Goal: Task Accomplishment & Management: Complete application form

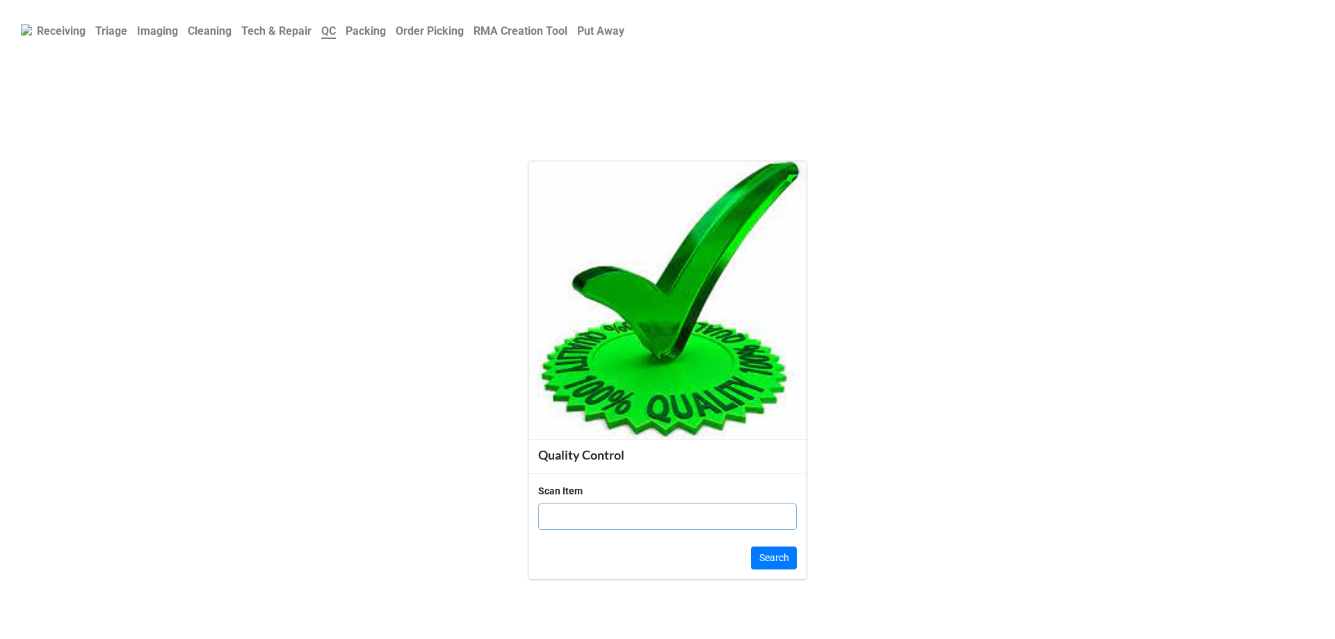
drag, startPoint x: 618, startPoint y: 524, endPoint x: 607, endPoint y: 511, distance: 16.8
click at [614, 523] on input "text" at bounding box center [667, 516] width 259 height 26
paste input "J7S04G3"
type input "J7S04G3"
click at [757, 554] on button "Search" at bounding box center [774, 559] width 46 height 24
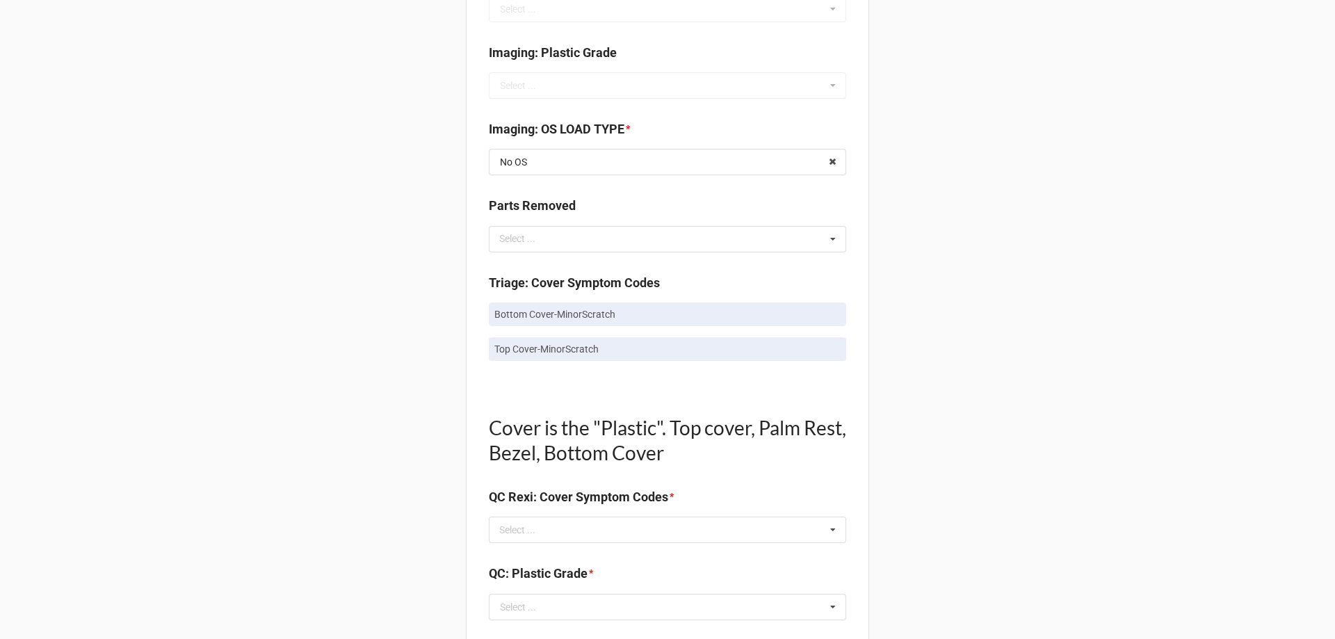
scroll to position [765, 0]
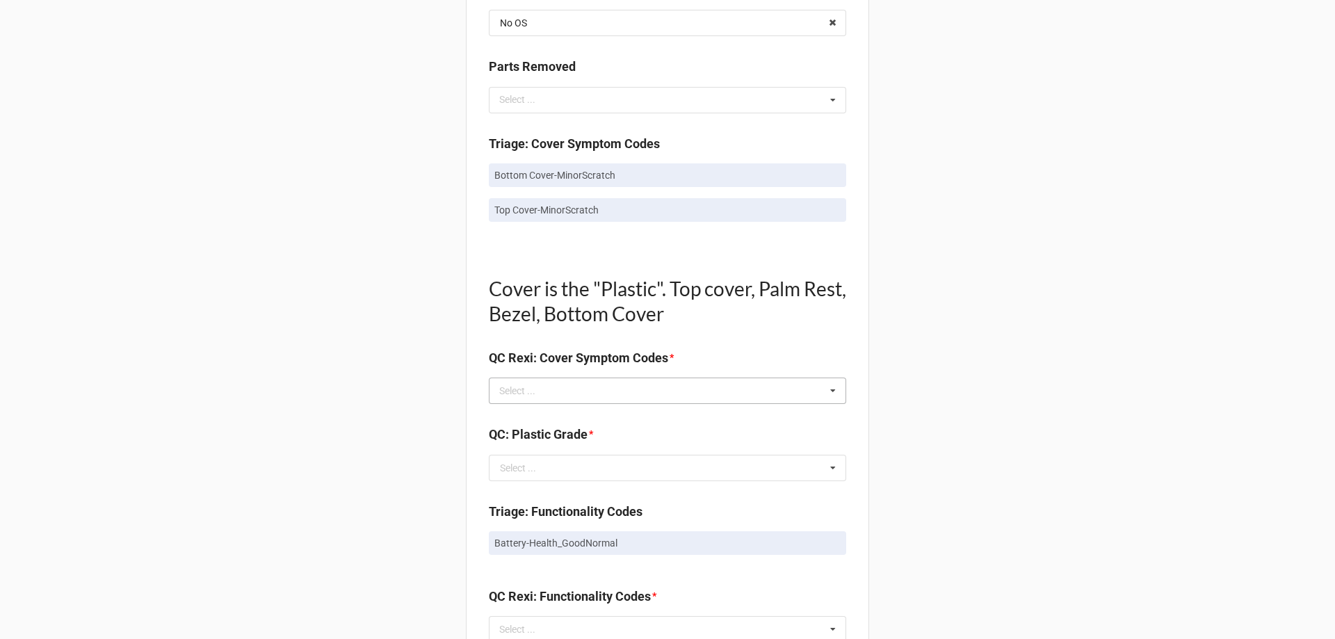
click at [576, 395] on div "Select ... No results found." at bounding box center [667, 391] width 357 height 26
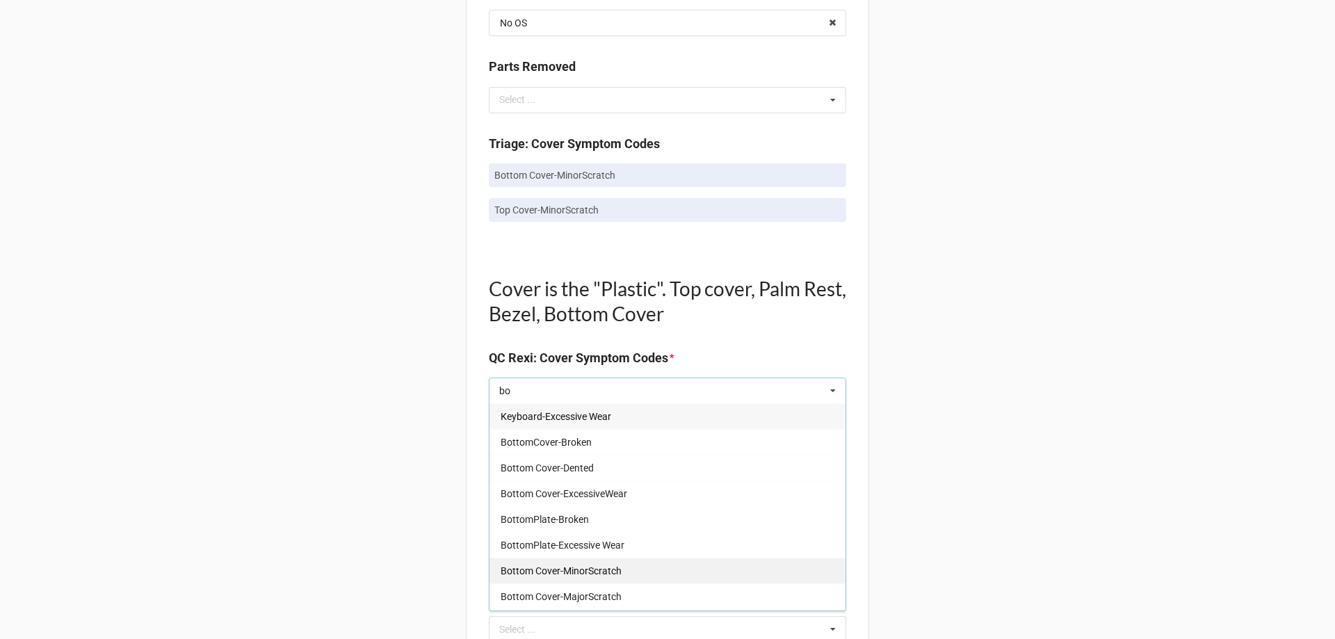
type input "bo"
click at [616, 581] on div "Bottom Cover-MinorScratch" at bounding box center [668, 571] width 356 height 26
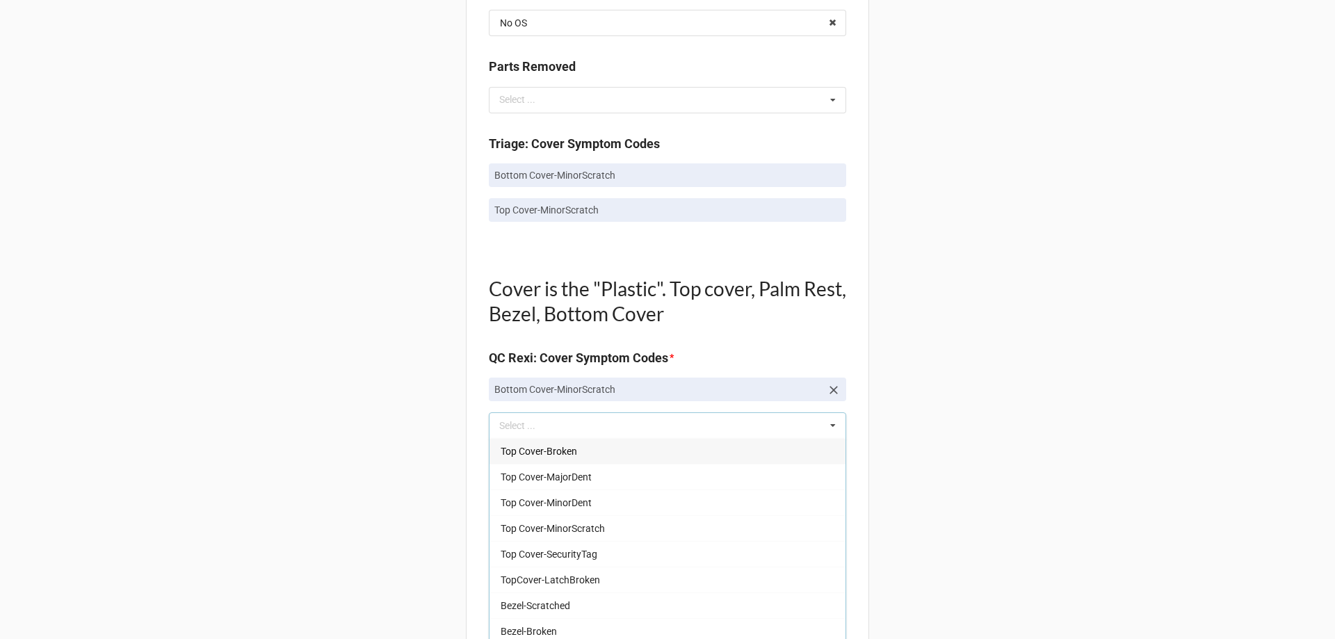
click at [398, 599] on div "Back Receiving Triage Imaging Cleaning Tech & Repair QC Packing Order Picking R…" at bounding box center [667, 451] width 1335 height 2432
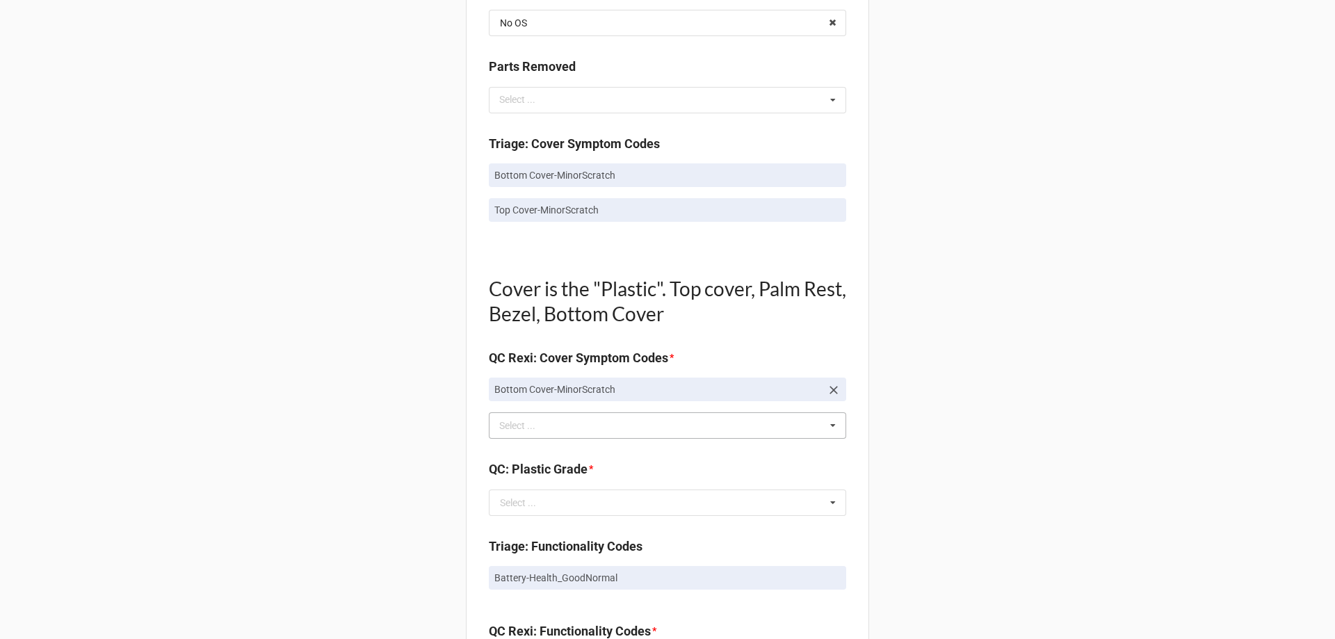
click at [538, 428] on div "Select ..." at bounding box center [526, 426] width 60 height 16
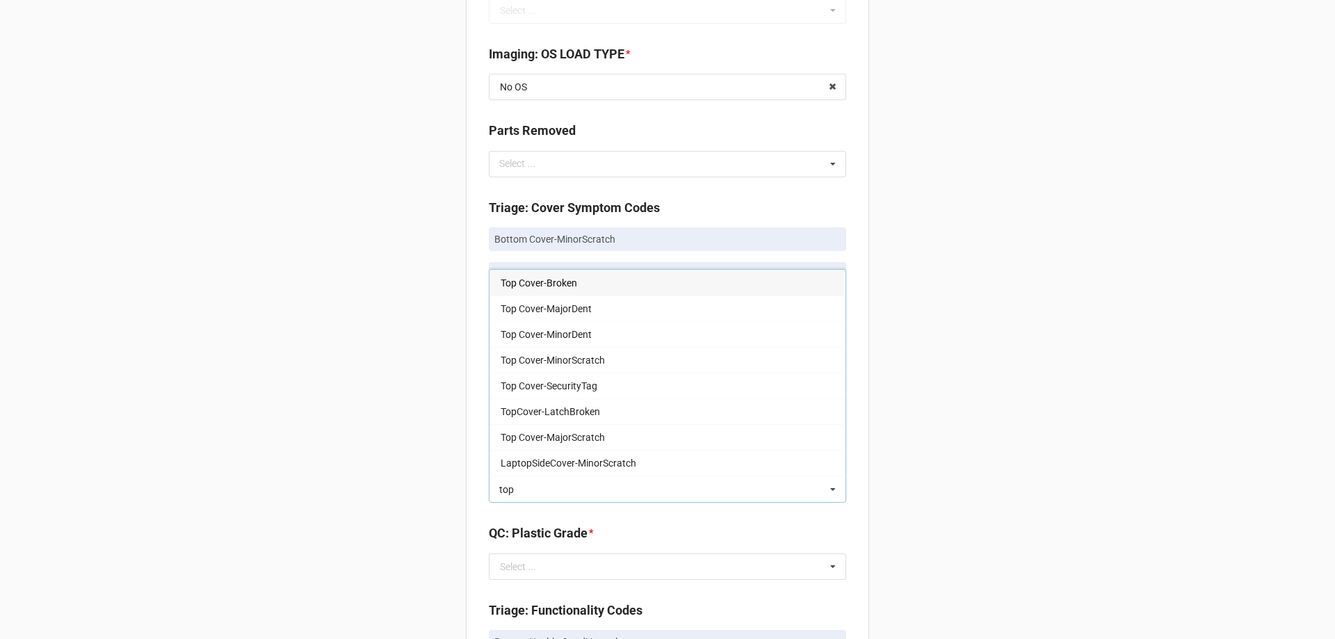
scroll to position [695, 0]
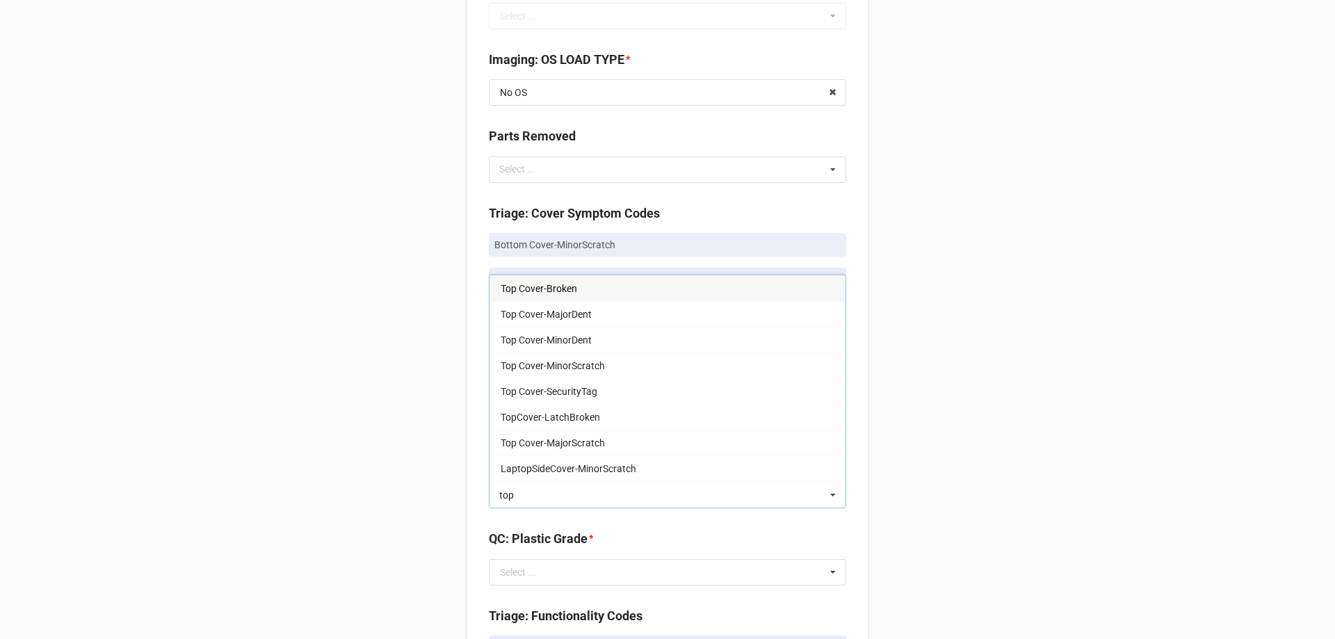
type input "top"
click at [920, 123] on div "Back Receiving Triage Imaging Cleaning Tech & Repair QC Packing Order Picking R…" at bounding box center [667, 521] width 1335 height 2432
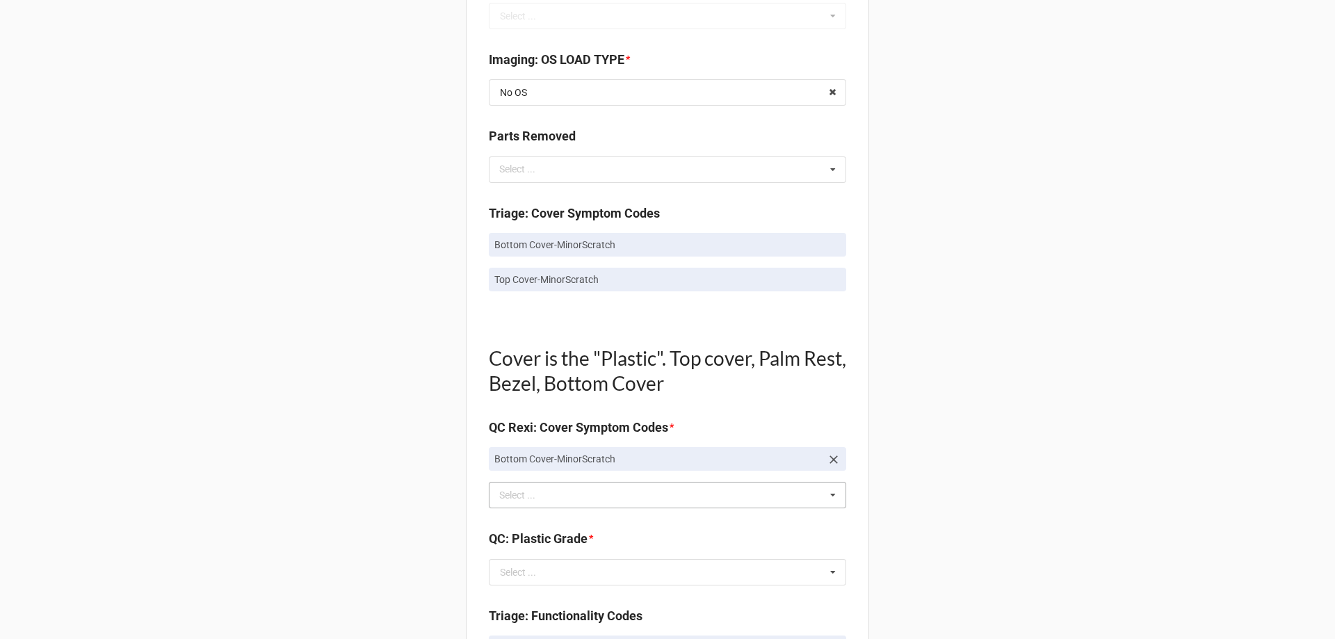
click at [621, 492] on div "top Select ... Top Cover-Broken Top Cover-MajorDent Top Cover-MinorDent Top Cov…" at bounding box center [667, 495] width 357 height 26
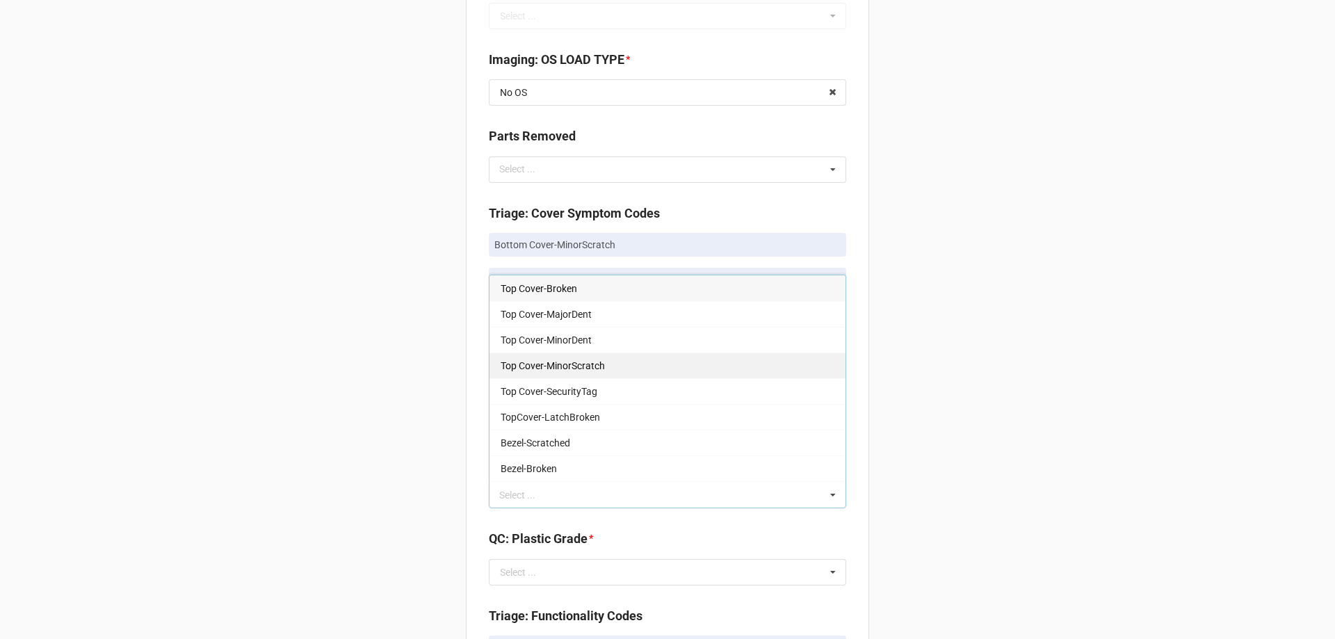
click at [604, 363] on div "Top Cover-MinorScratch" at bounding box center [668, 366] width 356 height 26
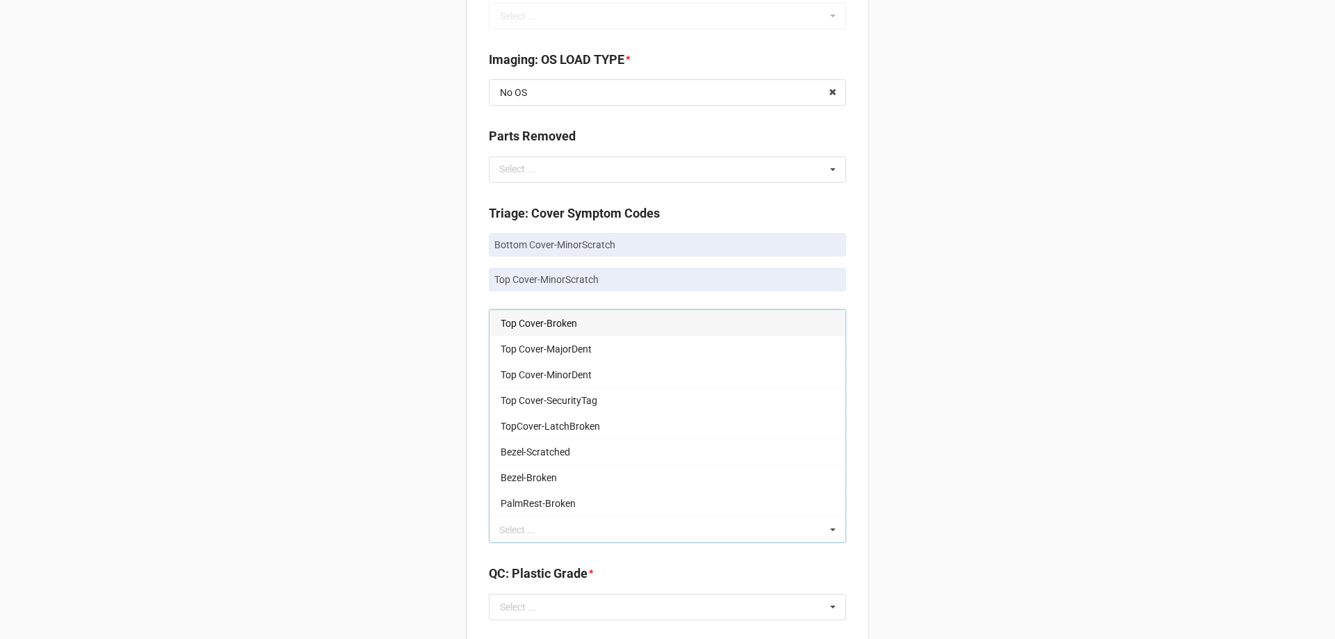
click at [452, 411] on div "Back Receiving Triage Imaging Cleaning Tech & Repair QC Packing Order Picking R…" at bounding box center [667, 538] width 1335 height 2467
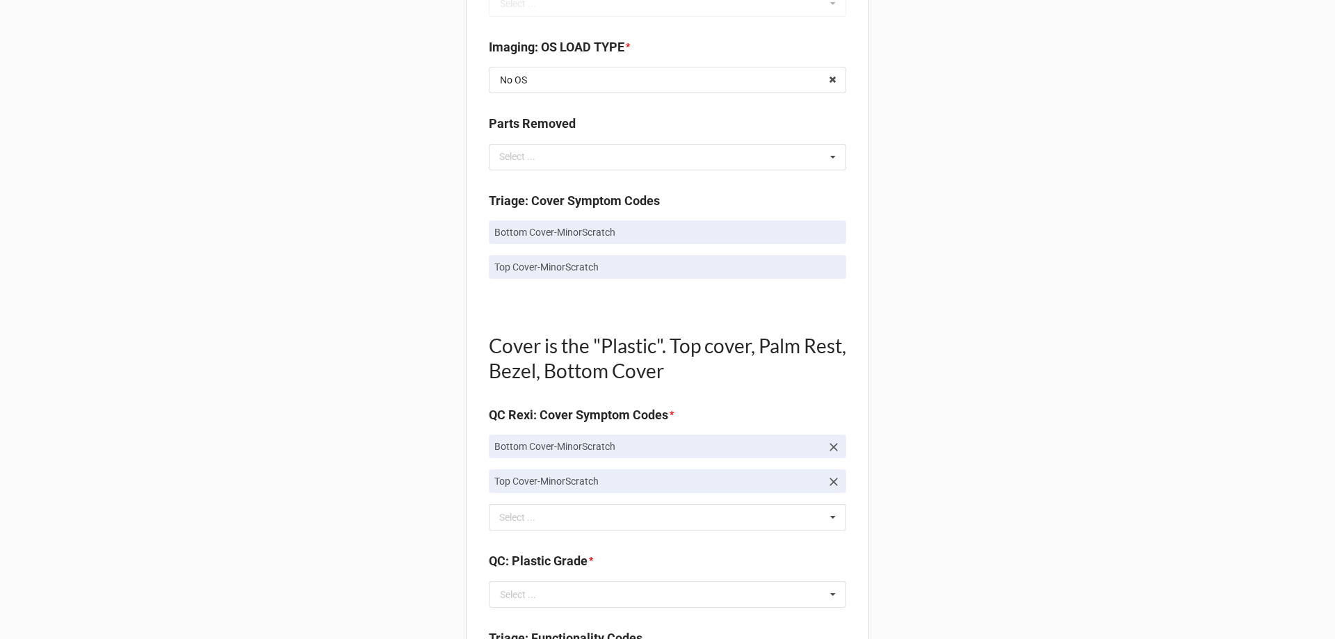
scroll to position [834, 0]
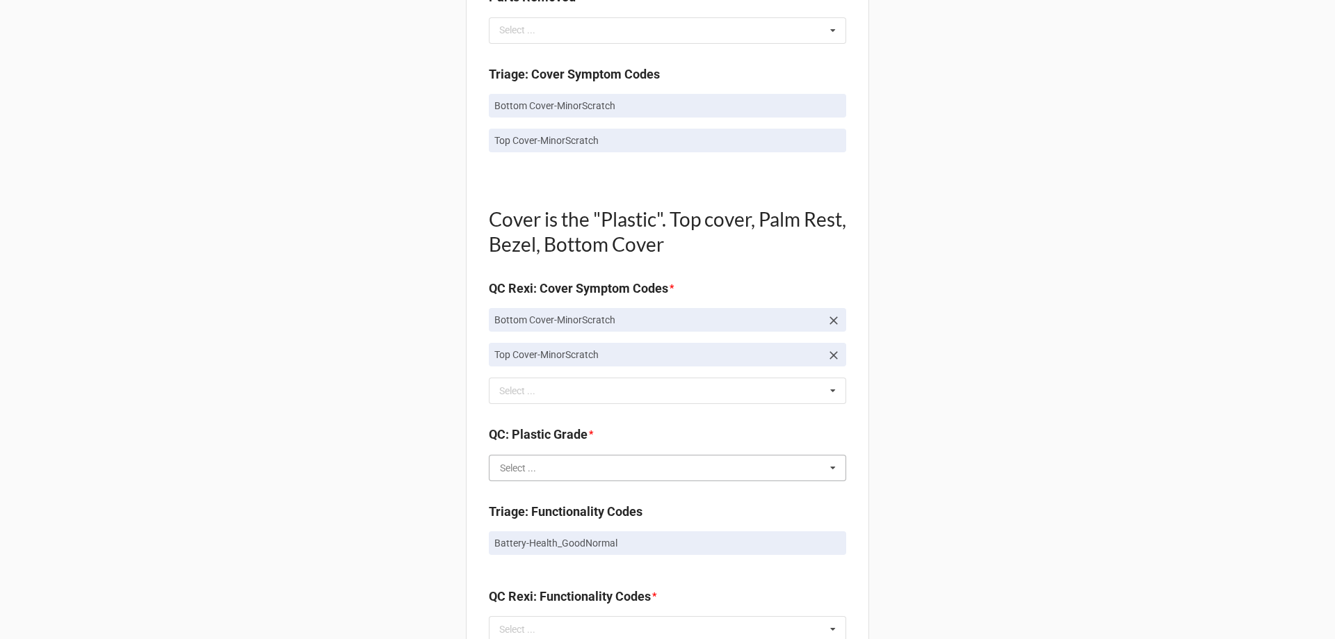
click at [592, 468] on input "text" at bounding box center [668, 467] width 356 height 25
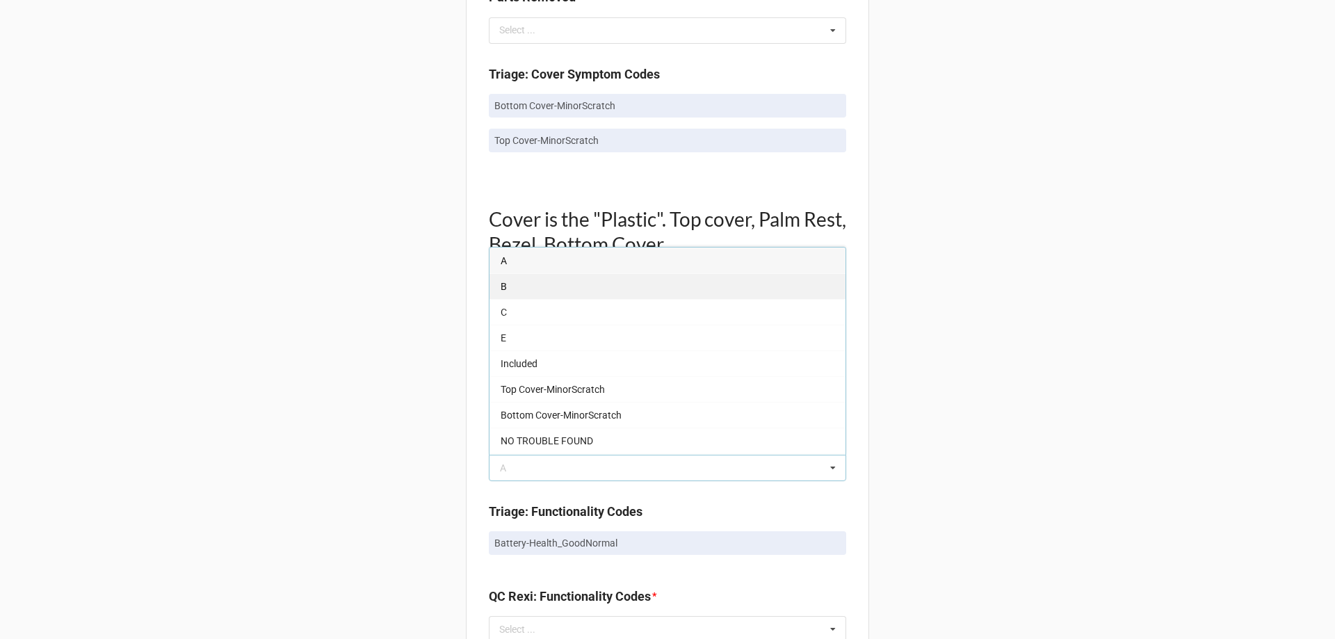
click at [506, 293] on div "B" at bounding box center [668, 286] width 356 height 26
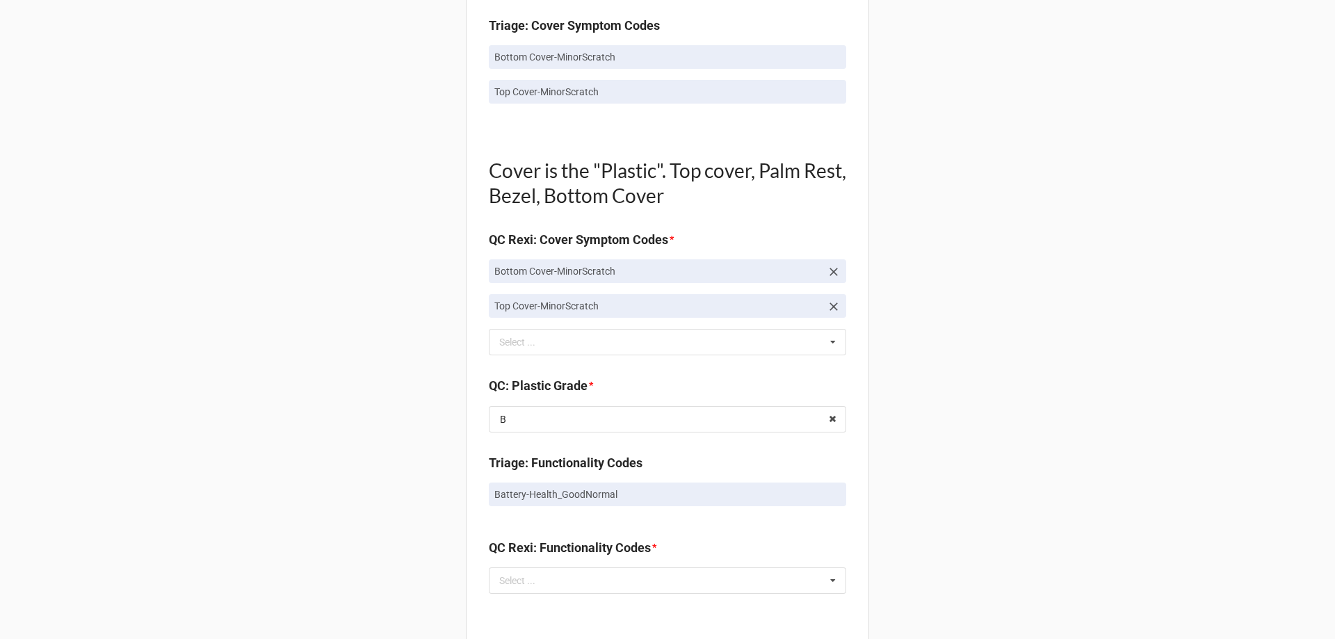
scroll to position [974, 0]
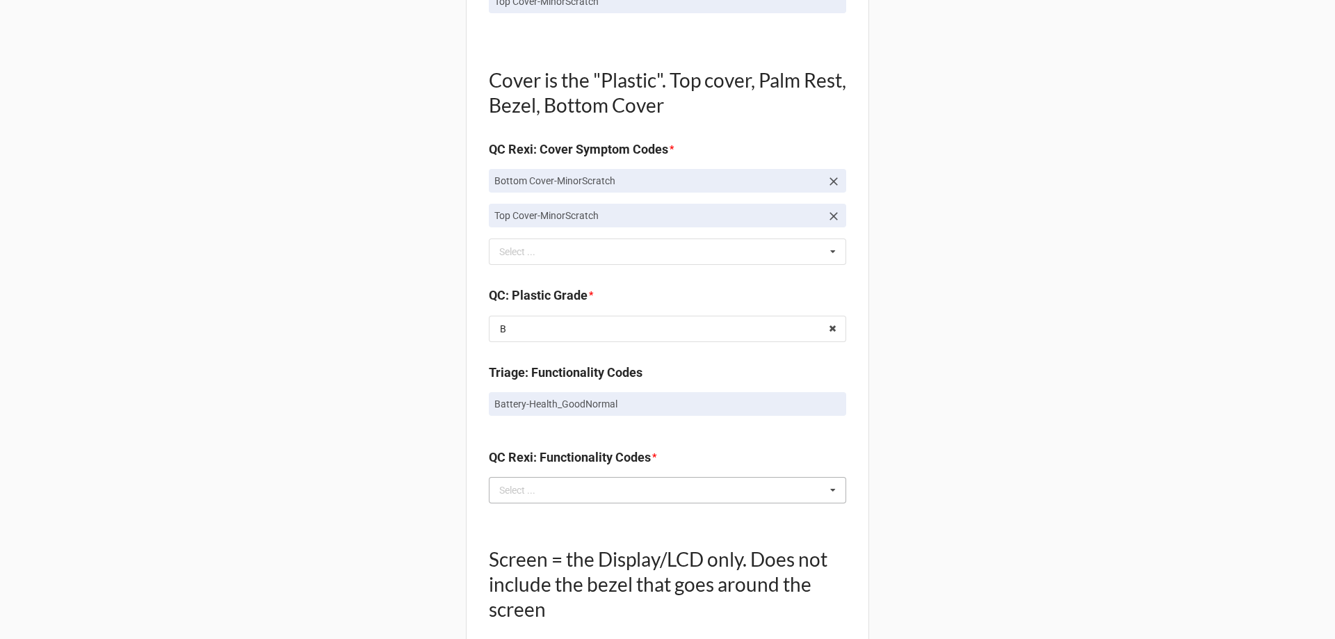
click at [565, 497] on div "Select ... No results found." at bounding box center [667, 490] width 357 height 26
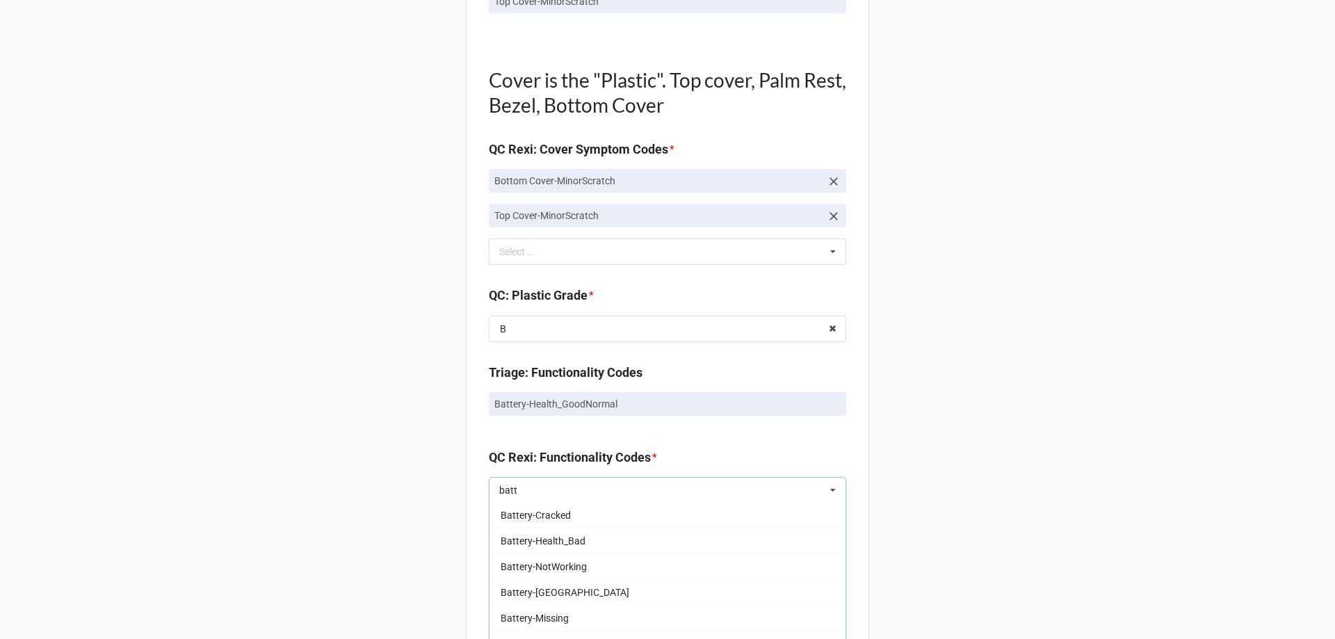
scroll to position [139, 0]
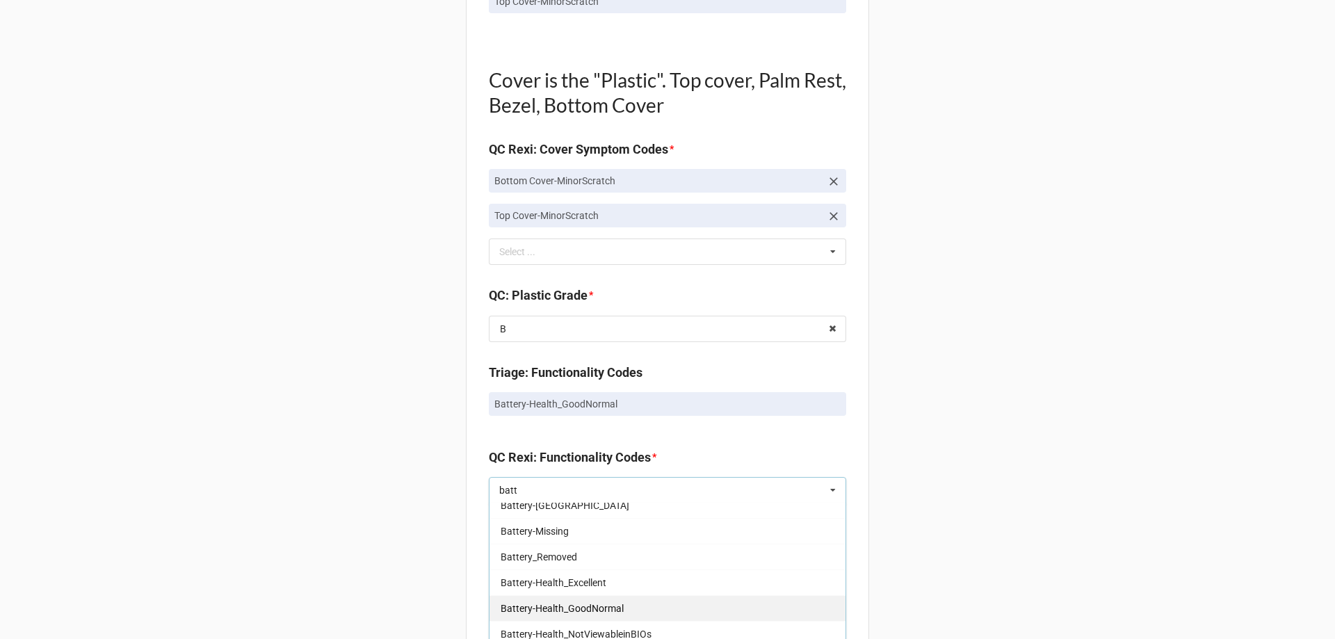
type input "batt"
click at [590, 609] on span "Battery-Health_GoodNormal" at bounding box center [562, 608] width 123 height 11
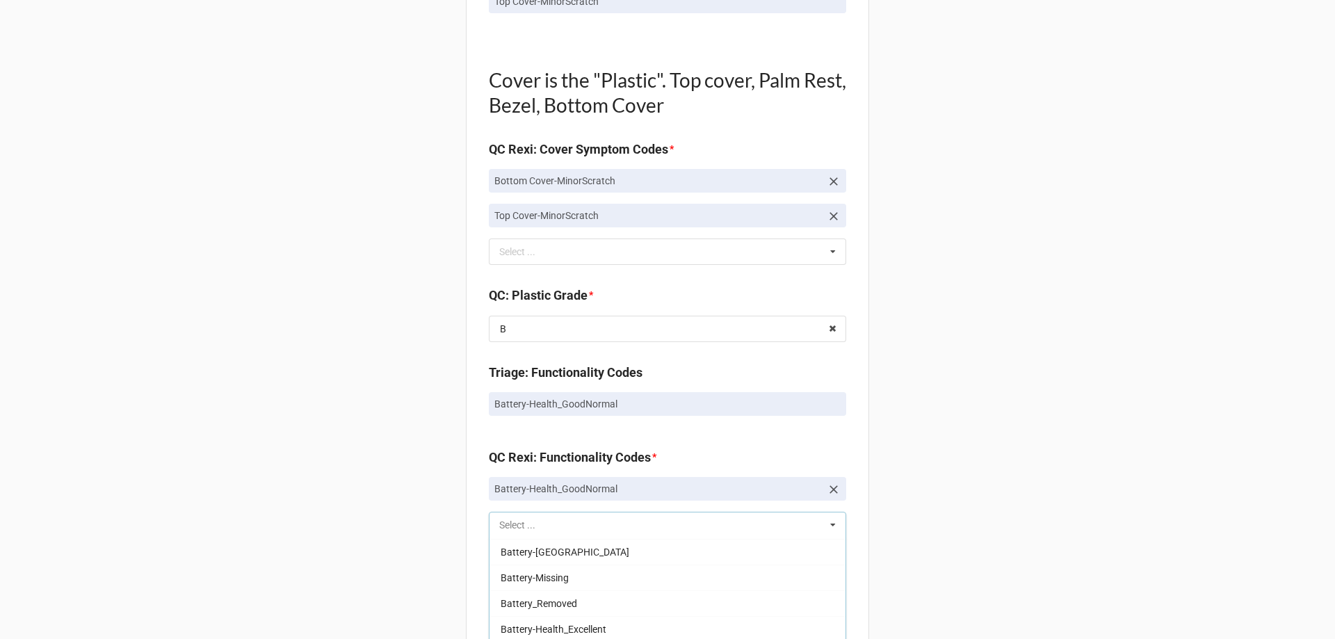
scroll to position [127, 0]
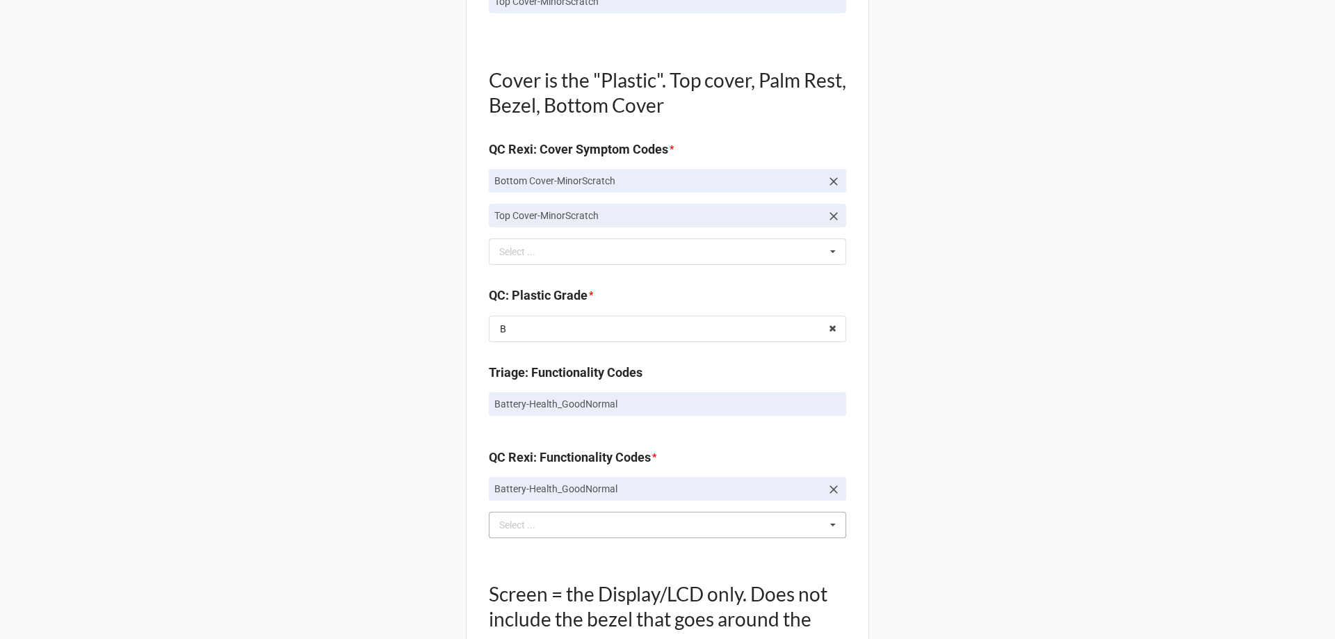
click at [323, 620] on div "Back Receiving Triage Imaging Cleaning Tech & Repair QC Packing Order Picking R…" at bounding box center [667, 276] width 1335 height 2501
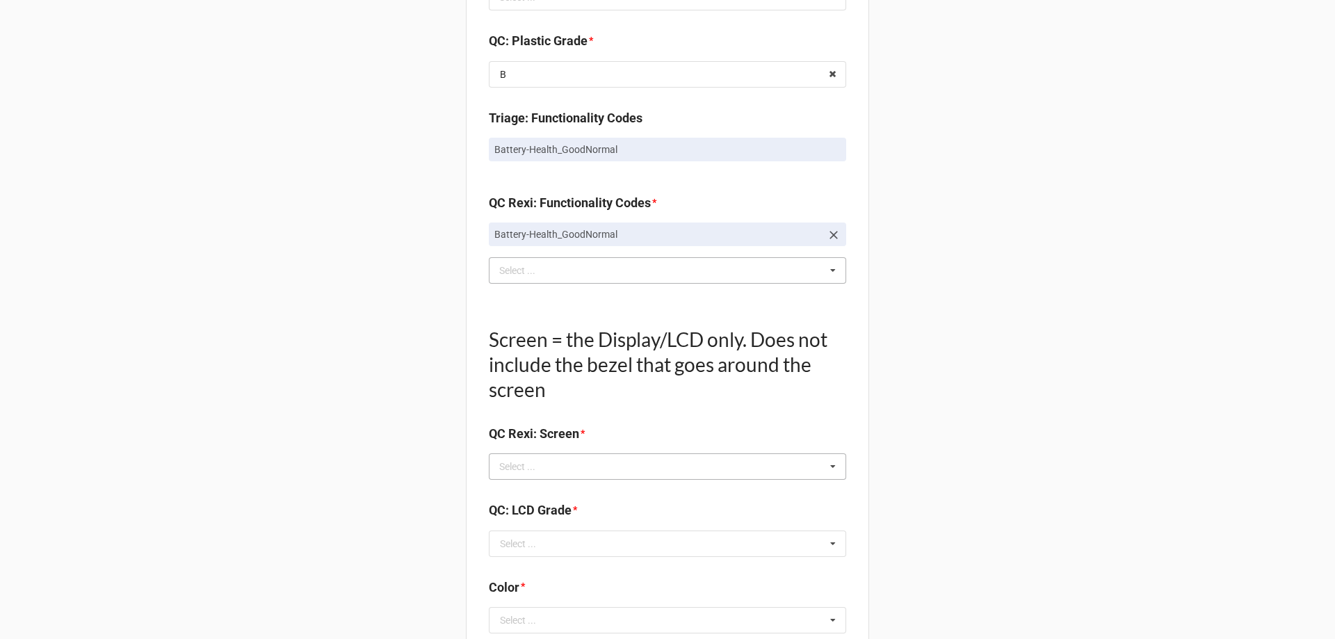
scroll to position [1252, 0]
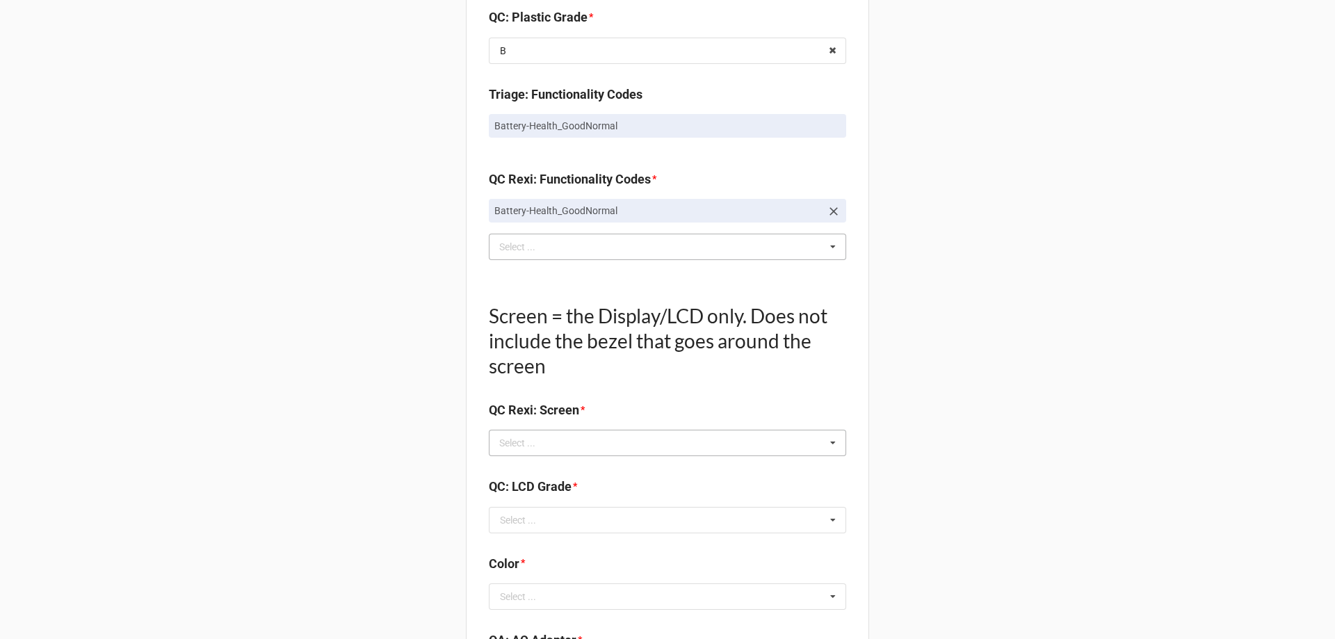
click at [497, 447] on div "Select ..." at bounding box center [526, 443] width 60 height 16
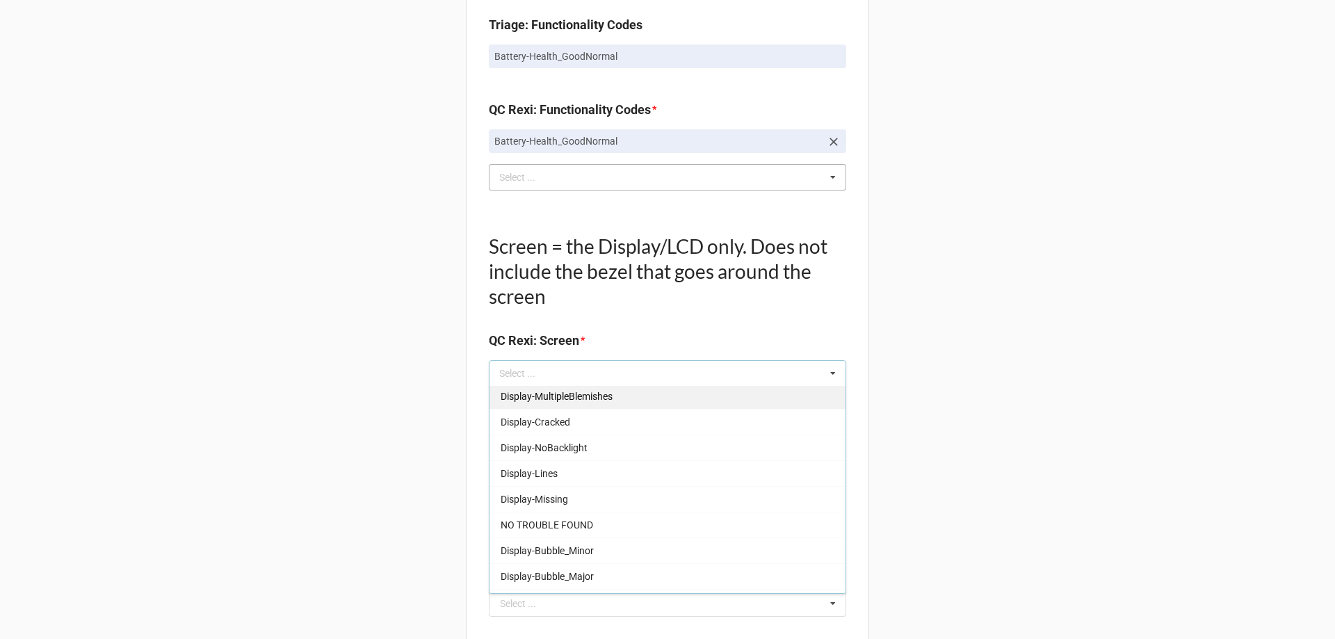
click at [538, 522] on span "NO TROUBLE FOUND" at bounding box center [547, 524] width 92 height 11
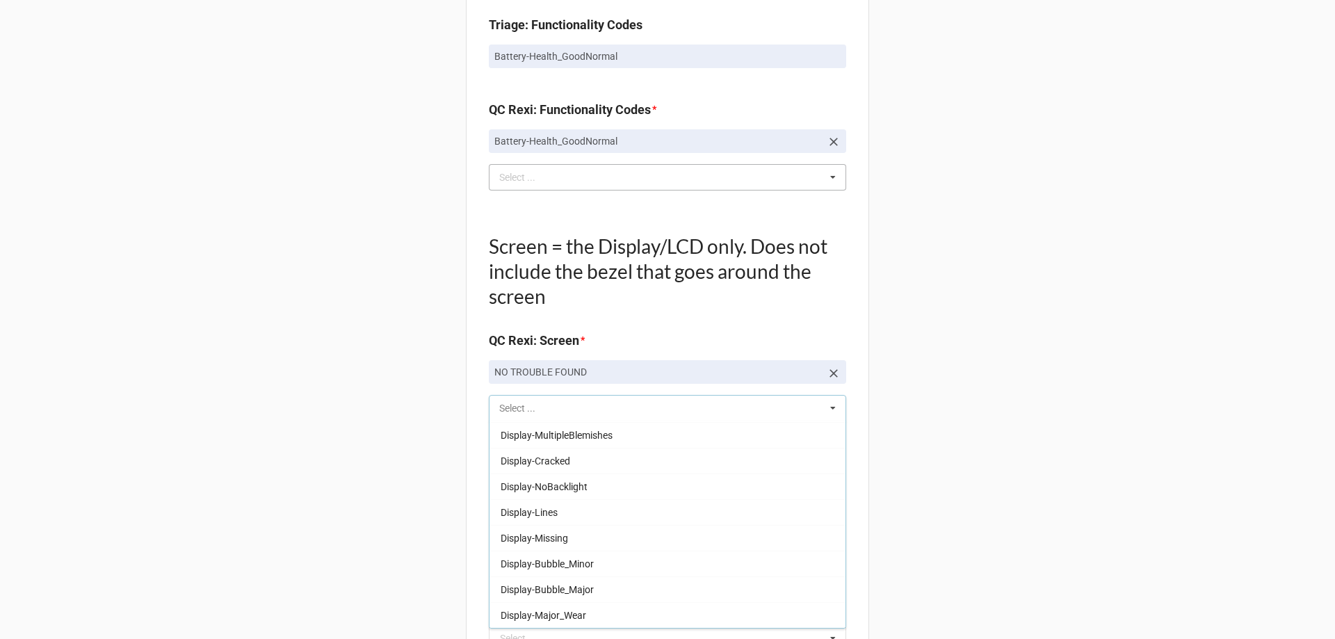
scroll to position [204, 0]
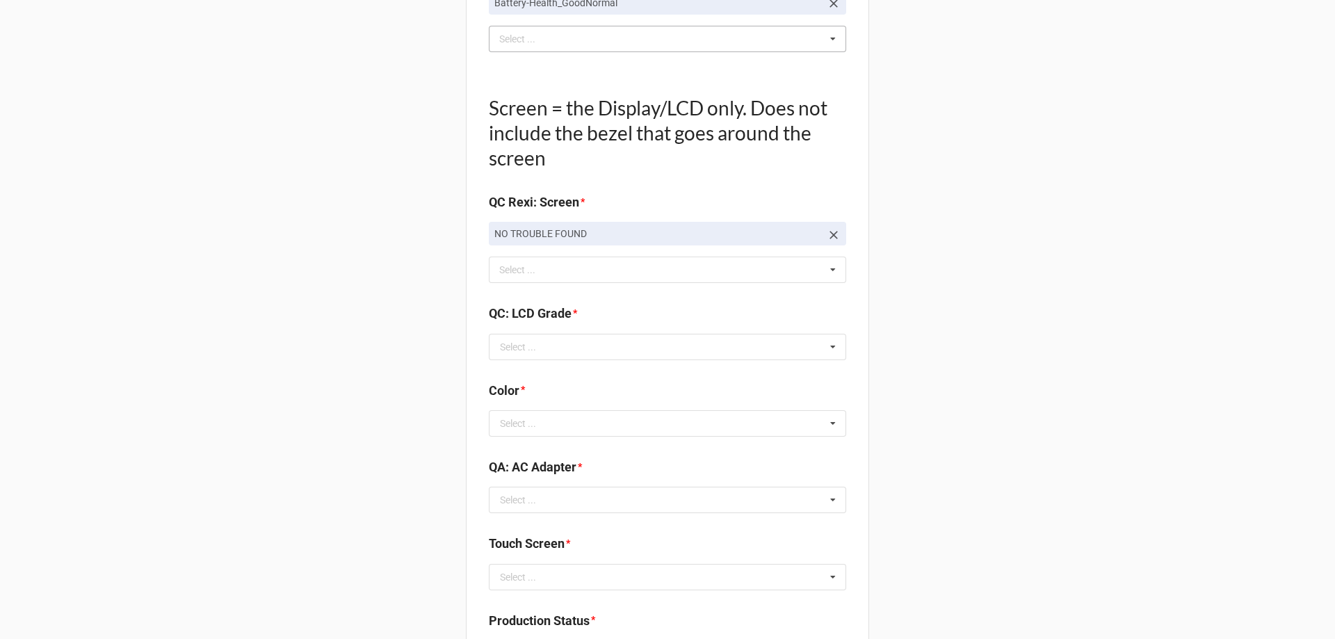
scroll to position [1460, 0]
click at [545, 357] on input "text" at bounding box center [668, 346] width 356 height 25
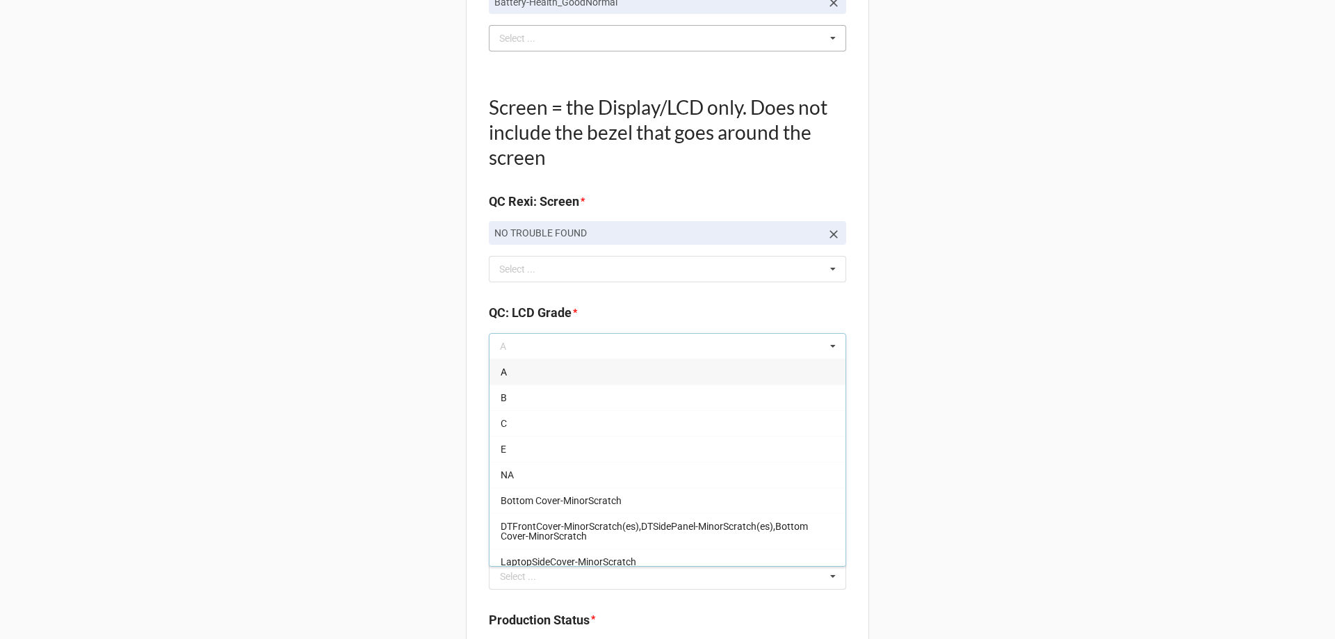
click at [527, 376] on div "A" at bounding box center [668, 372] width 356 height 26
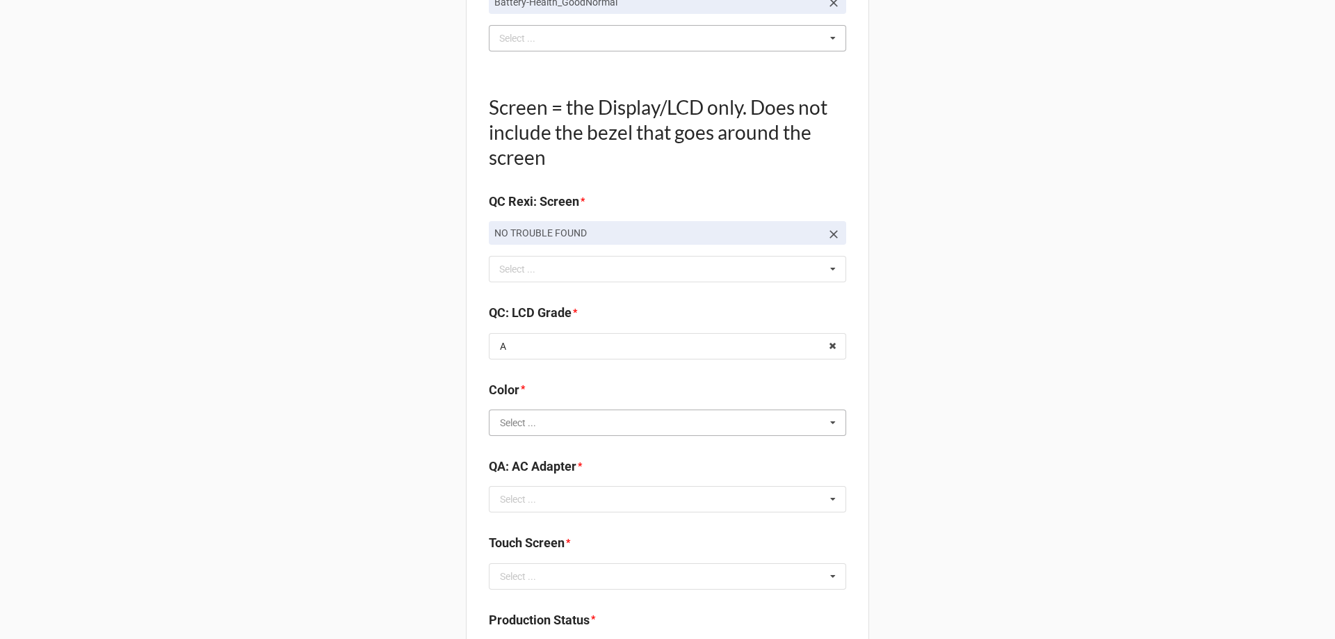
click at [527, 433] on input "text" at bounding box center [668, 422] width 356 height 25
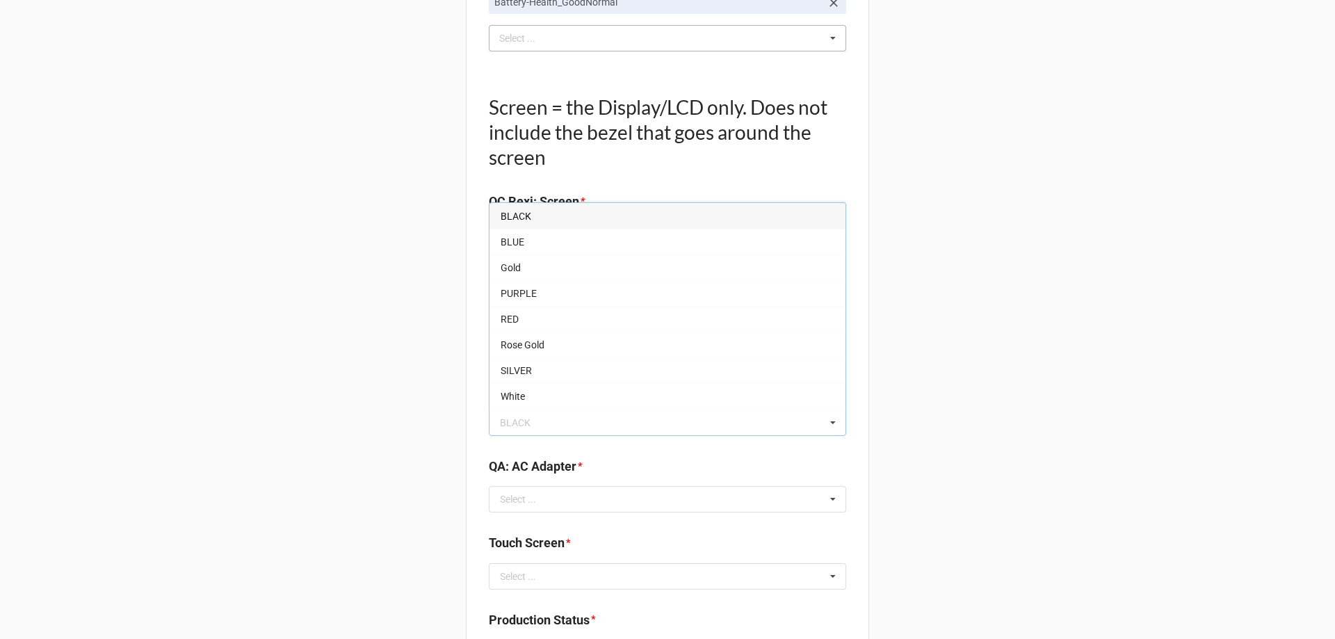
click at [535, 207] on div "BLACK" at bounding box center [668, 216] width 356 height 26
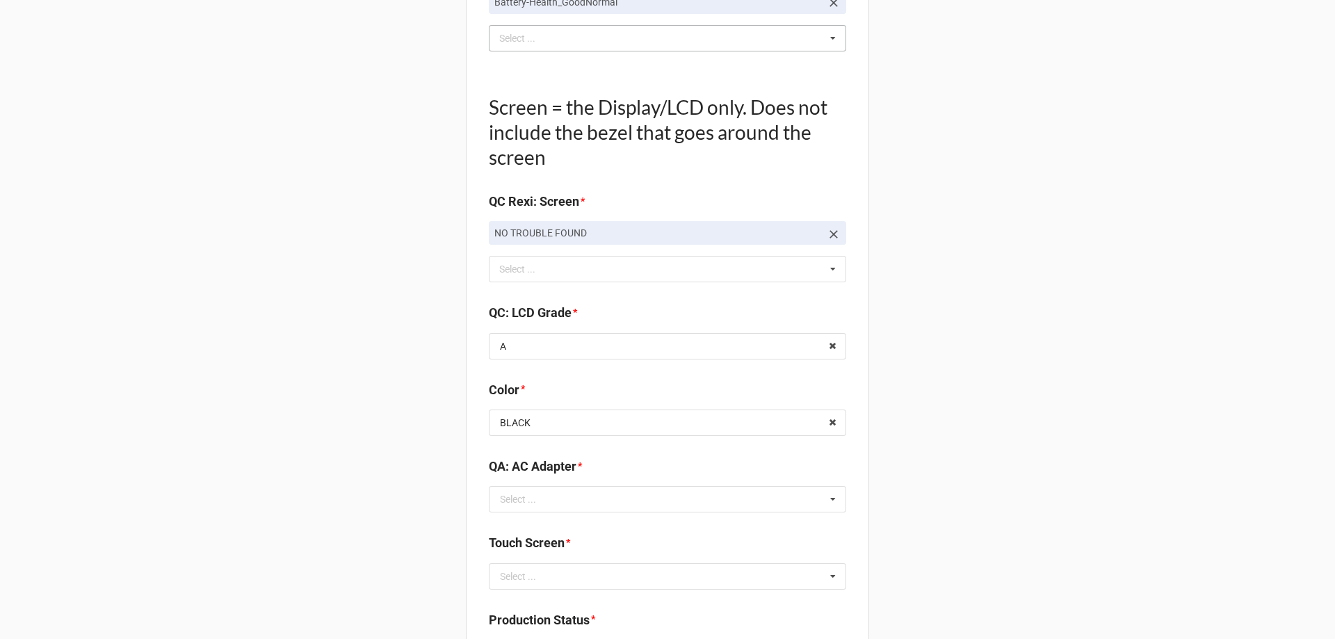
scroll to position [1808, 0]
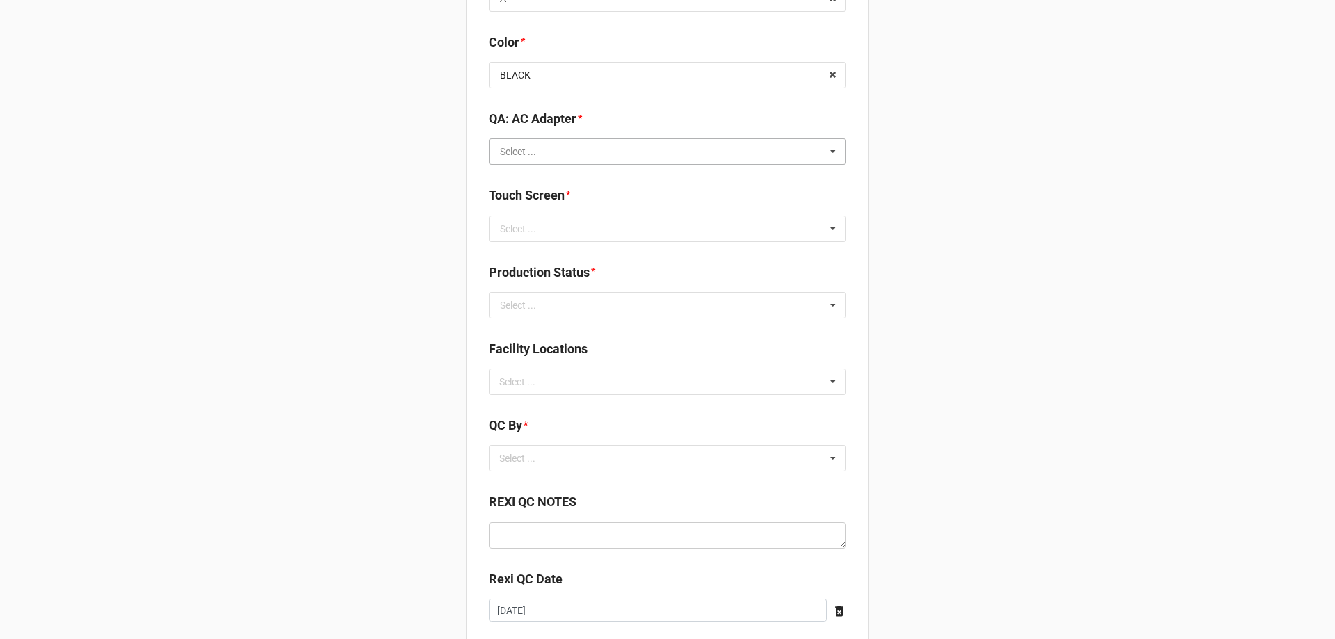
click at [546, 161] on input "text" at bounding box center [668, 151] width 356 height 25
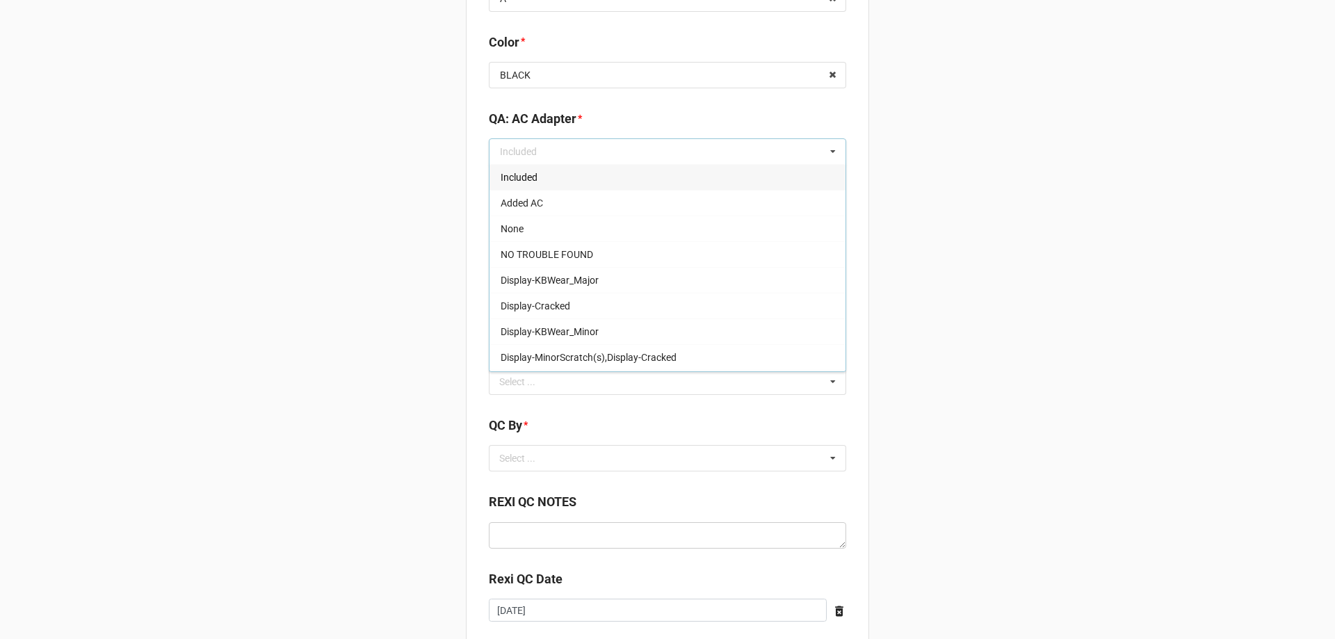
click at [533, 180] on span "Included" at bounding box center [519, 177] width 37 height 11
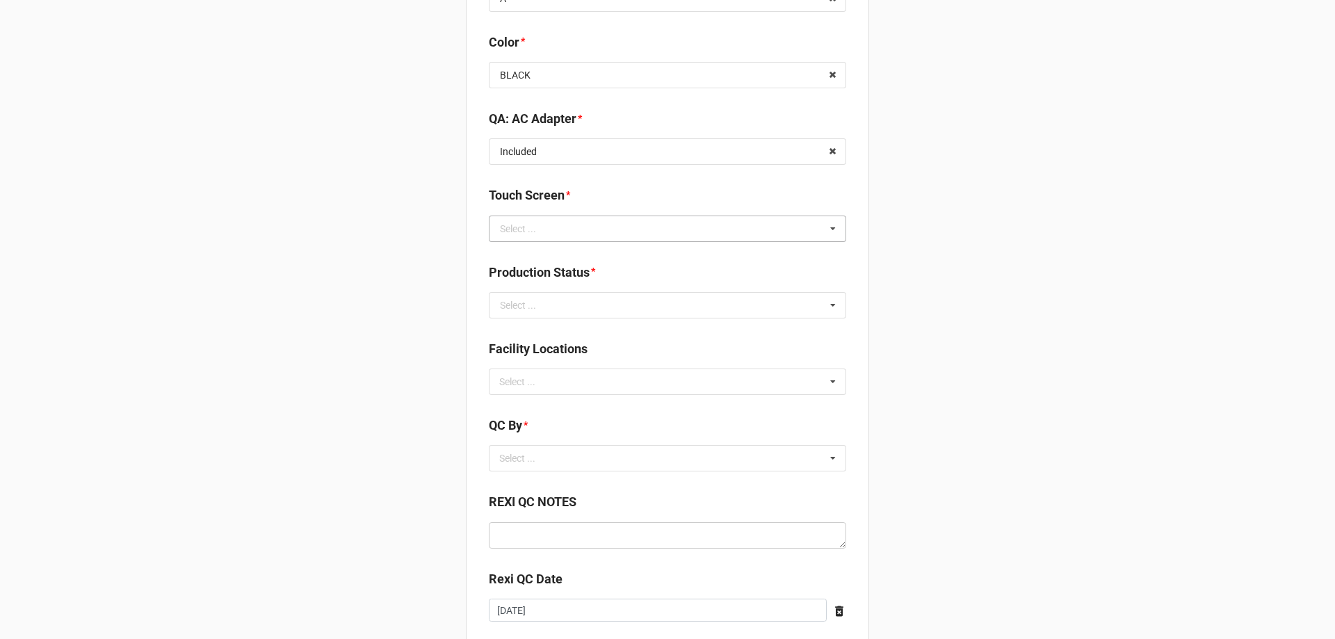
click at [529, 229] on div "Select ..." at bounding box center [518, 229] width 36 height 10
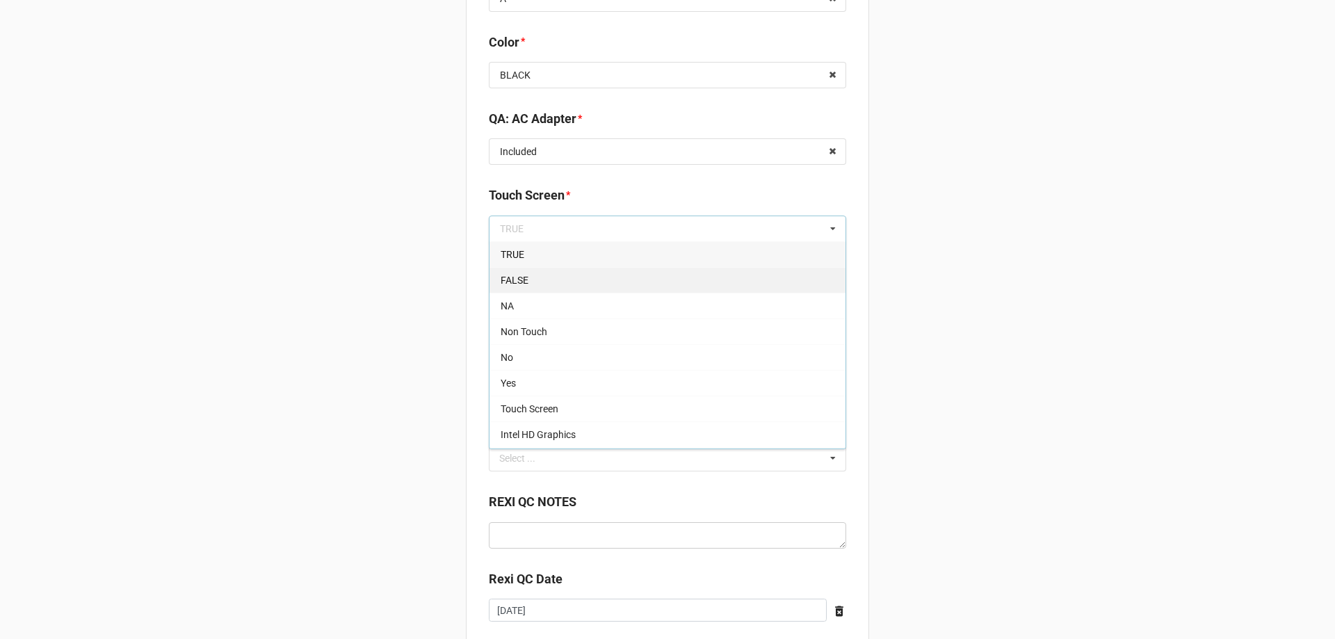
click at [549, 292] on div "FALSE" at bounding box center [668, 280] width 356 height 26
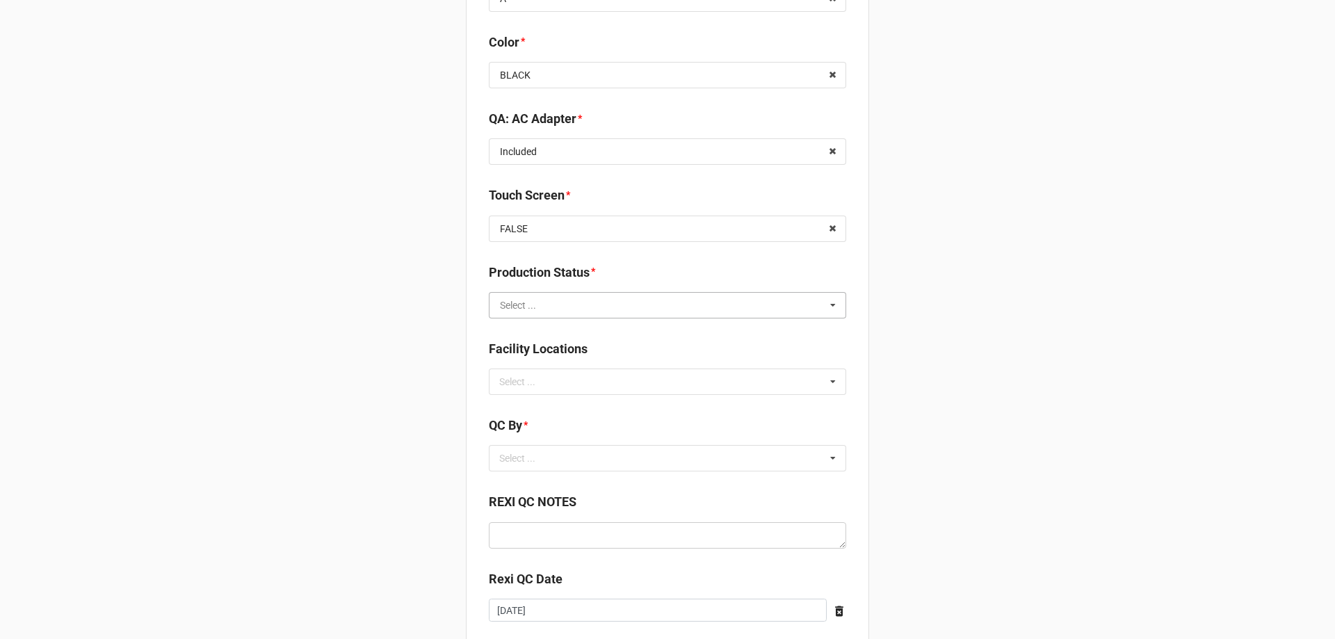
click at [535, 306] on input "text" at bounding box center [668, 305] width 356 height 25
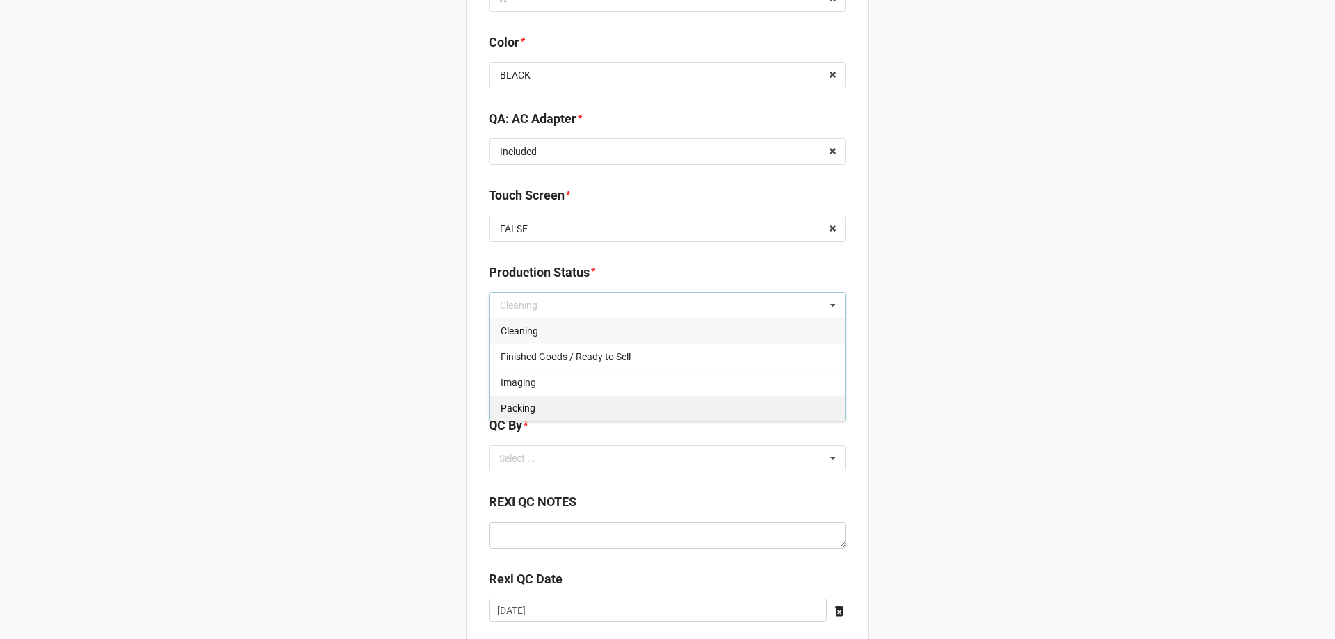
click at [535, 396] on div "Packing" at bounding box center [668, 408] width 356 height 26
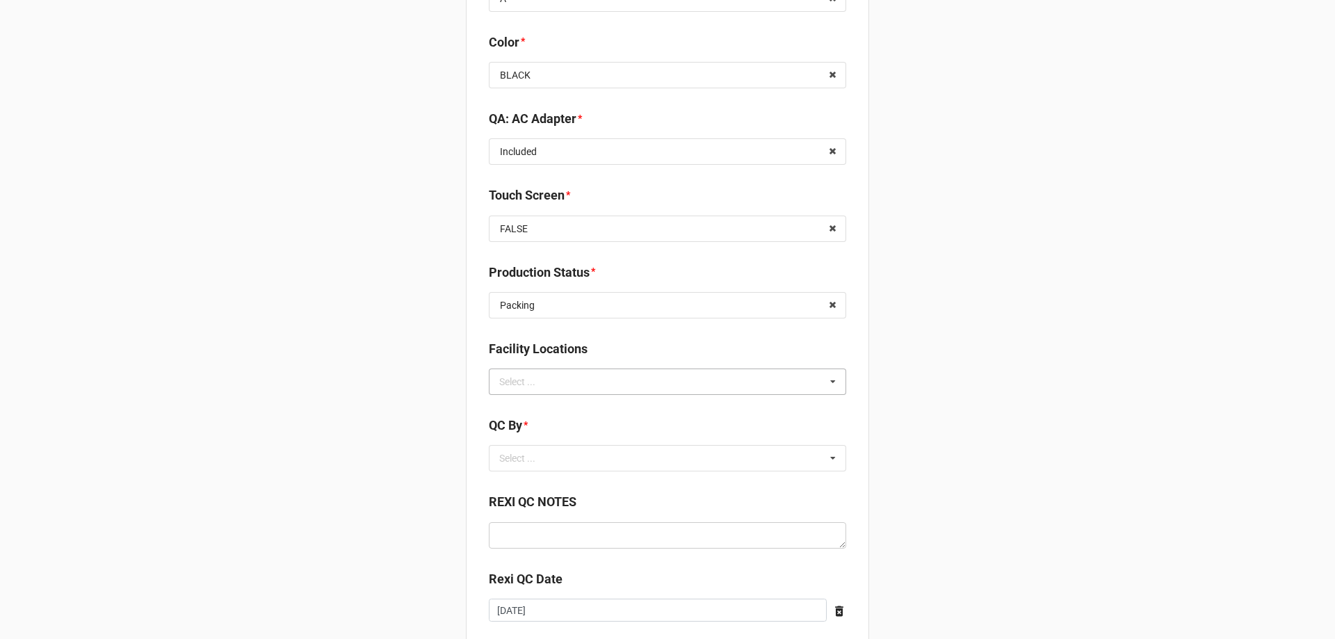
click at [535, 387] on div "Select ..." at bounding box center [526, 381] width 60 height 16
type input "re"
click at [553, 405] on span "RECV.DLL.PROCESSING" at bounding box center [553, 407] width 105 height 11
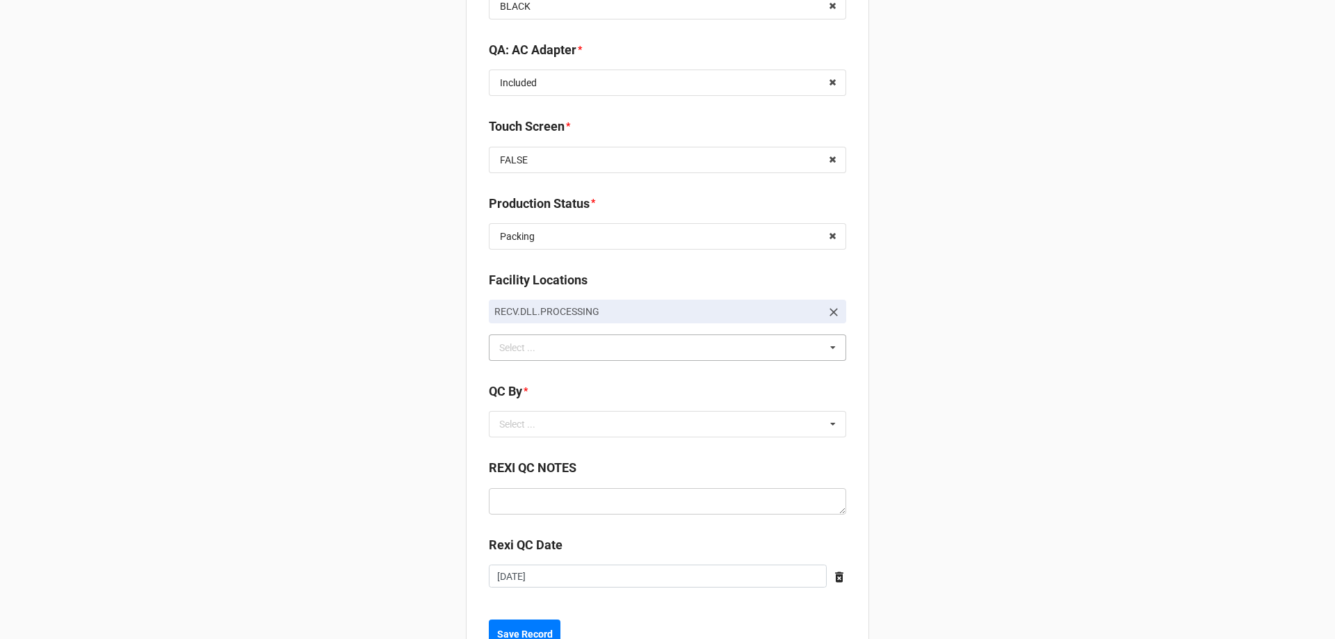
scroll to position [1932, 0]
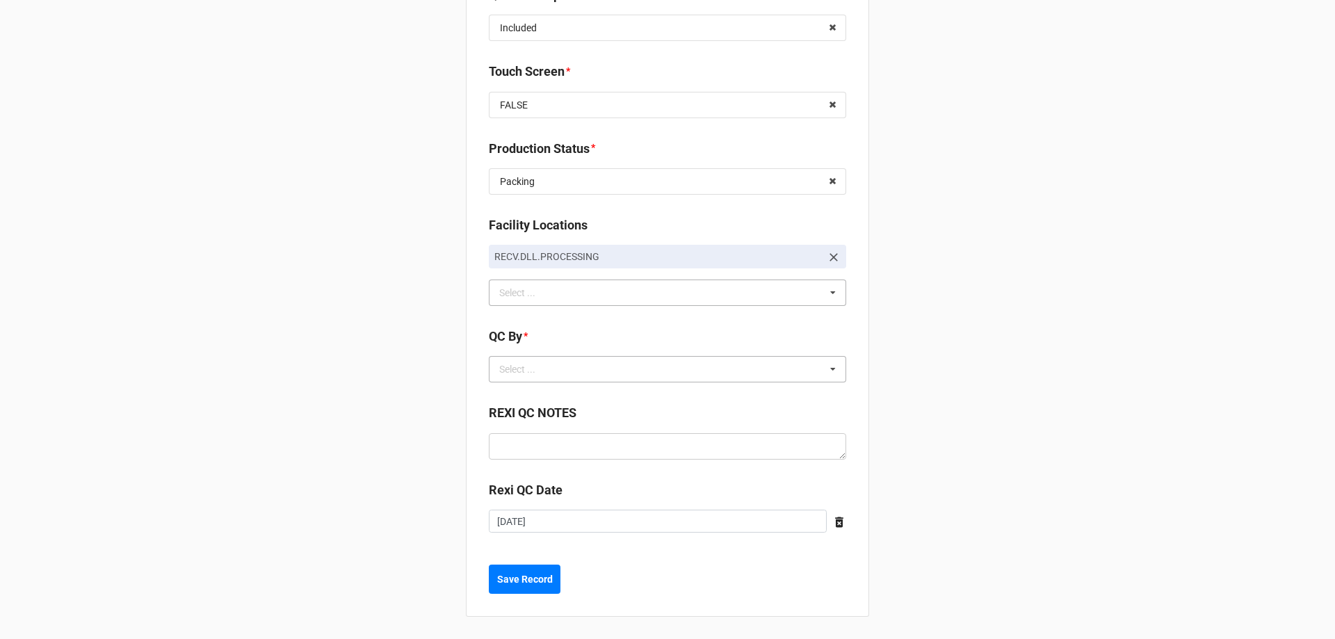
click at [526, 379] on div "Select ... No results found." at bounding box center [667, 369] width 357 height 26
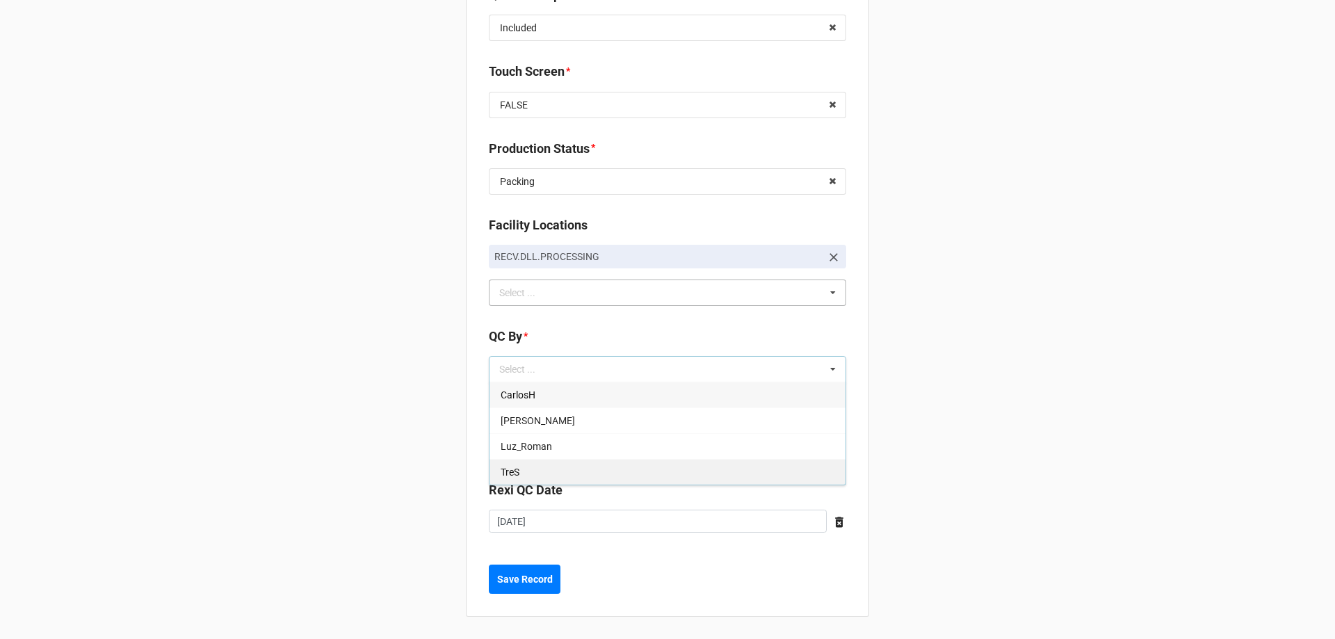
click at [524, 465] on div "TreS" at bounding box center [668, 472] width 356 height 26
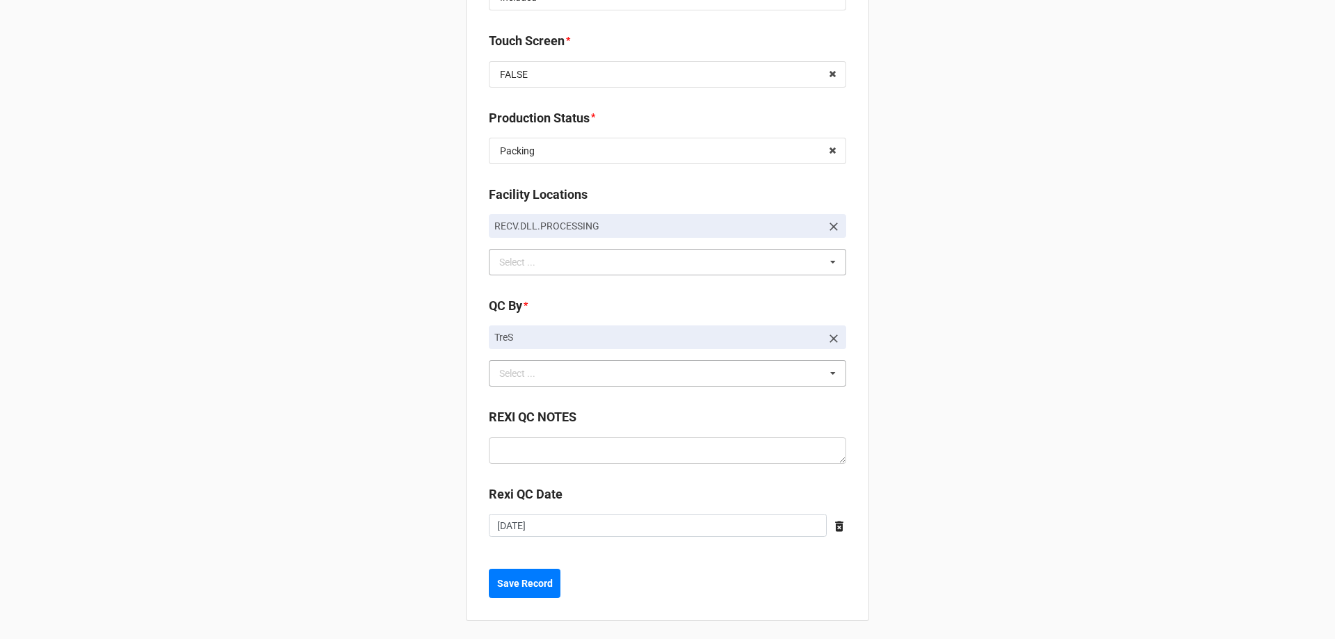
scroll to position [1967, 0]
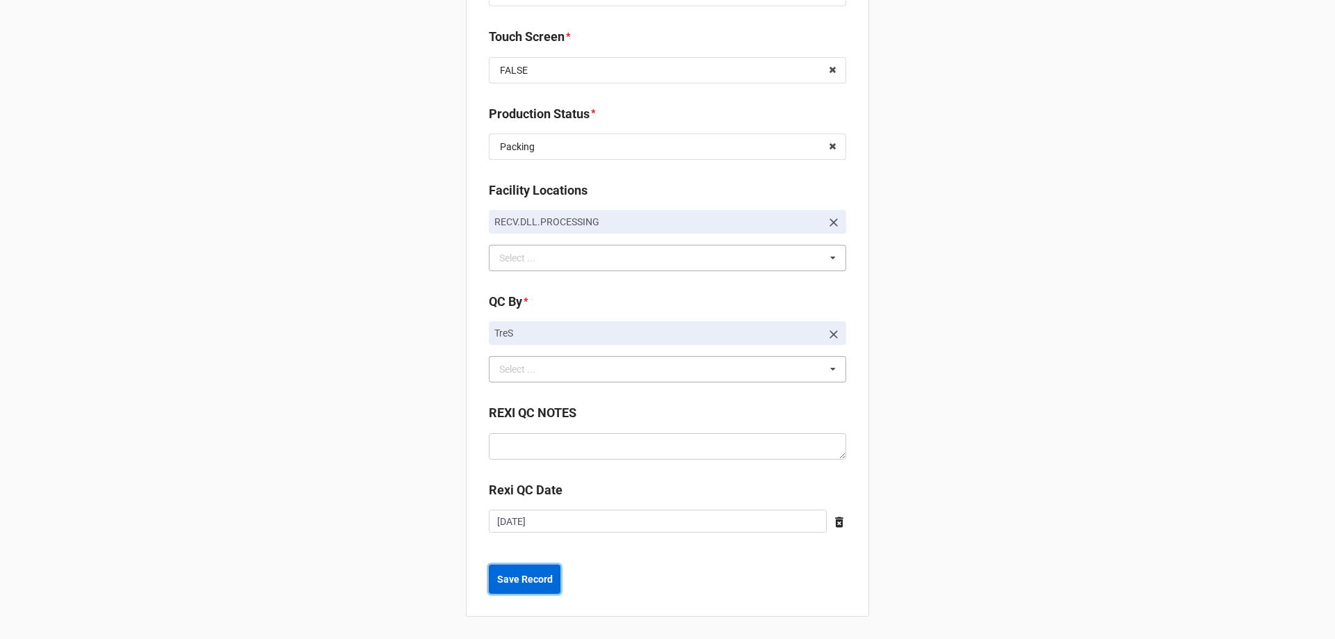
click at [538, 579] on b "Save Record" at bounding box center [525, 579] width 56 height 15
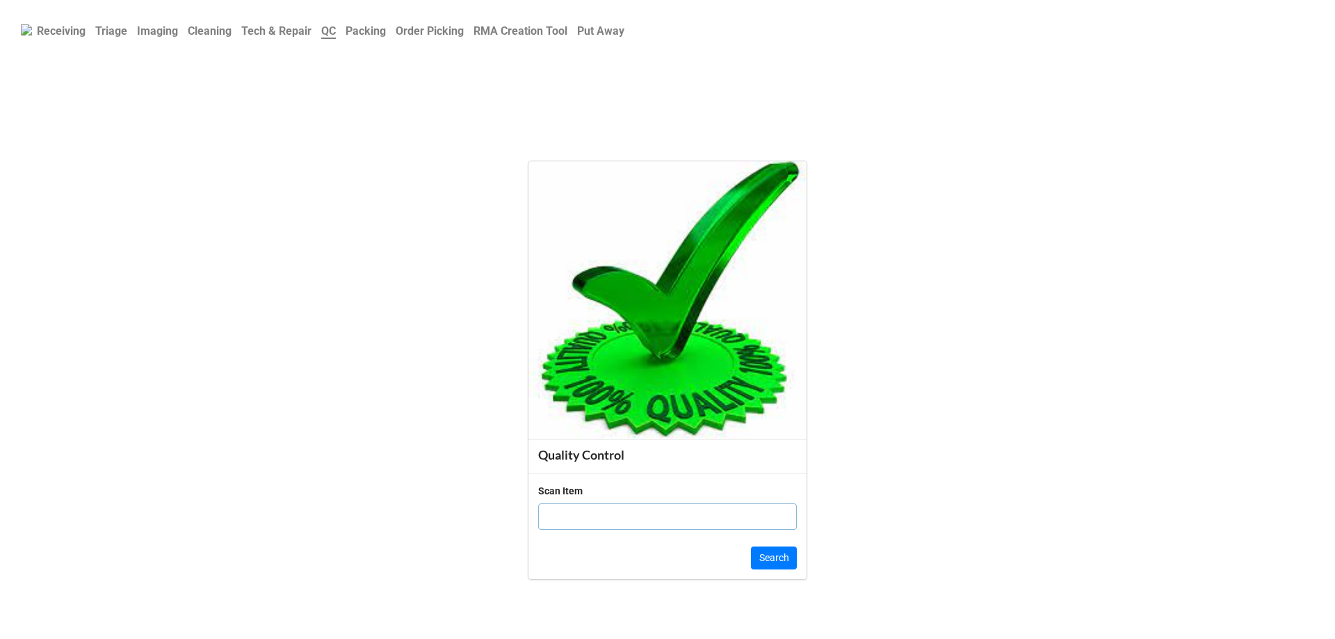
click at [586, 522] on input "text" at bounding box center [667, 516] width 259 height 26
click button "Search" at bounding box center [774, 559] width 46 height 24
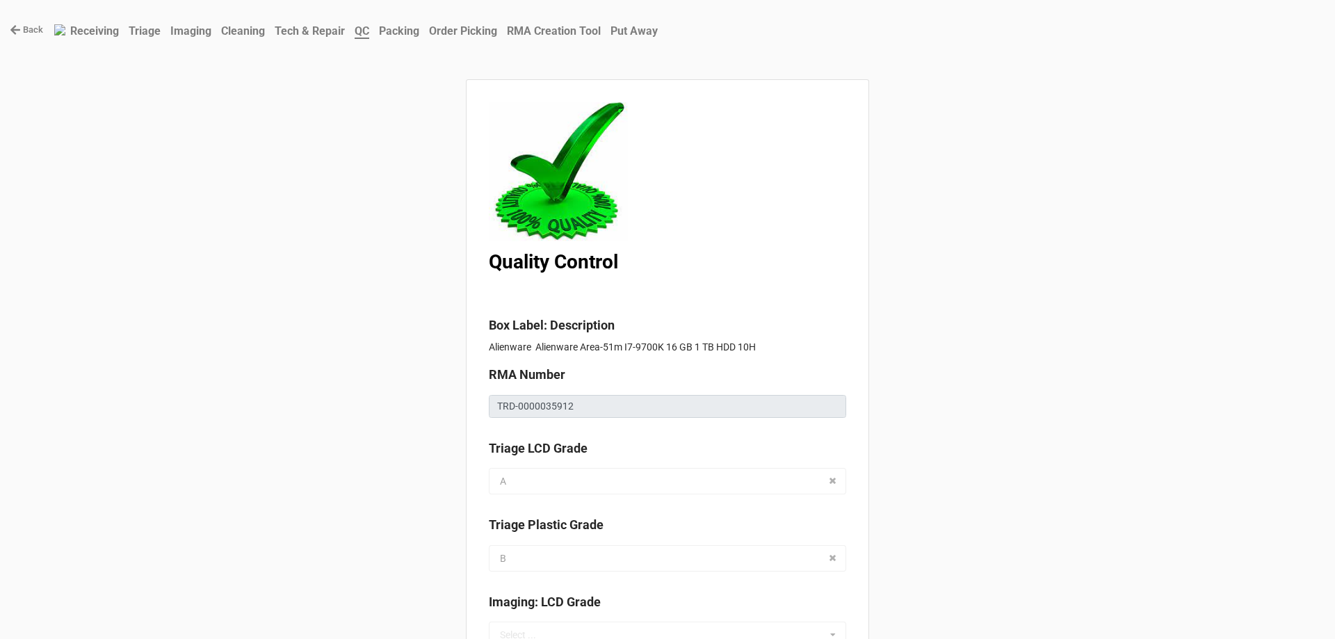
click at [36, 35] on link "Back" at bounding box center [26, 30] width 33 height 14
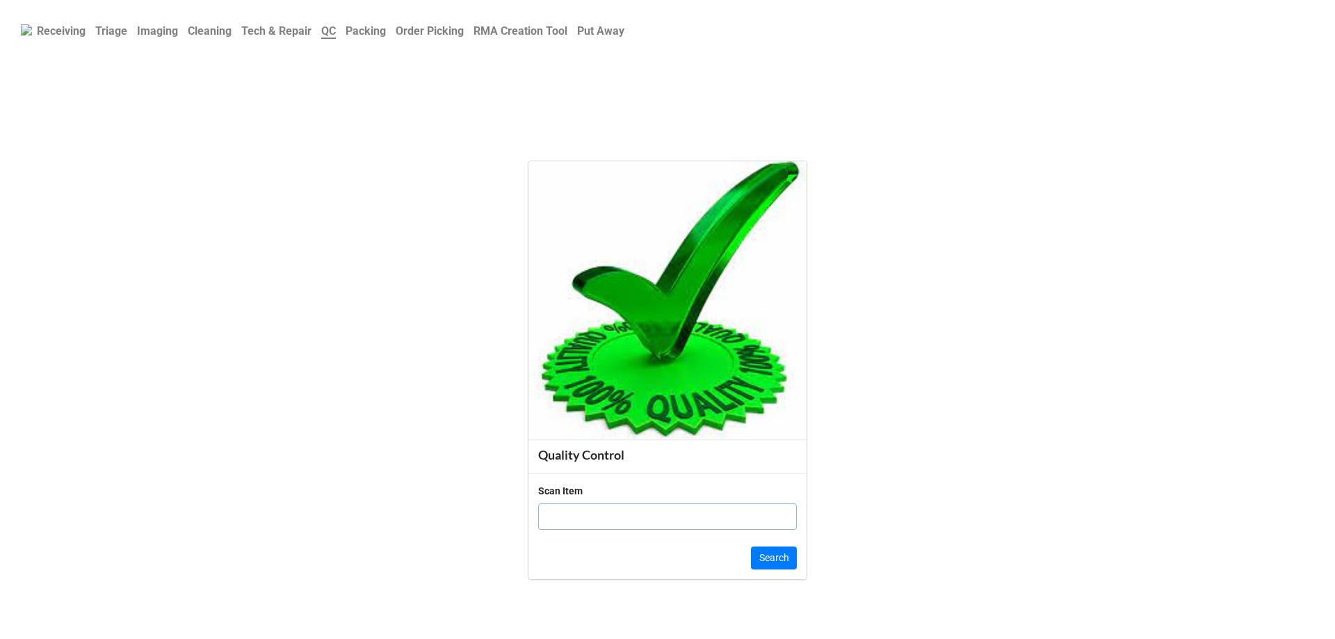
click at [111, 38] on b "Triage" at bounding box center [111, 30] width 32 height 13
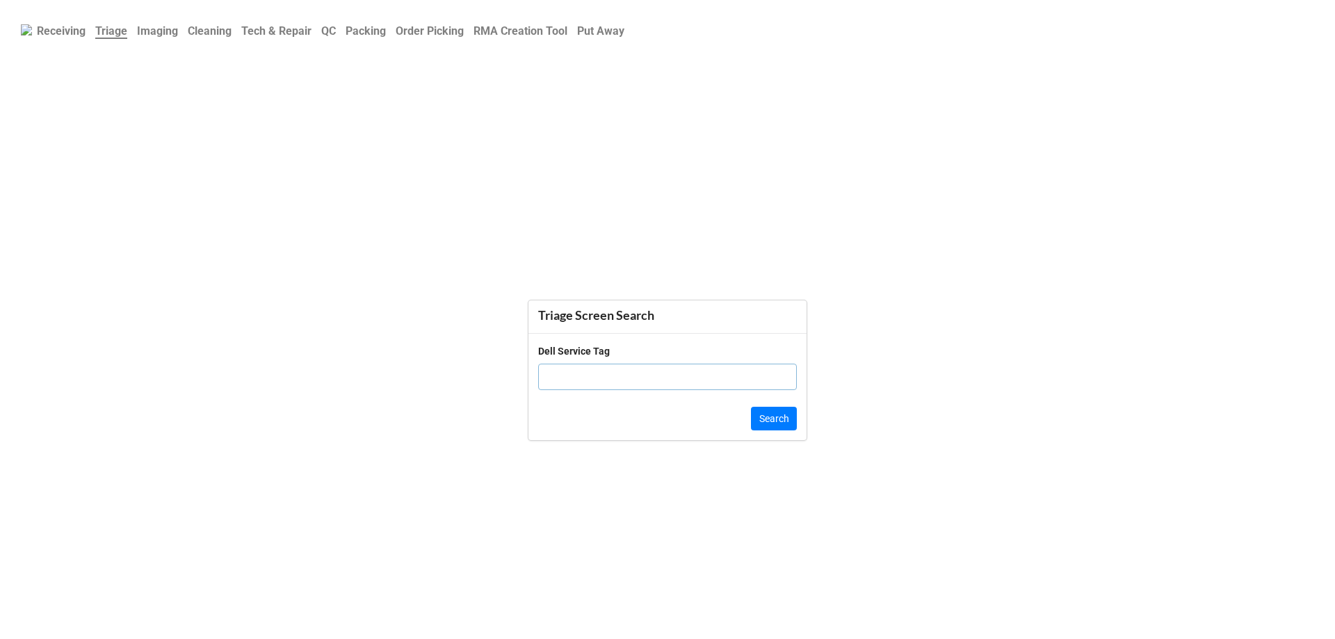
click at [638, 381] on input "text" at bounding box center [667, 377] width 259 height 26
click button "Search" at bounding box center [774, 419] width 46 height 24
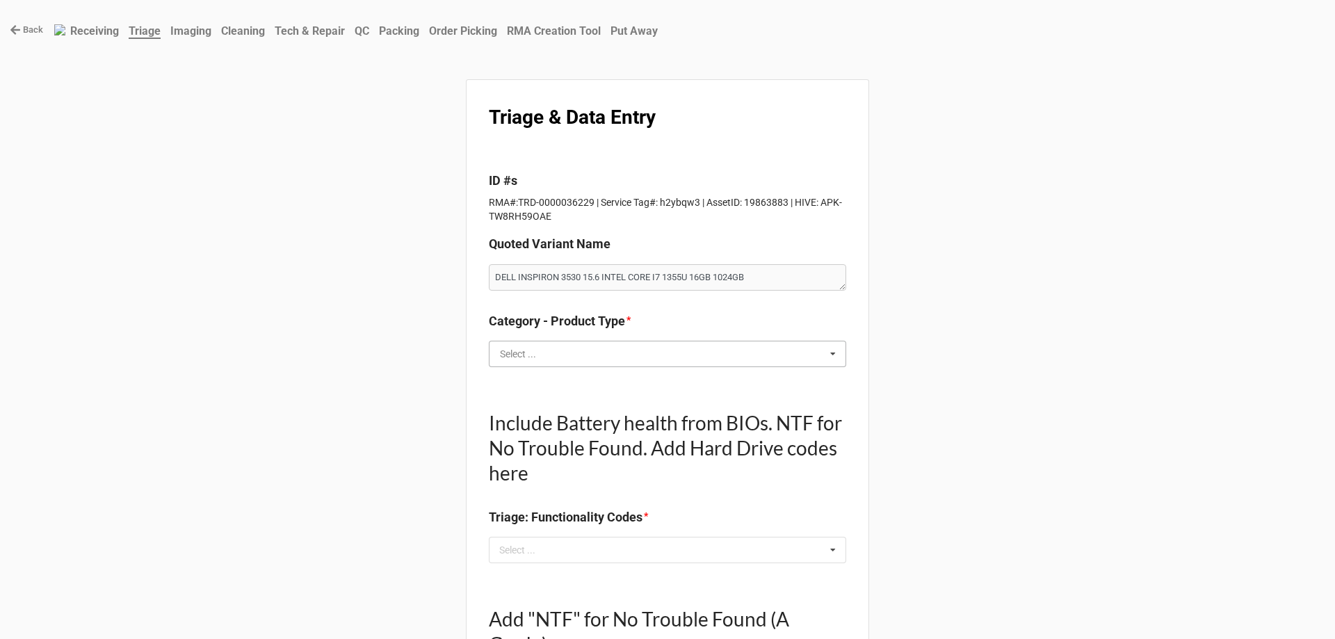
click at [636, 360] on input "text" at bounding box center [668, 353] width 356 height 25
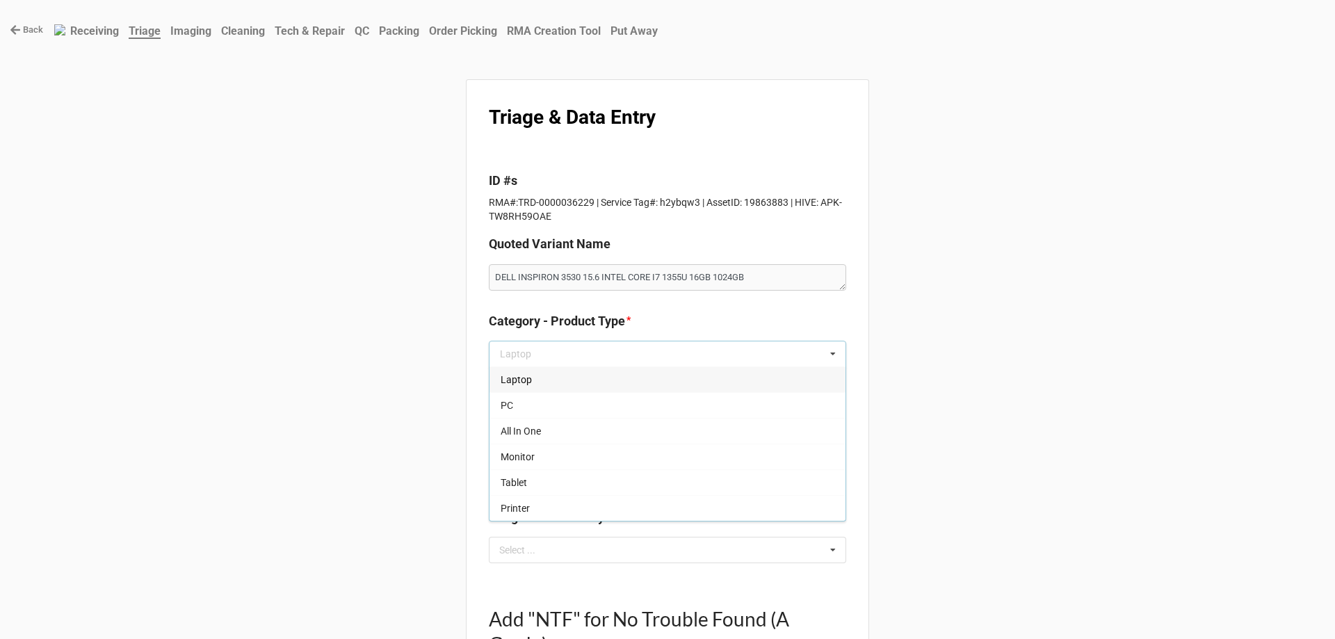
click at [612, 376] on div "Laptop" at bounding box center [668, 379] width 356 height 26
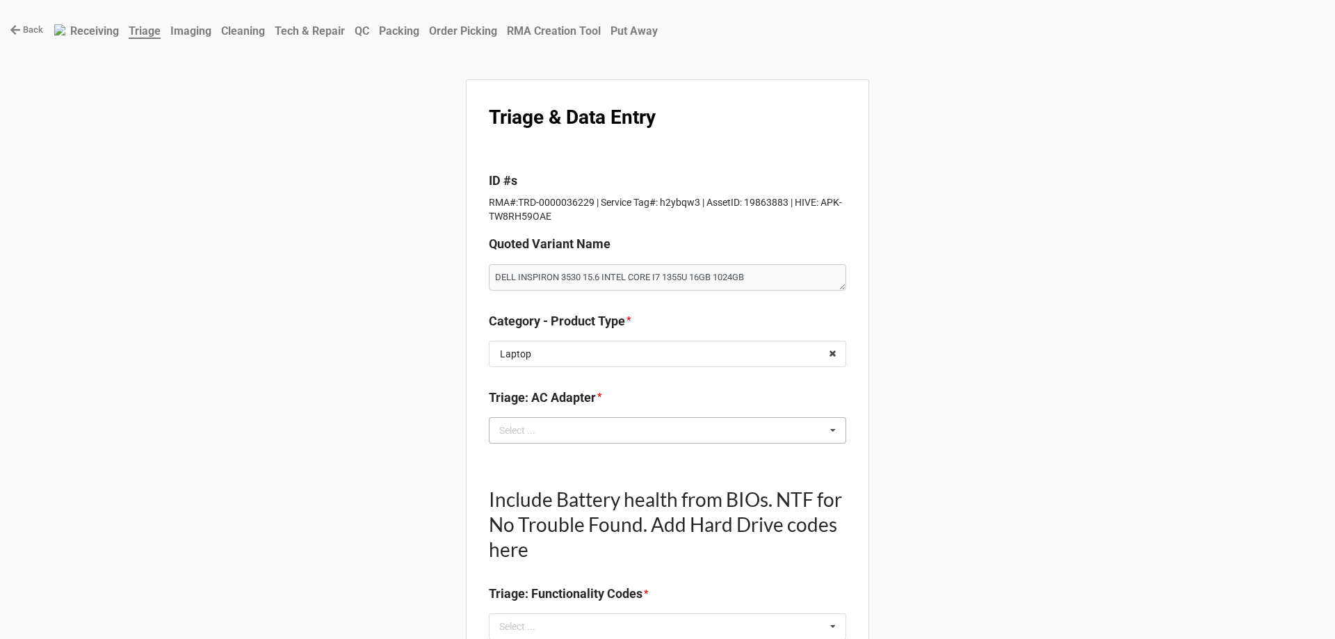
click at [506, 442] on div "Select ... No results found." at bounding box center [667, 430] width 357 height 26
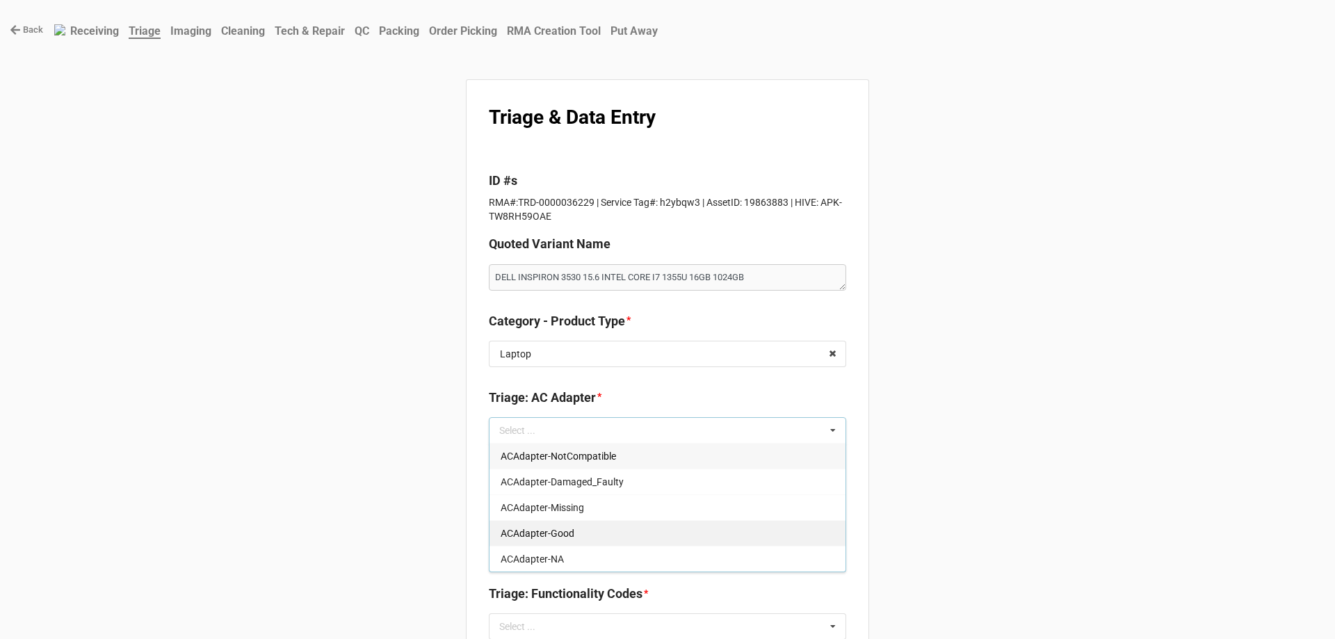
click at [542, 531] on span "ACAdapter-Good" at bounding box center [538, 533] width 74 height 11
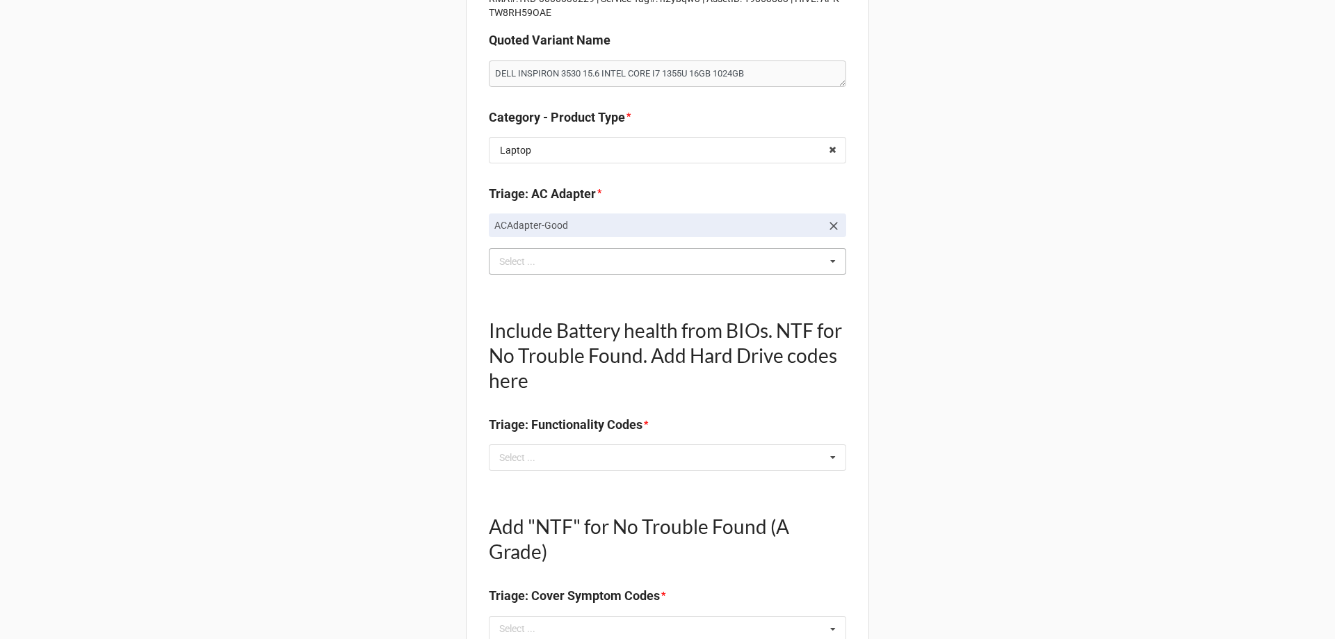
scroll to position [348, 0]
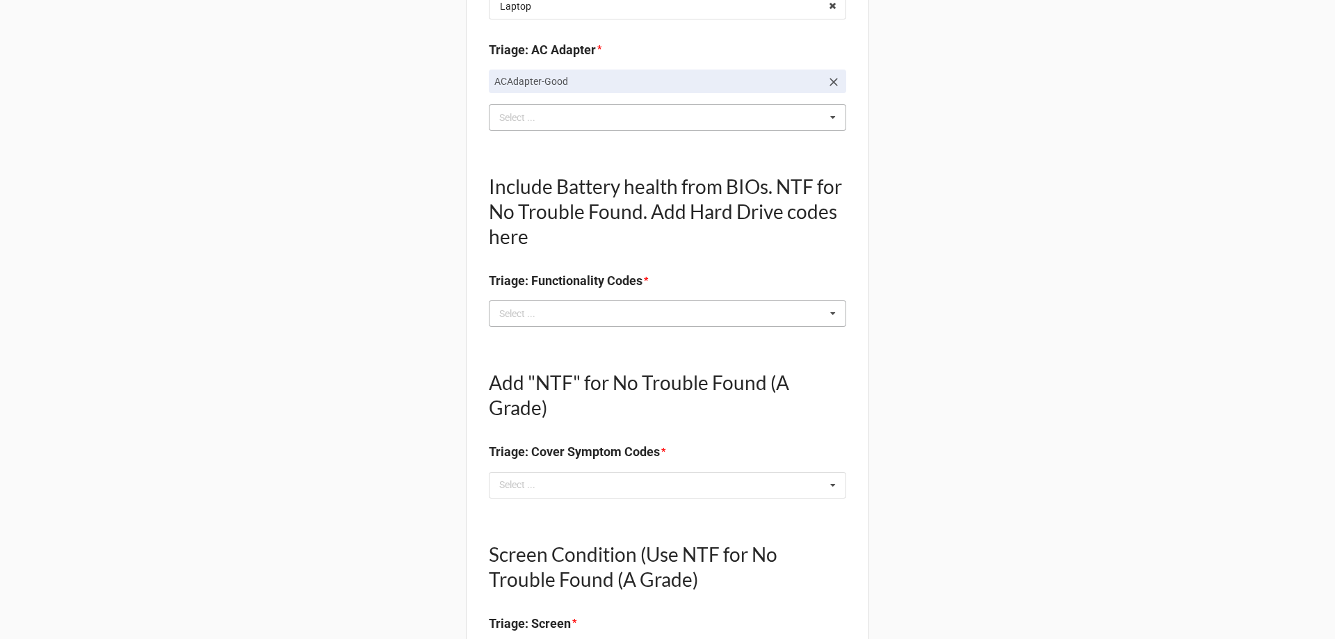
click at [534, 327] on div "Select ... No results found." at bounding box center [667, 313] width 357 height 26
type textarea "x"
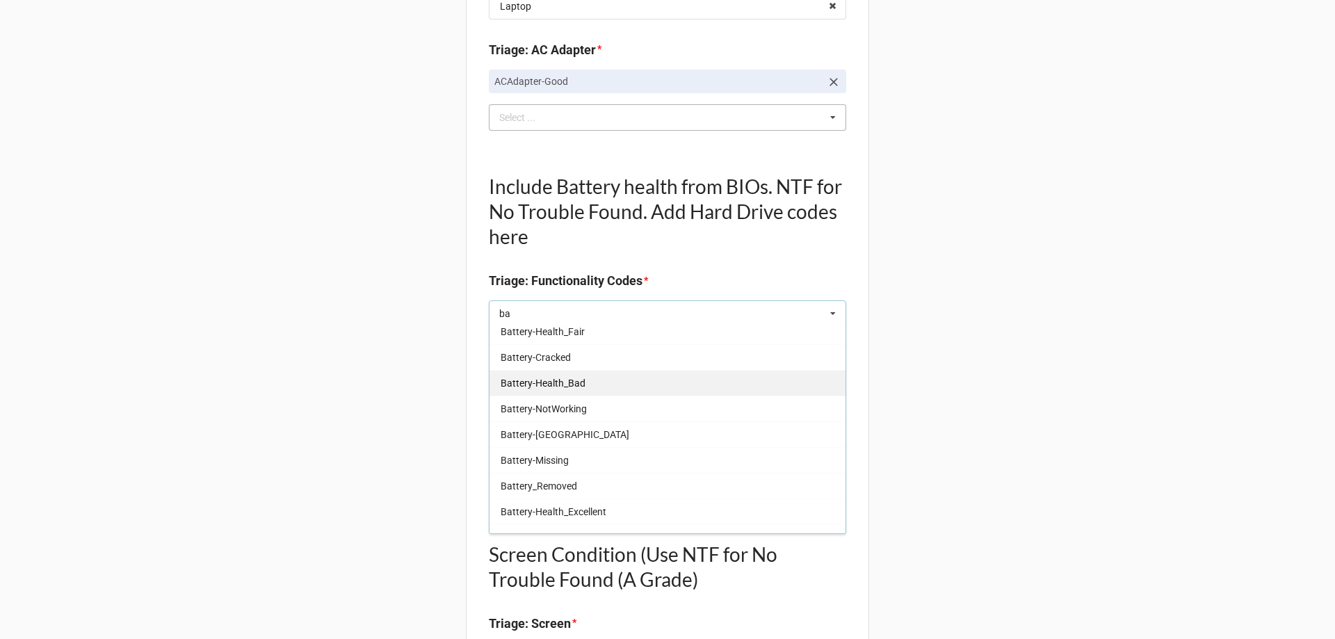
scroll to position [139, 0]
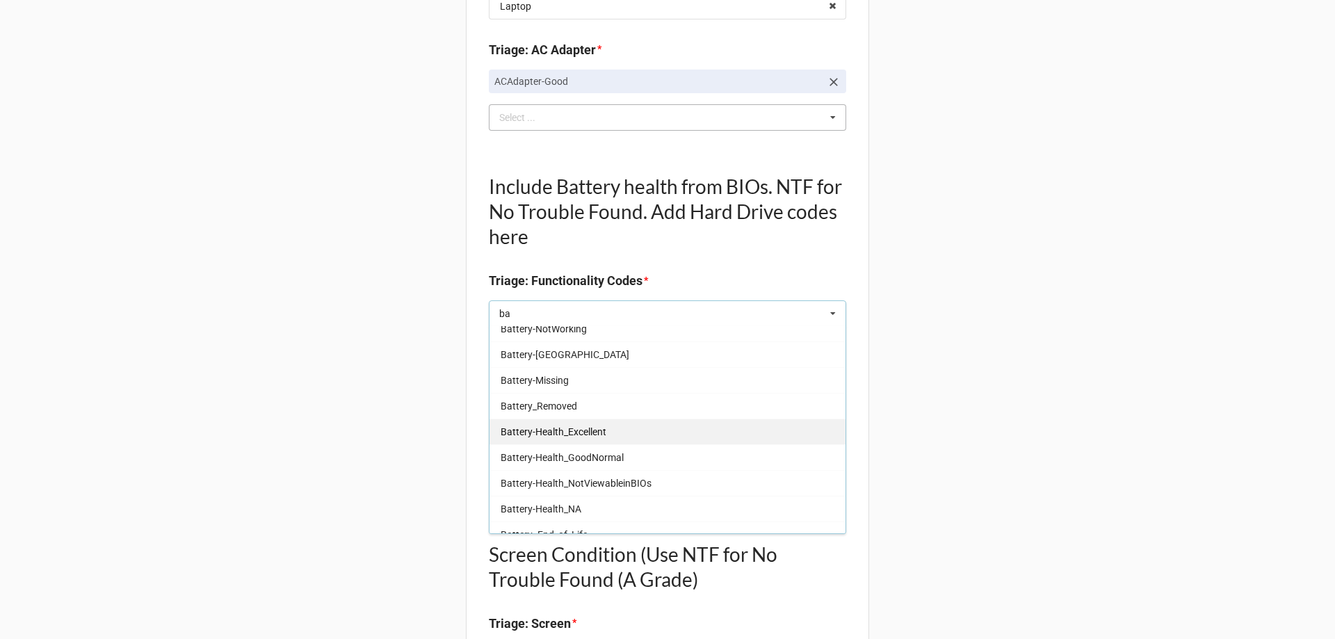
type input "ba"
click at [611, 427] on div "Battery-Health_Excellent" at bounding box center [668, 432] width 356 height 26
type textarea "x"
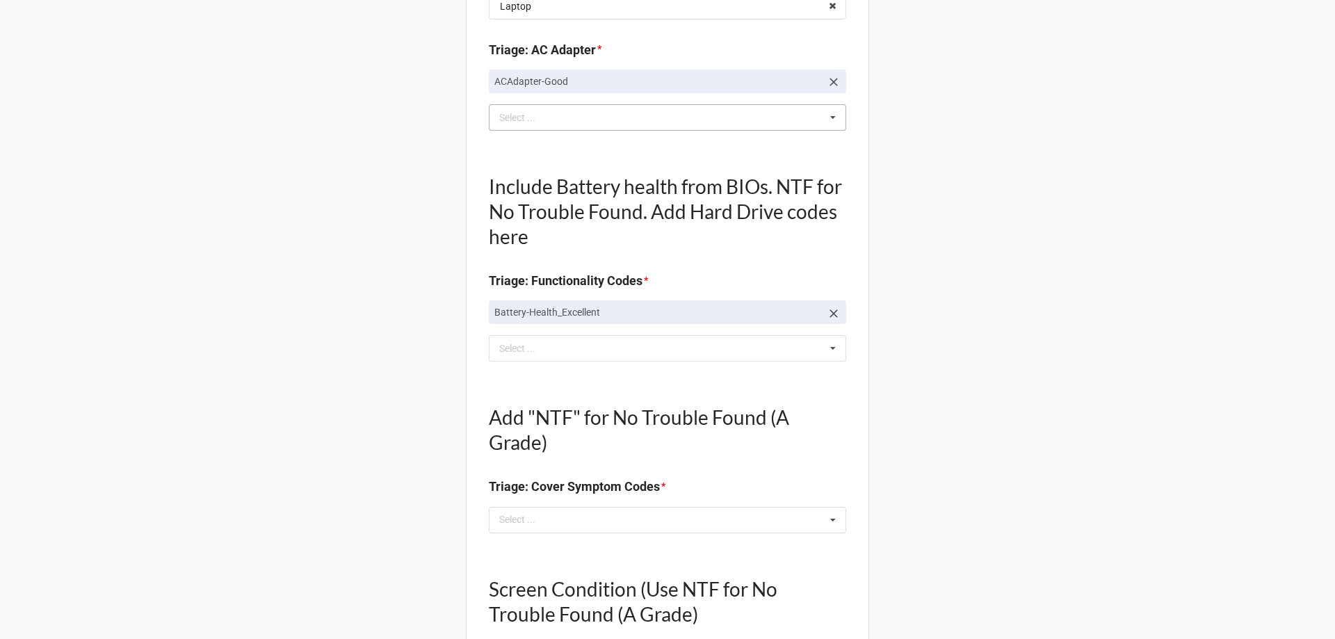
scroll to position [556, 0]
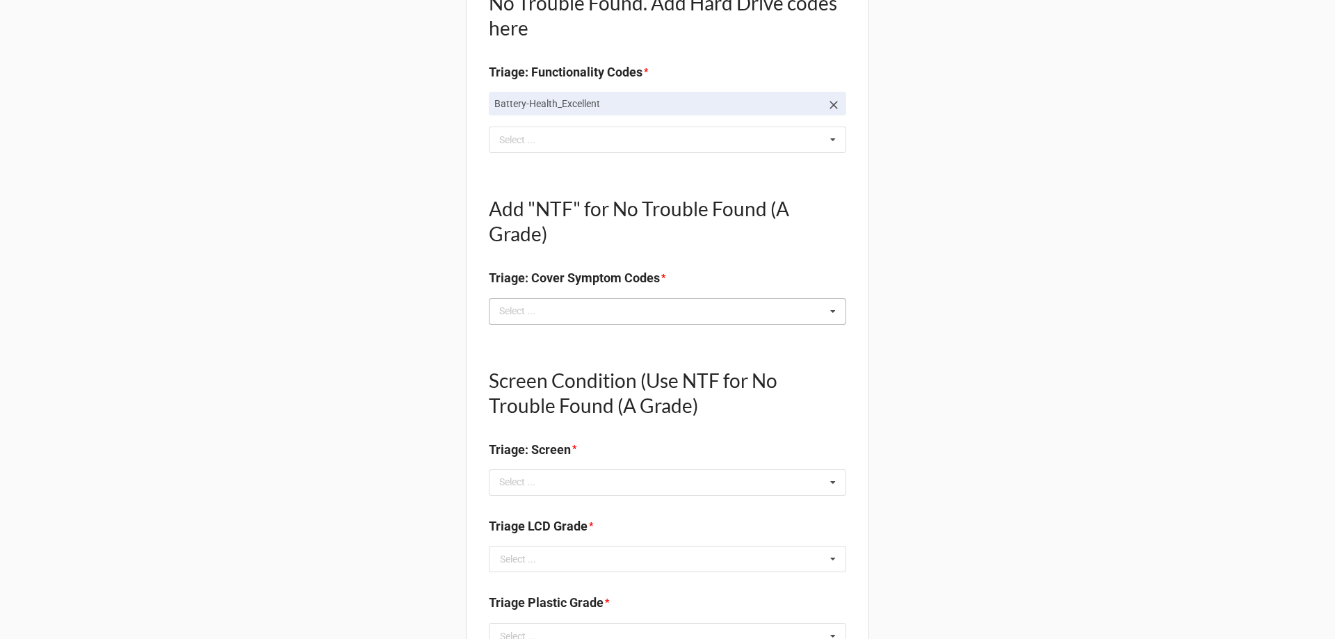
click at [529, 303] on div "Select ... No results found." at bounding box center [667, 311] width 357 height 26
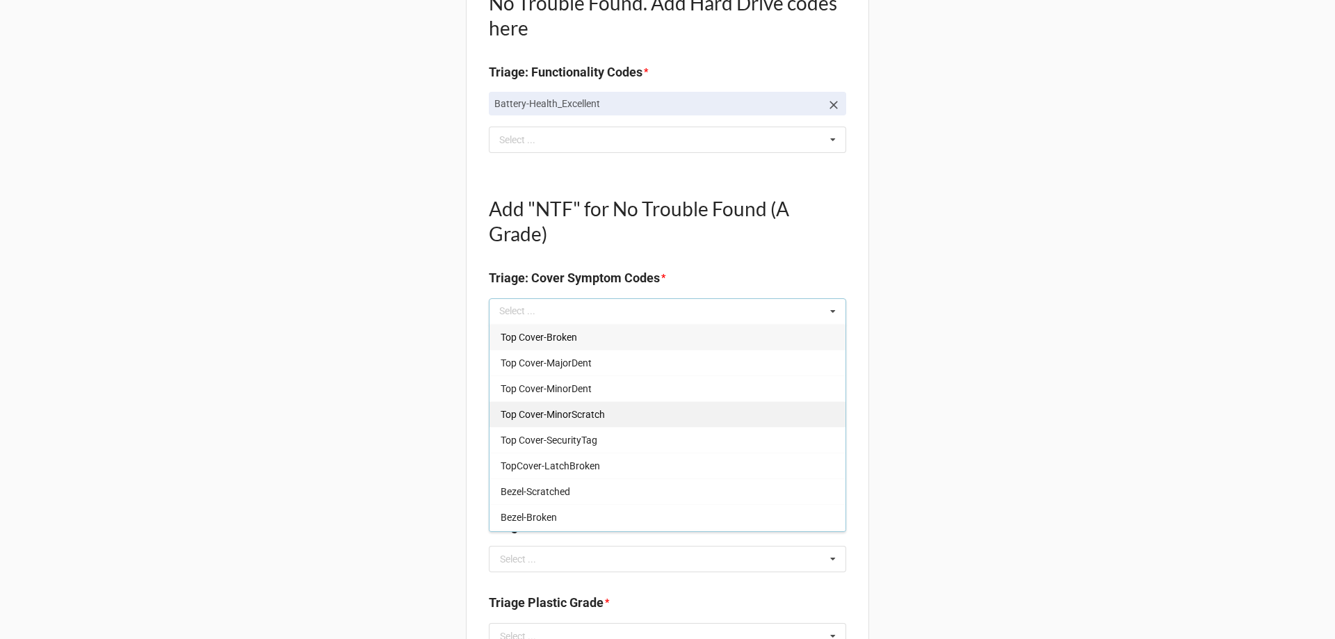
click at [581, 414] on span "Top Cover-MinorScratch" at bounding box center [553, 414] width 104 height 11
type textarea "x"
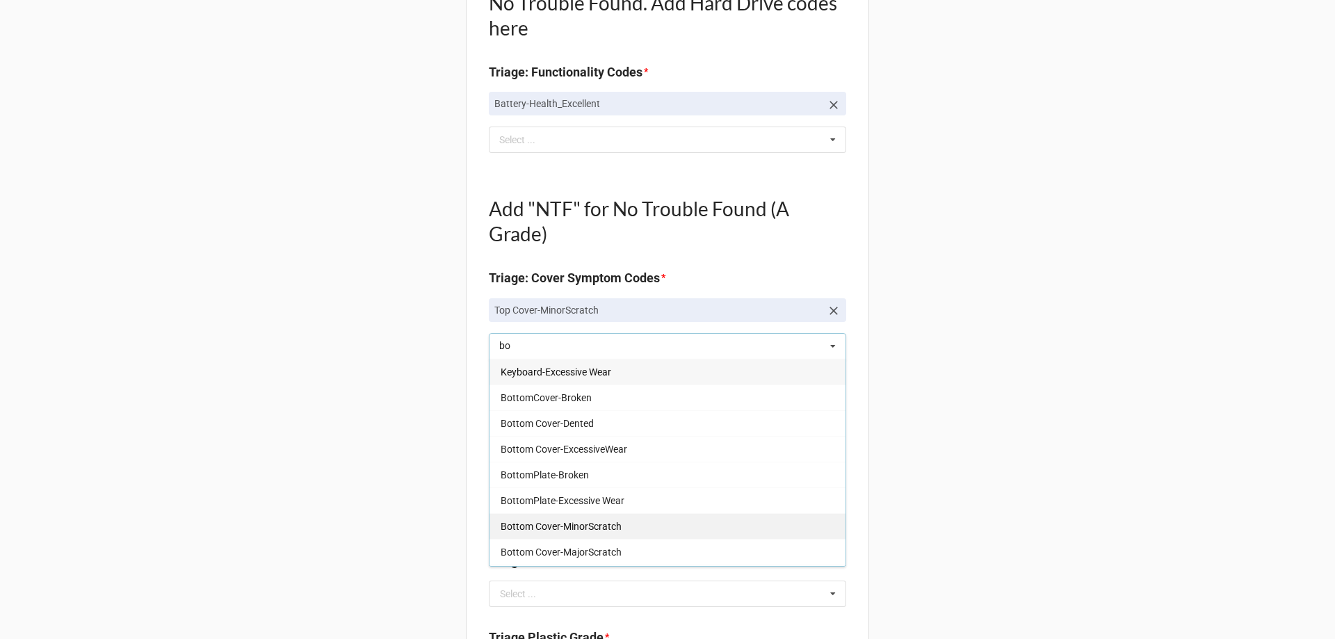
type input "bo"
click at [598, 530] on span "Bottom Cover-MinorScratch" at bounding box center [561, 526] width 121 height 11
type textarea "x"
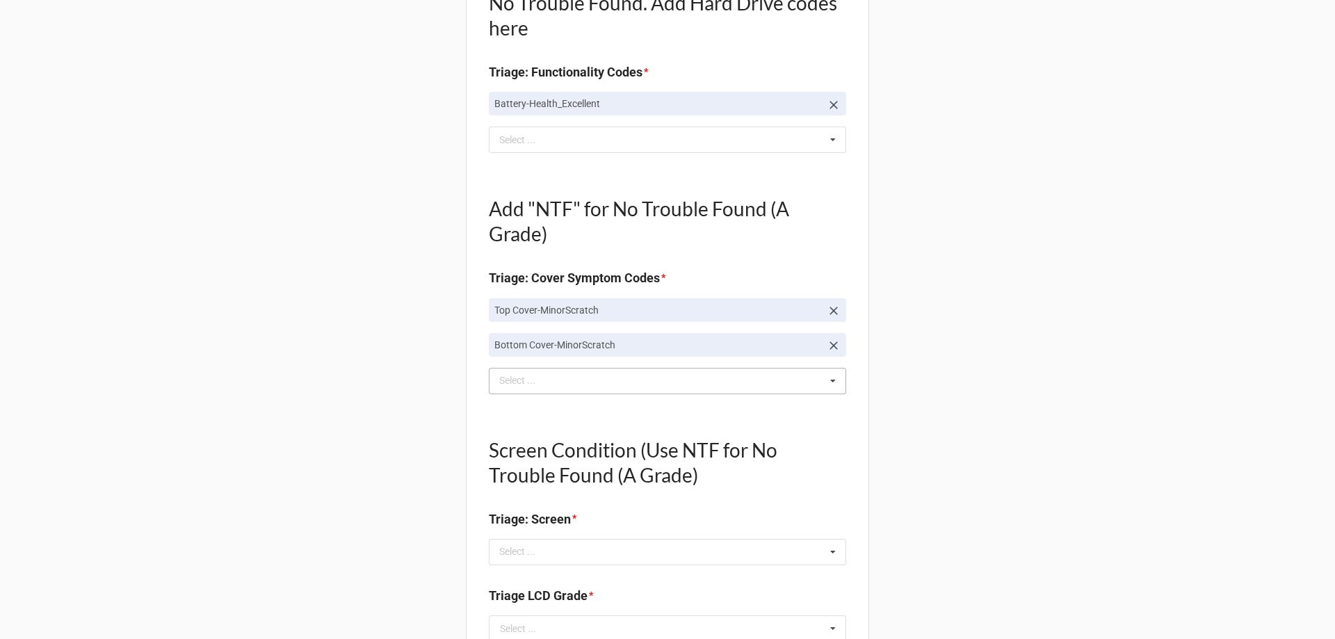
click at [323, 527] on div "Back Receiving Triage Imaging Cleaning Tech & Repair QC Packing Order Picking R…" at bounding box center [667, 521] width 1335 height 2154
click at [522, 390] on div "bo Select ... Top Cover-Broken Top Cover-MajorDent Top Cover-MinorDent Top Cove…" at bounding box center [667, 381] width 357 height 26
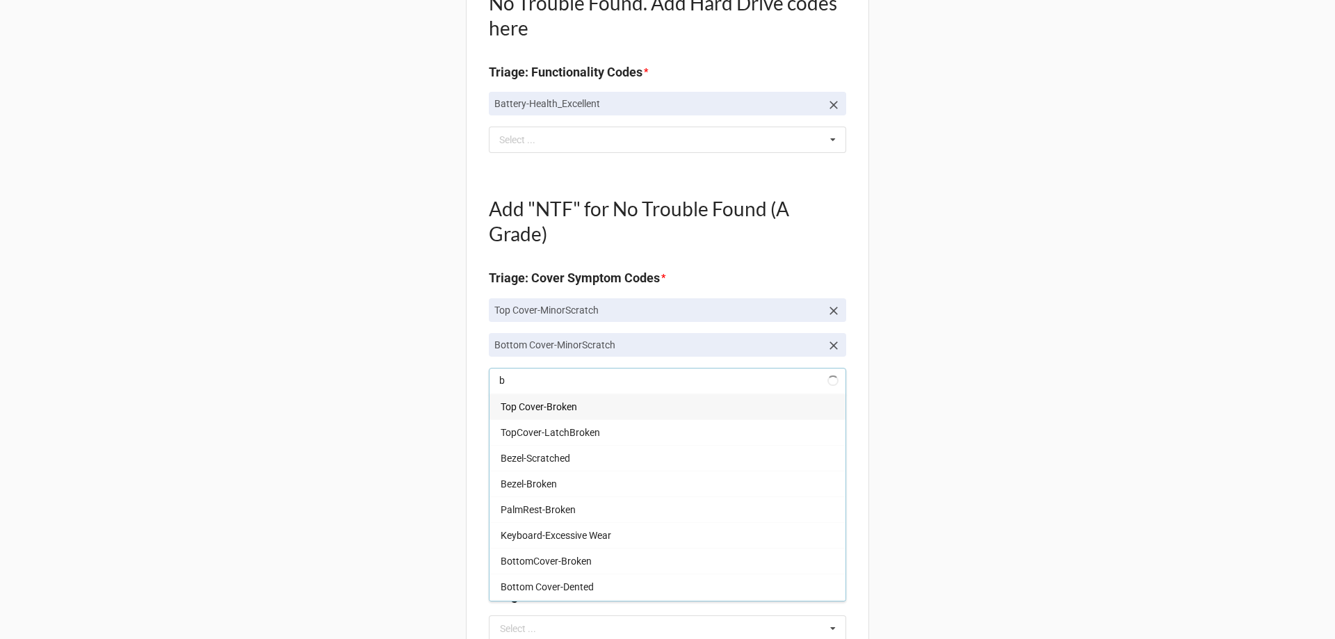
type input "bo"
type textarea "x"
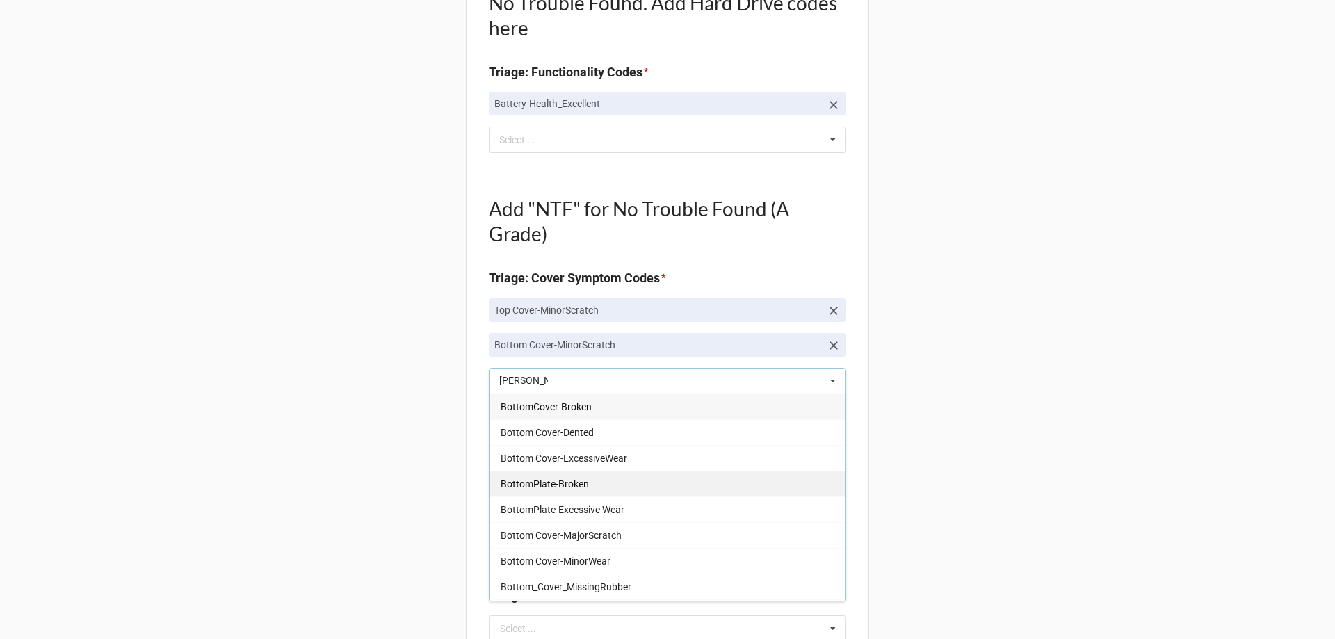
type input "bott"
click at [569, 478] on span "BottomPlate-Broken" at bounding box center [545, 483] width 88 height 11
type textarea "x"
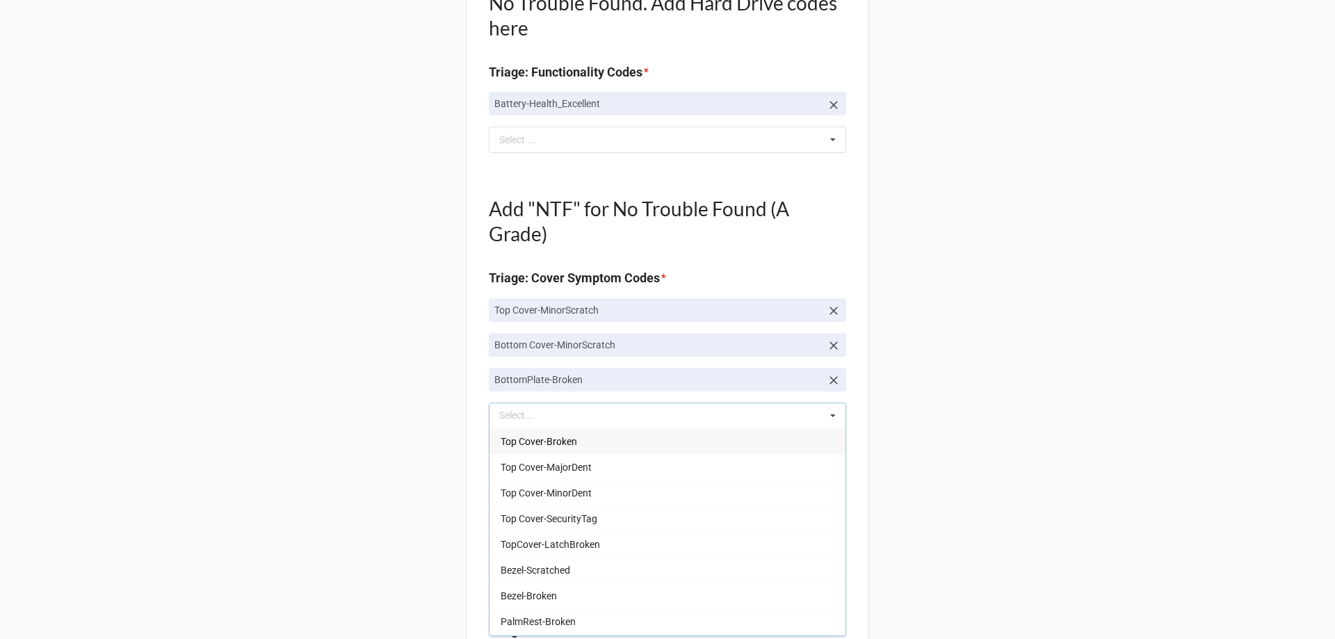
click at [301, 495] on div "Back Receiving Triage Imaging Cleaning Tech & Repair QC Packing Order Picking R…" at bounding box center [667, 538] width 1335 height 2188
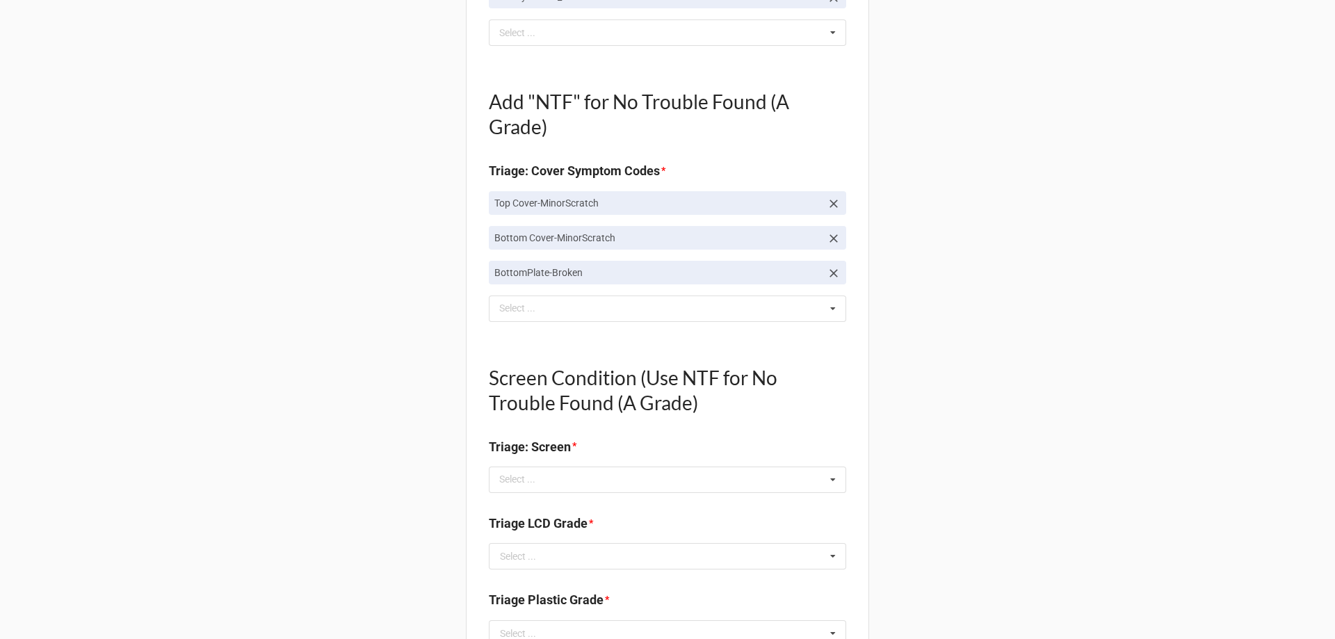
scroll to position [695, 0]
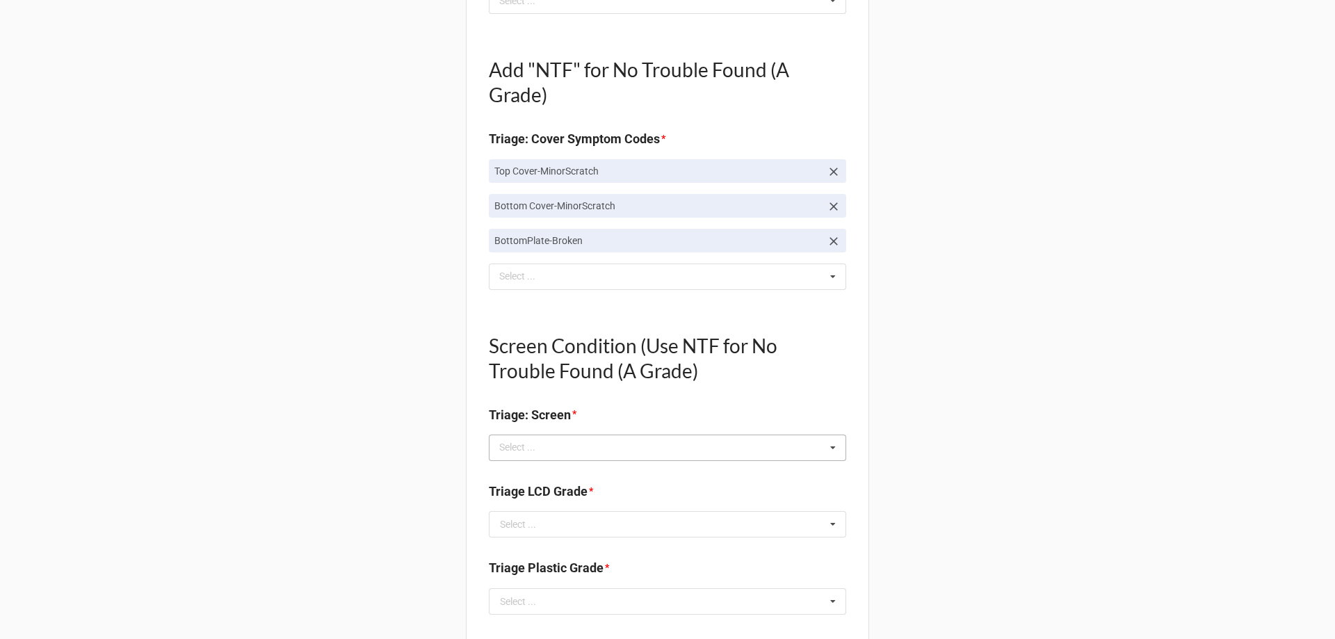
click at [563, 456] on div "Select ... No results found." at bounding box center [667, 448] width 357 height 26
type textarea "x"
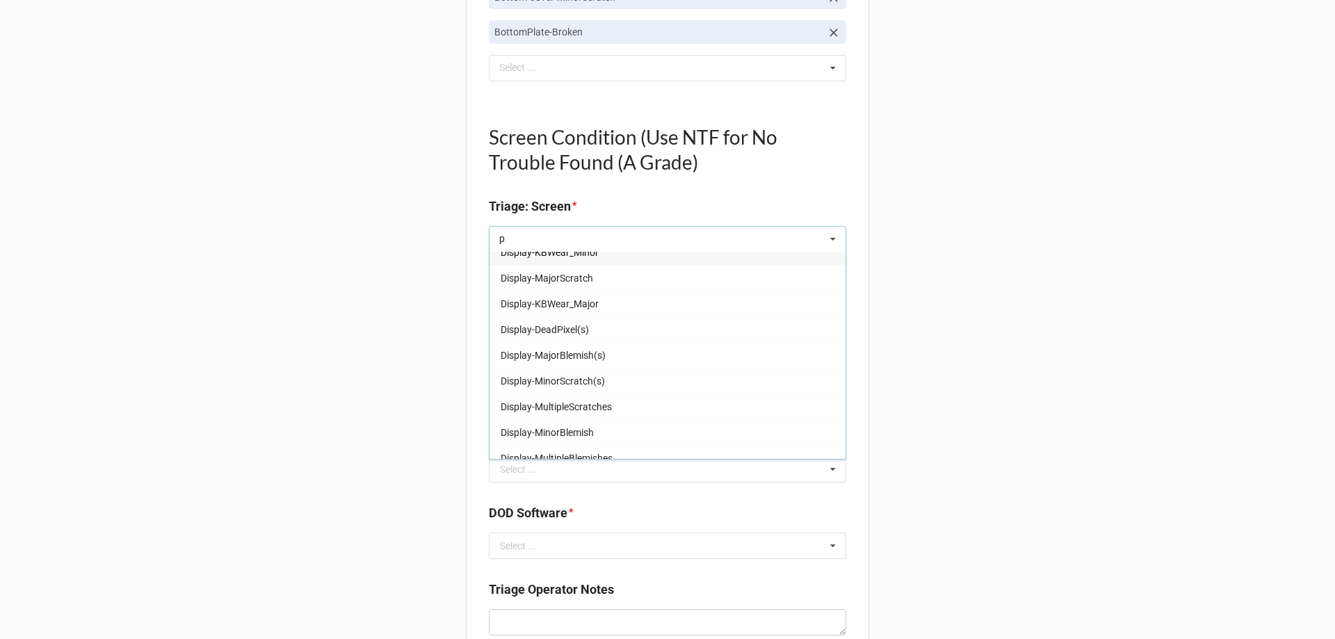
scroll to position [0, 0]
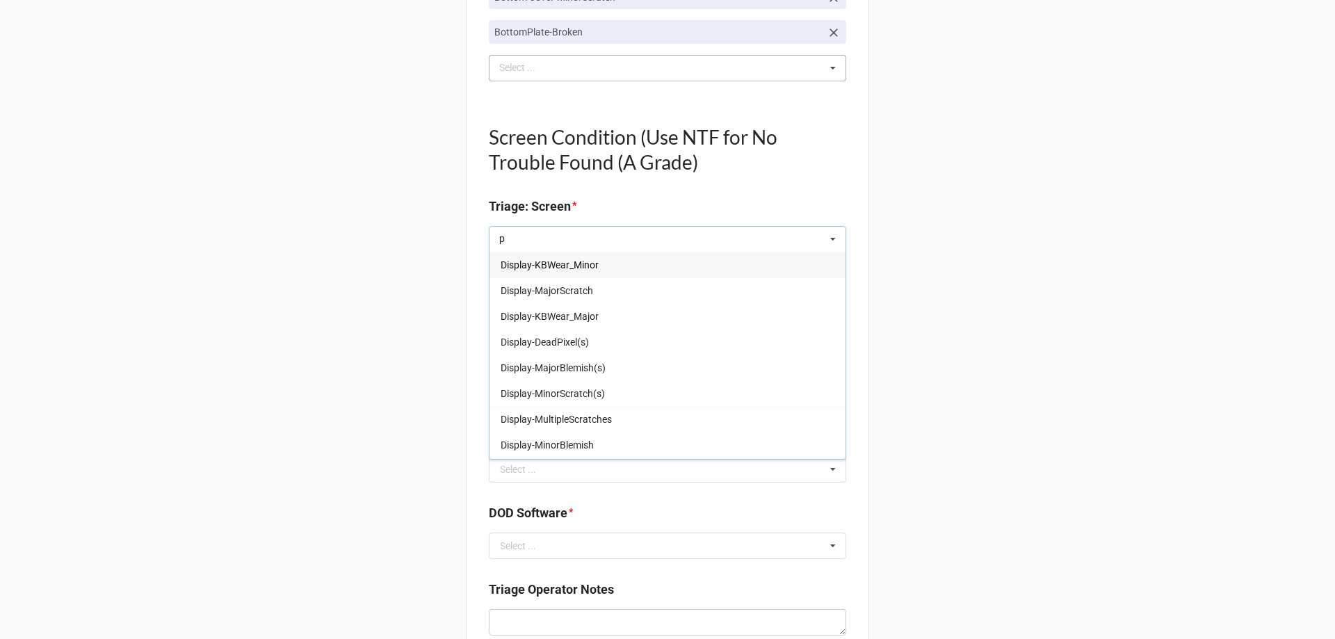
type input "p"
click at [577, 64] on div "bott Select ... Top Cover-Broken Top Cover-MajorDent Top Cover-MinorDent Top Co…" at bounding box center [667, 68] width 357 height 26
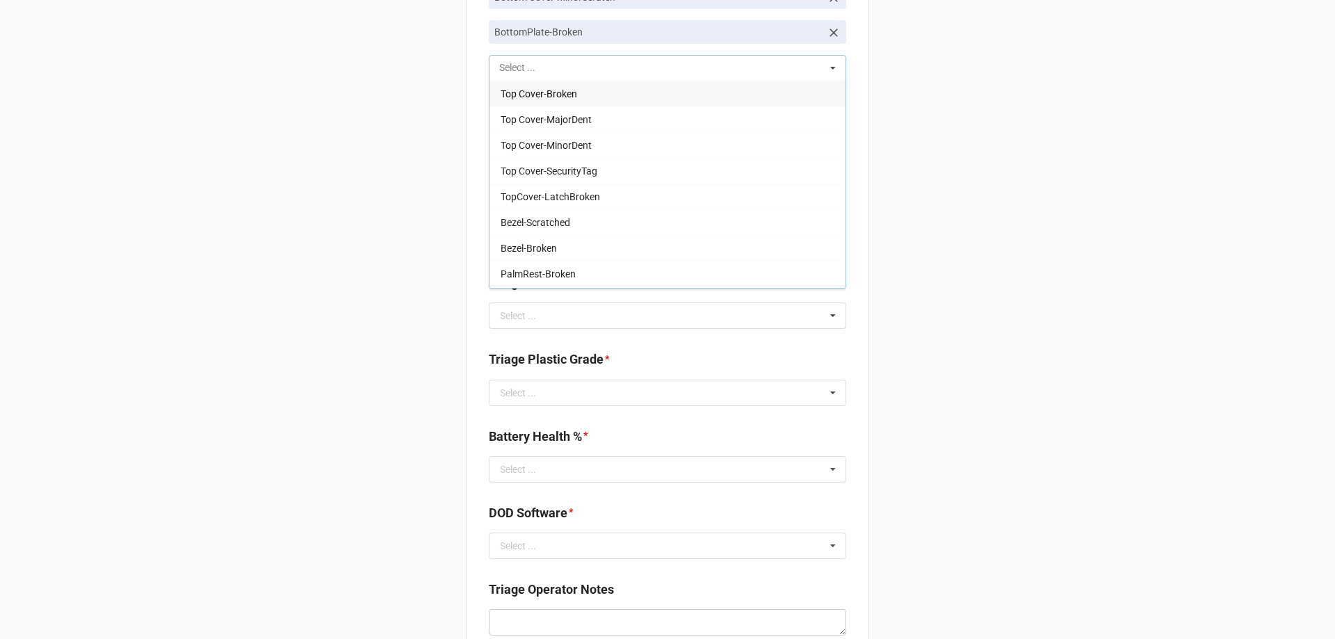
type input "p"
type textarea "x"
type input "pal"
click at [578, 229] on div "PalmRest-MinorWear" at bounding box center [668, 222] width 356 height 26
type textarea "x"
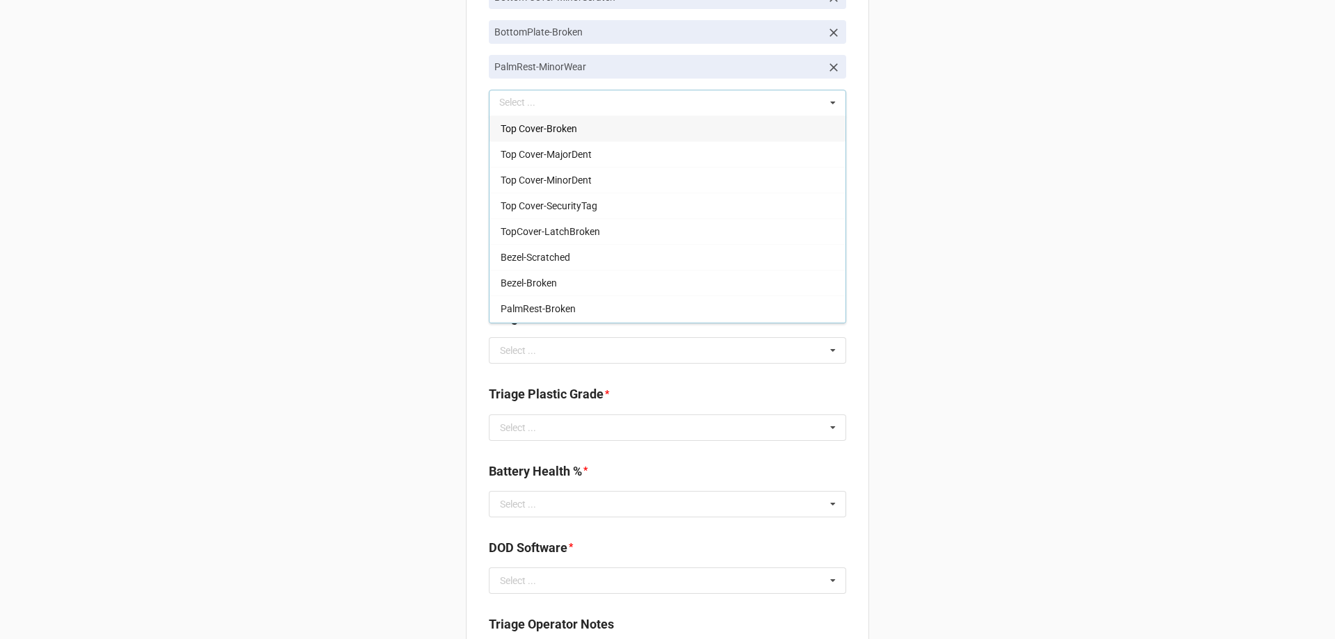
click at [416, 259] on div "Back Receiving Triage Imaging Cleaning Tech & Repair QC Packing Order Picking R…" at bounding box center [667, 207] width 1335 height 2223
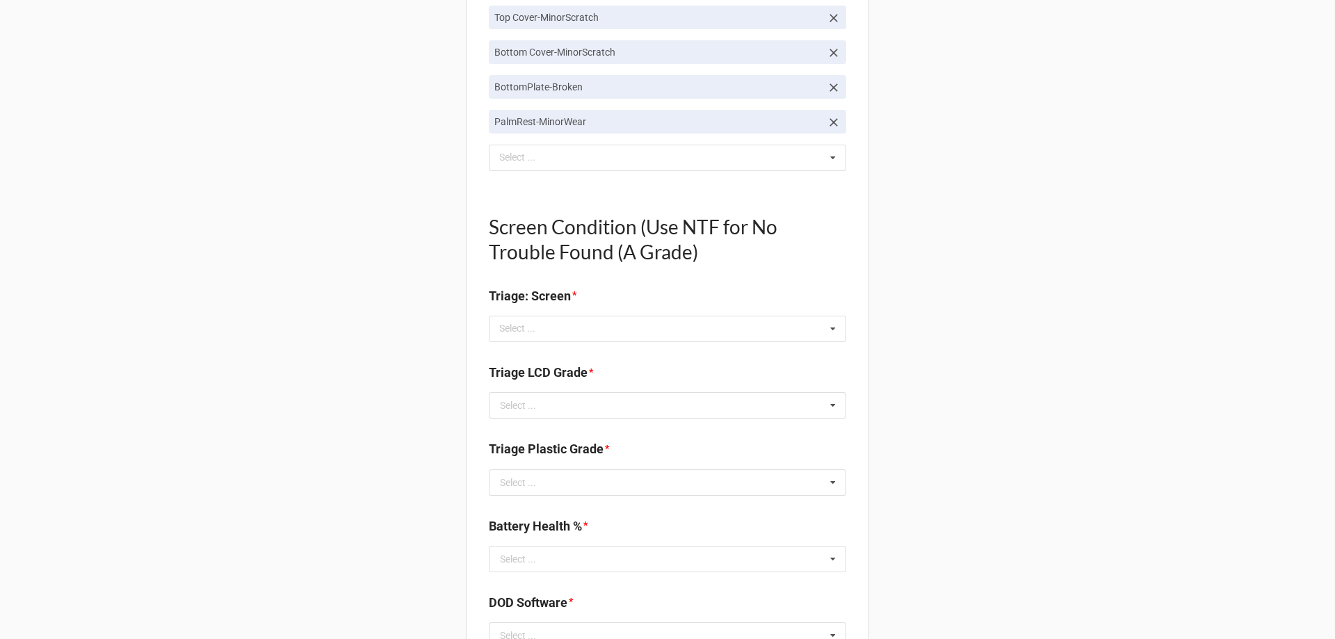
scroll to position [834, 0]
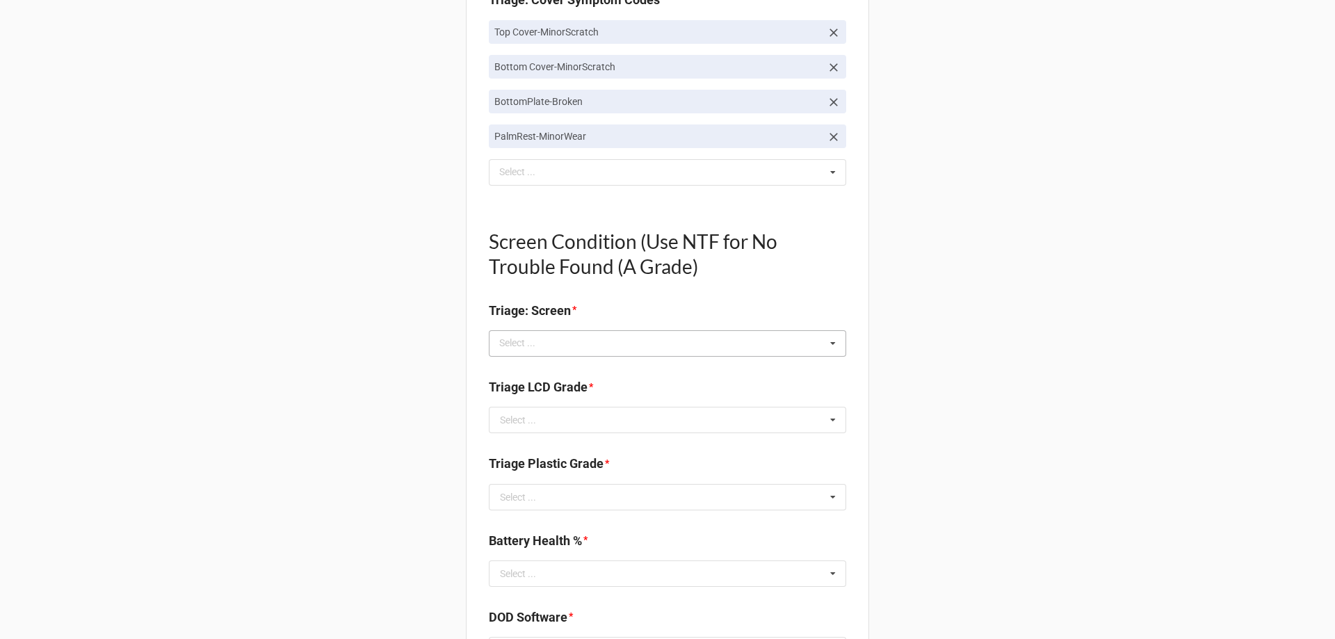
click at [556, 349] on div "p Select ... Display-KBWear_Minor Display-MajorScratch Display-KBWear_Major Dis…" at bounding box center [667, 343] width 357 height 26
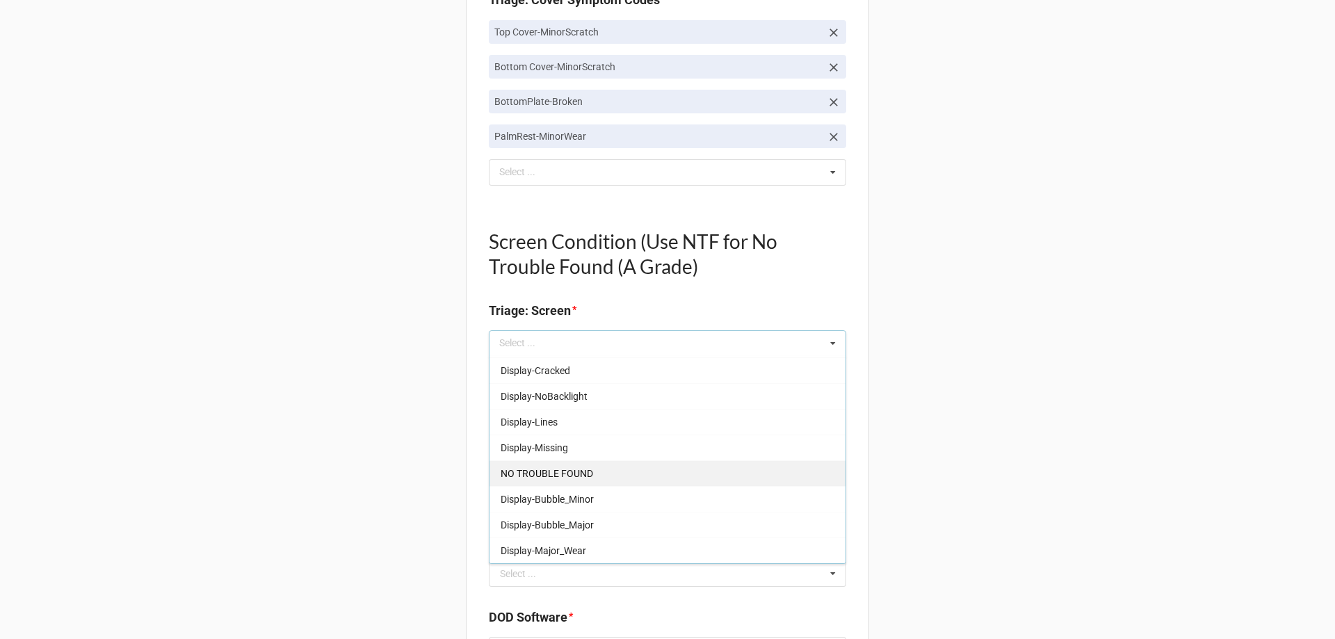
click at [551, 476] on span "NO TROUBLE FOUND" at bounding box center [547, 473] width 92 height 11
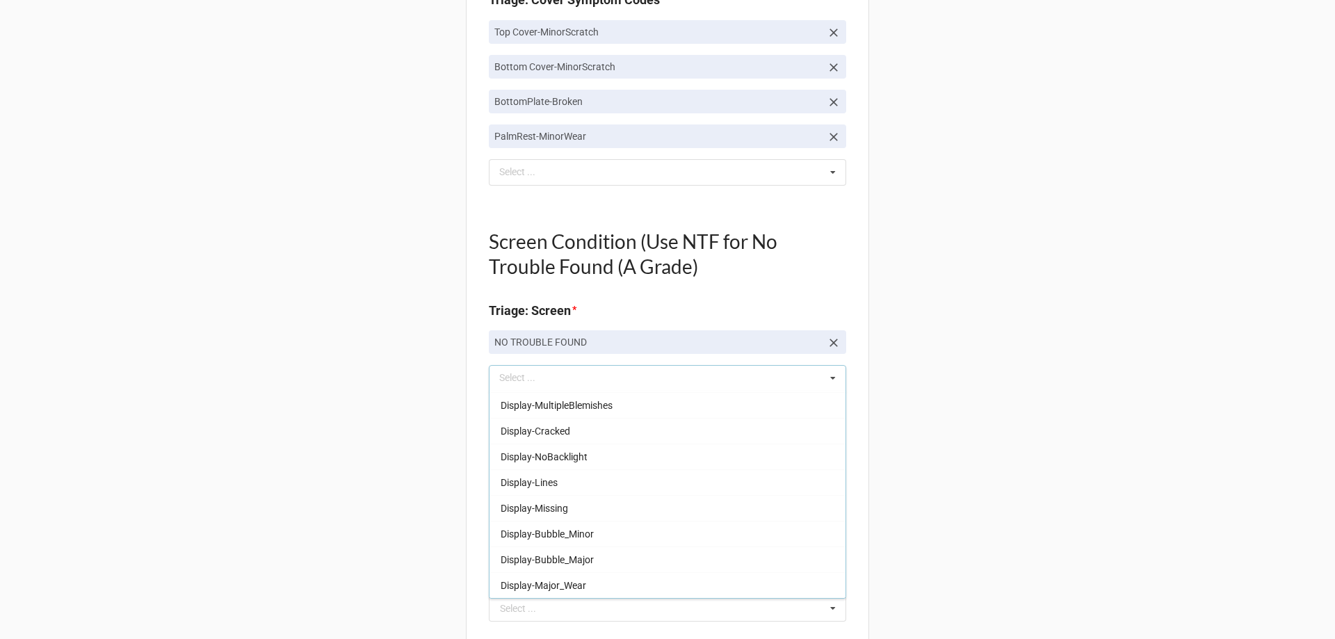
click at [405, 445] on div "Back Receiving Triage Imaging Cleaning Tech & Repair QC Packing Order Picking R…" at bounding box center [667, 295] width 1335 height 2258
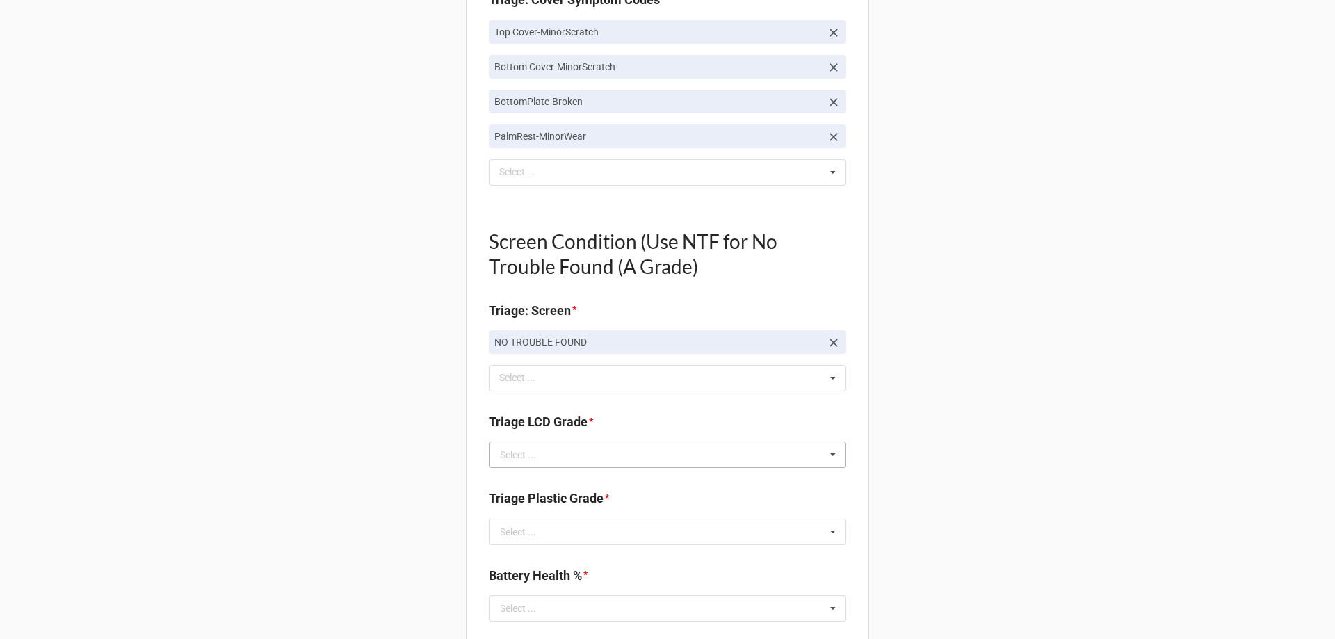
click at [522, 450] on div "Select ..." at bounding box center [518, 455] width 36 height 10
click at [522, 474] on div "A" at bounding box center [668, 480] width 356 height 26
click at [523, 532] on div "Select ..." at bounding box center [518, 532] width 36 height 10
click at [519, 515] on div "E" at bounding box center [668, 507] width 356 height 26
type textarea "x"
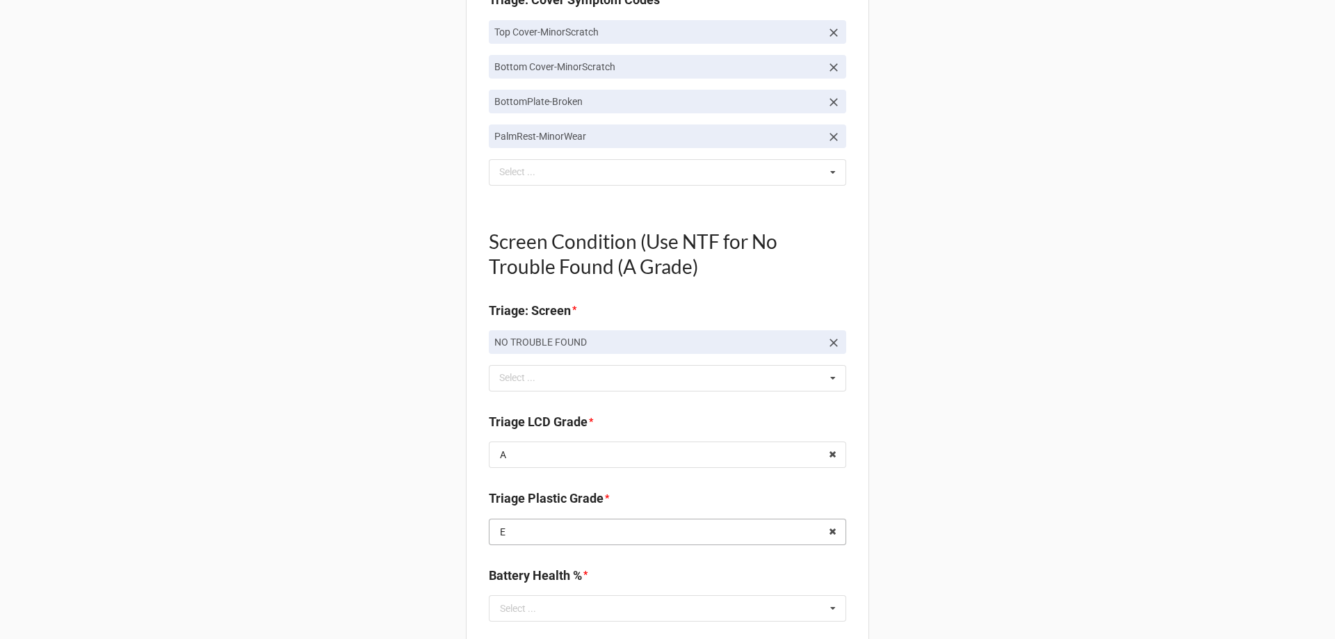
scroll to position [974, 0]
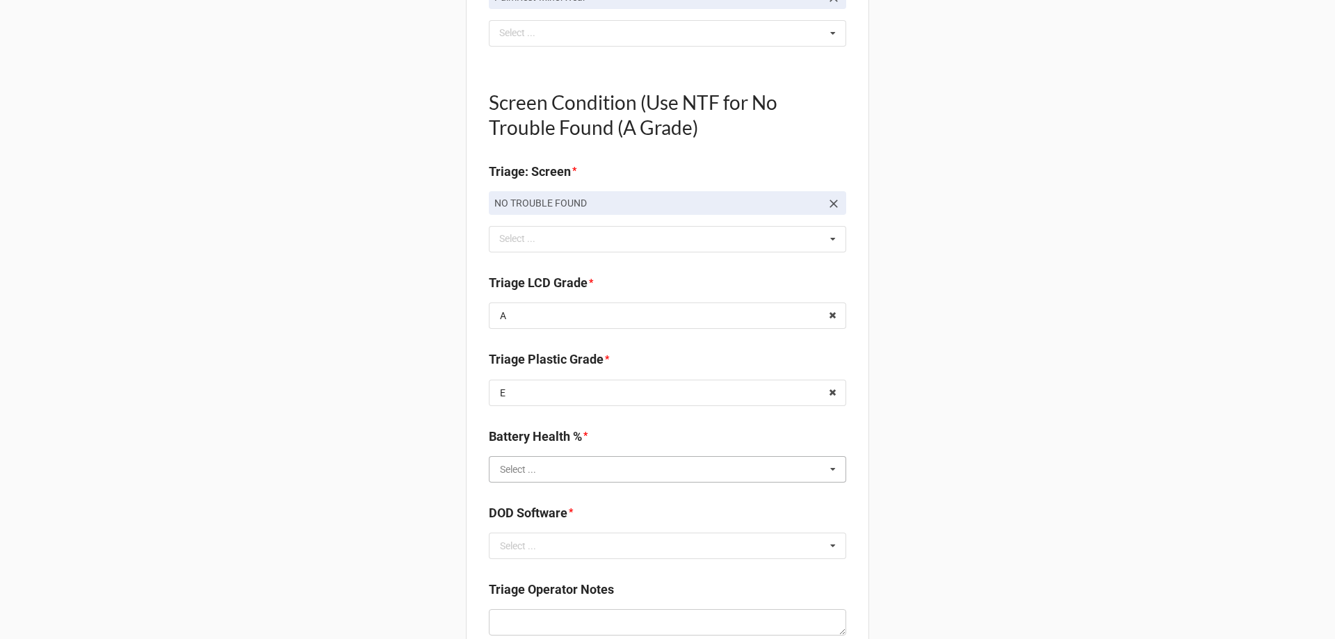
click at [535, 458] on input "text" at bounding box center [668, 469] width 356 height 25
type input "71"
click at [536, 438] on div "71%" at bounding box center [668, 444] width 356 height 26
type textarea "x"
click at [588, 545] on input "text" at bounding box center [668, 545] width 356 height 25
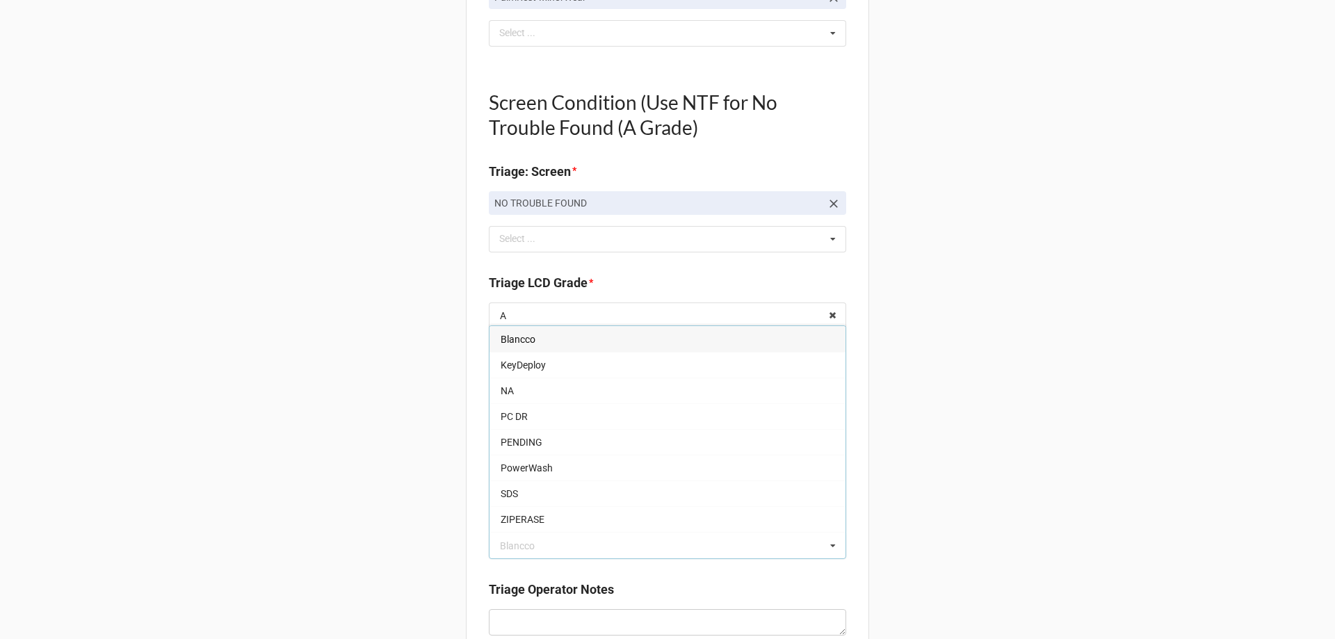
click at [527, 523] on span "ZIPERASE" at bounding box center [523, 519] width 44 height 11
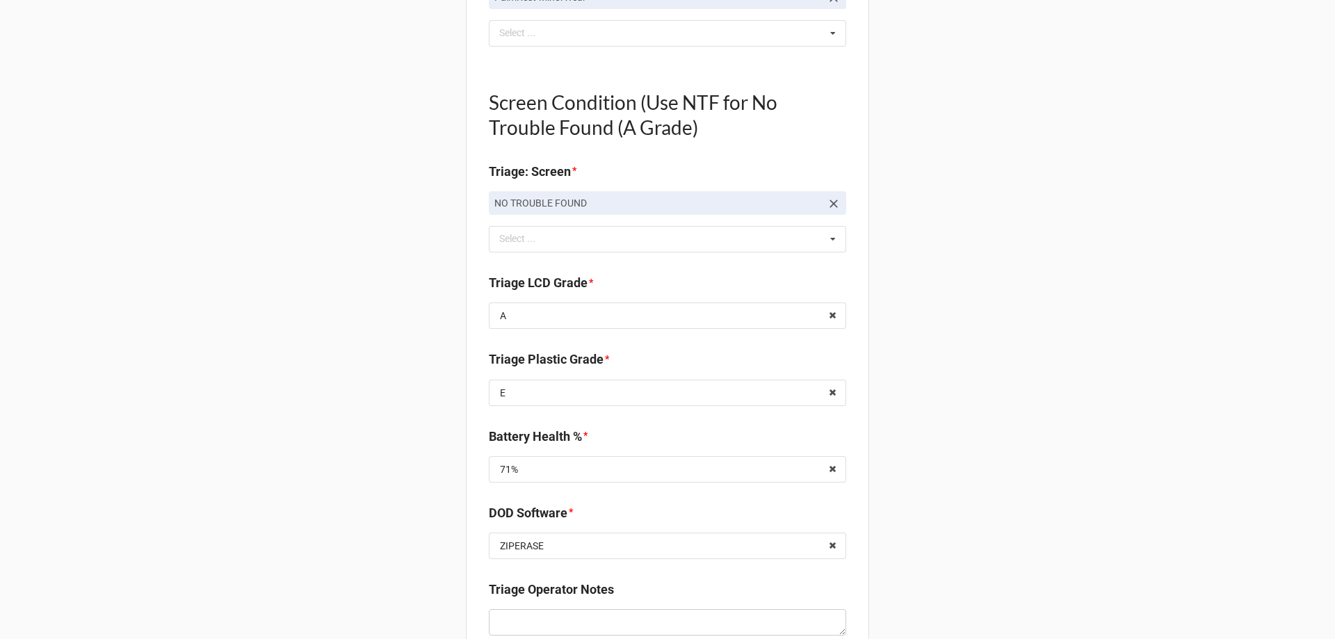
click at [245, 526] on div "Back Receiving Triage Imaging Cleaning Tech & Repair QC Packing Order Picking R…" at bounding box center [667, 155] width 1335 height 2258
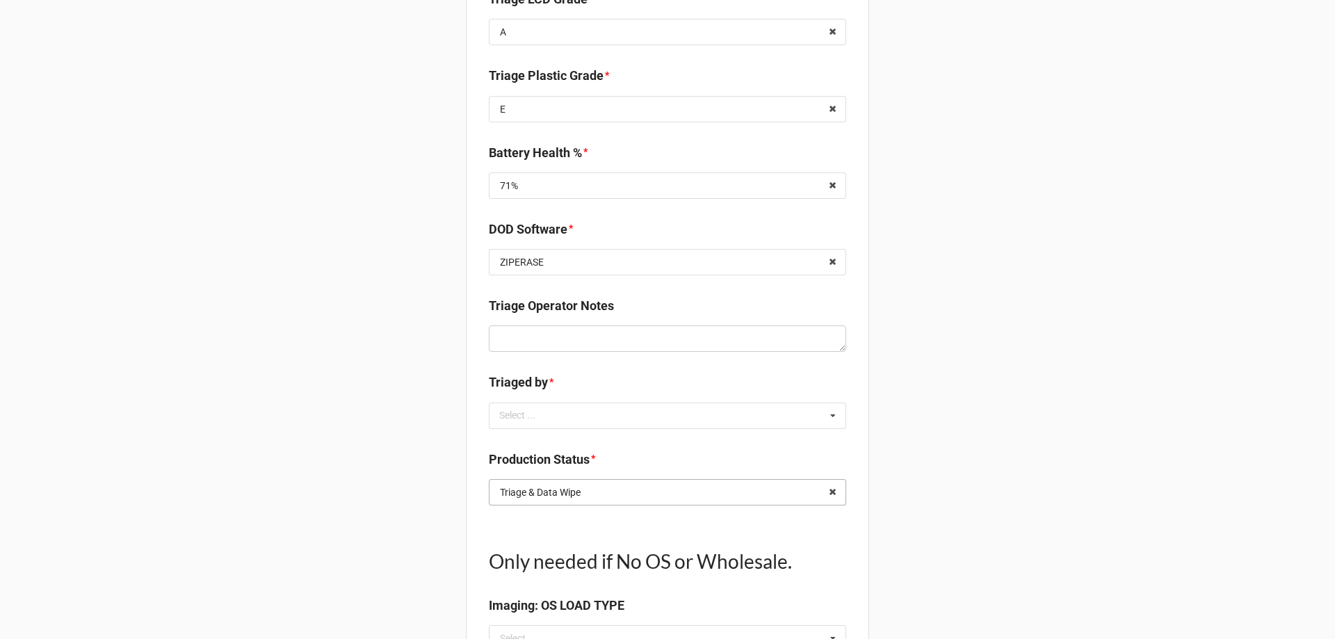
scroll to position [1252, 0]
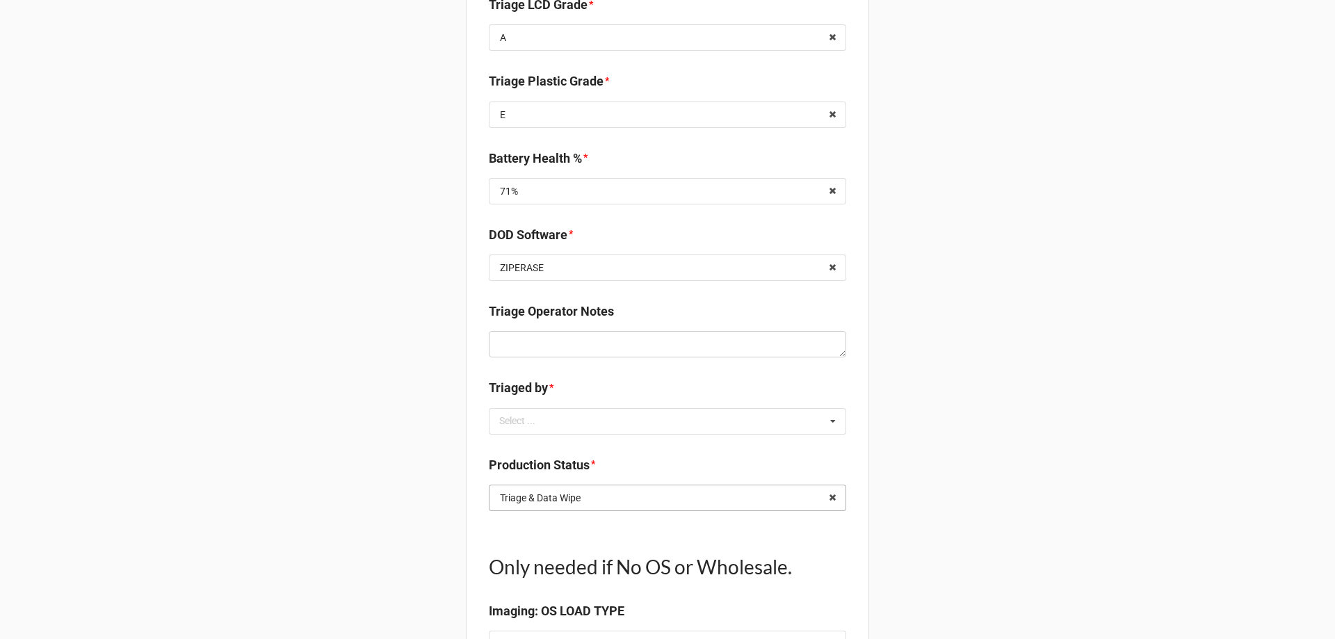
click at [723, 502] on input "text" at bounding box center [668, 497] width 356 height 25
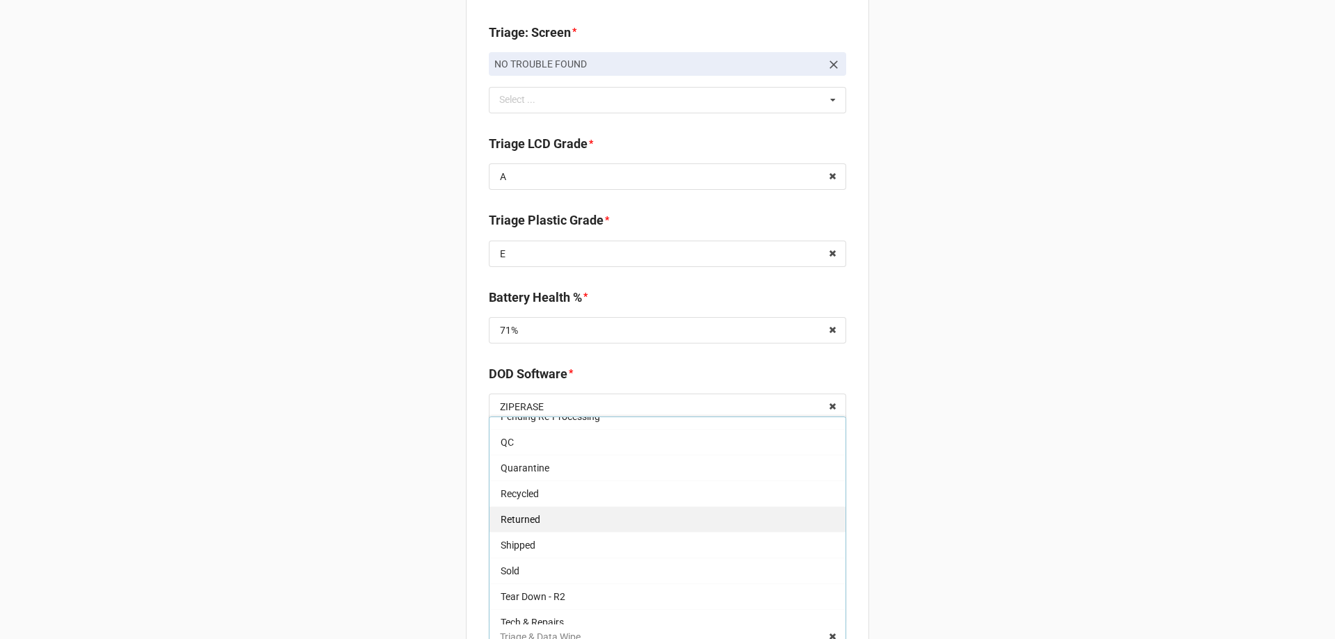
scroll to position [139, 0]
click at [551, 532] on div "QC" at bounding box center [668, 523] width 356 height 26
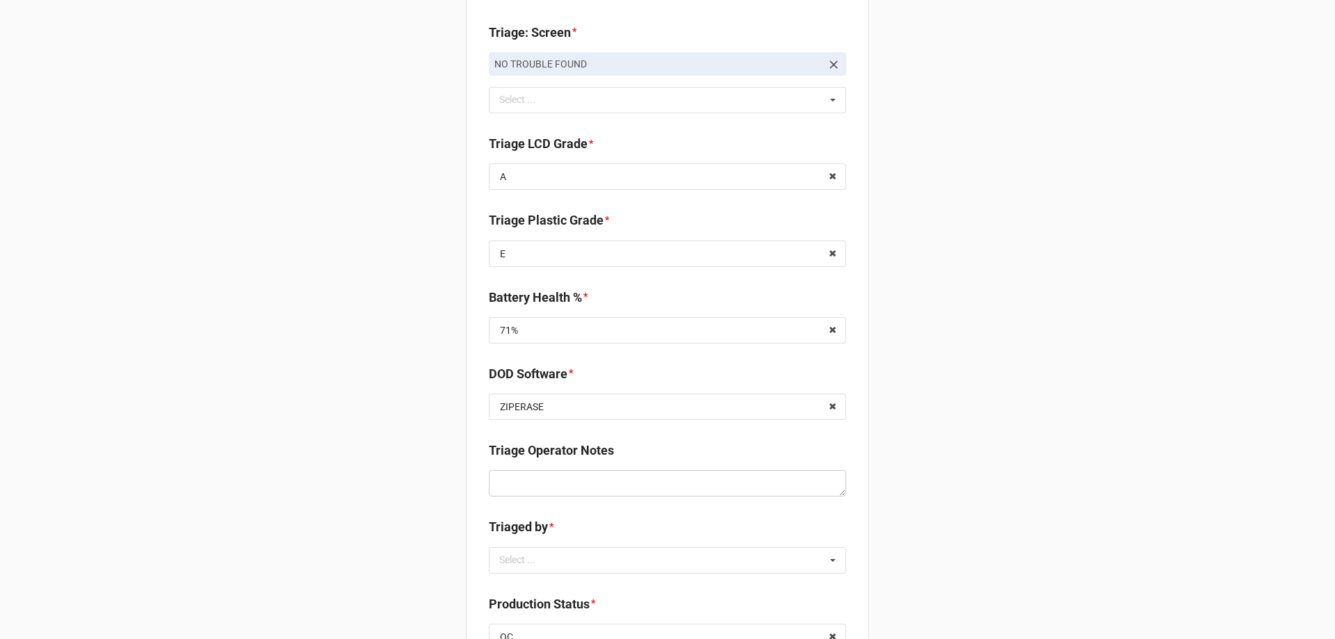
scroll to position [1123, 0]
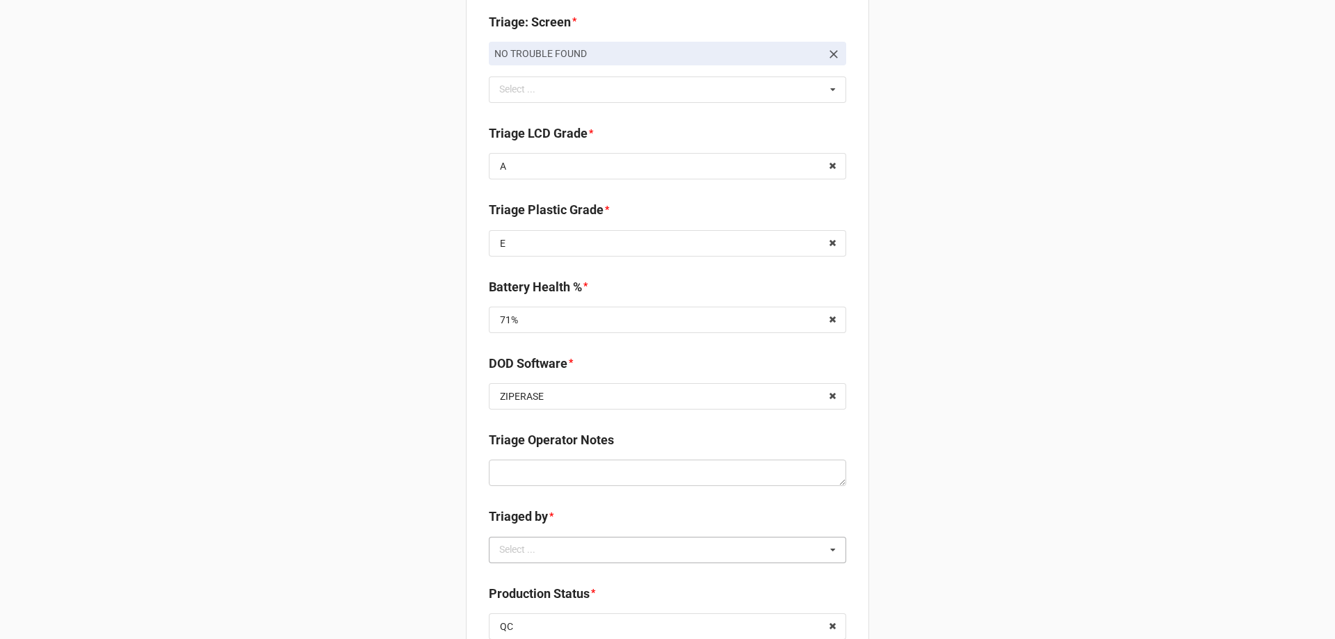
click at [583, 549] on div "Select ... No results found." at bounding box center [667, 550] width 357 height 26
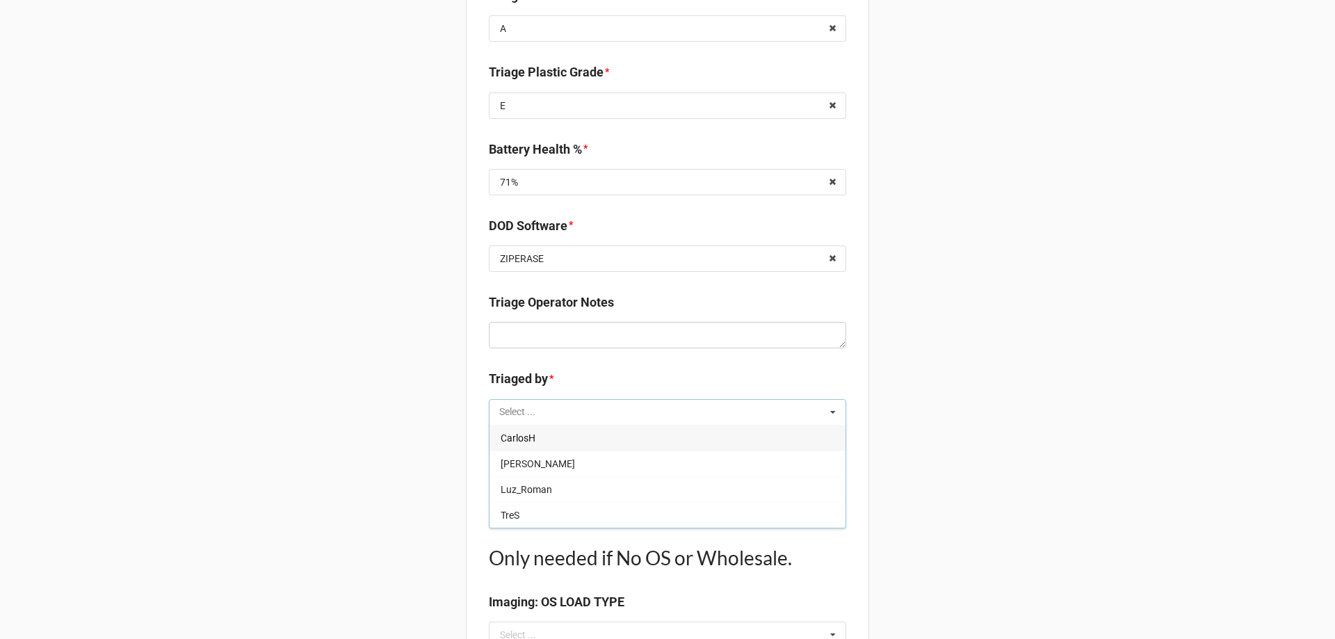
scroll to position [1262, 0]
click at [503, 525] on div "TreS" at bounding box center [668, 514] width 356 height 26
type textarea "x"
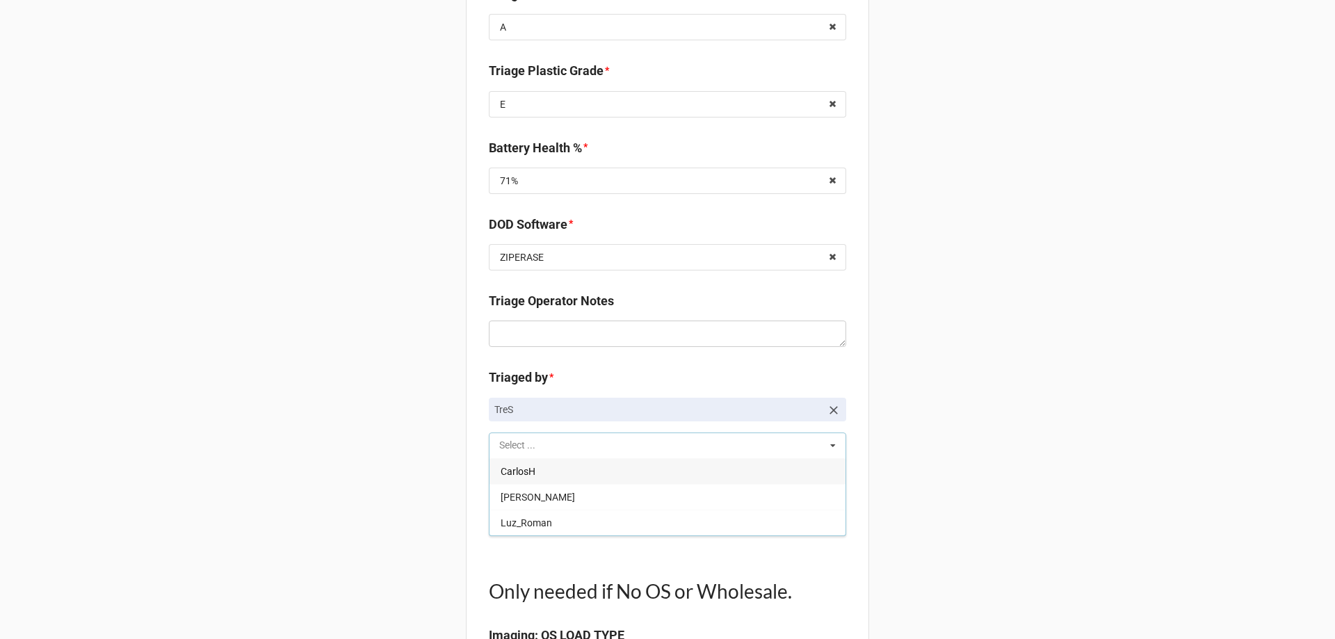
scroll to position [984, 0]
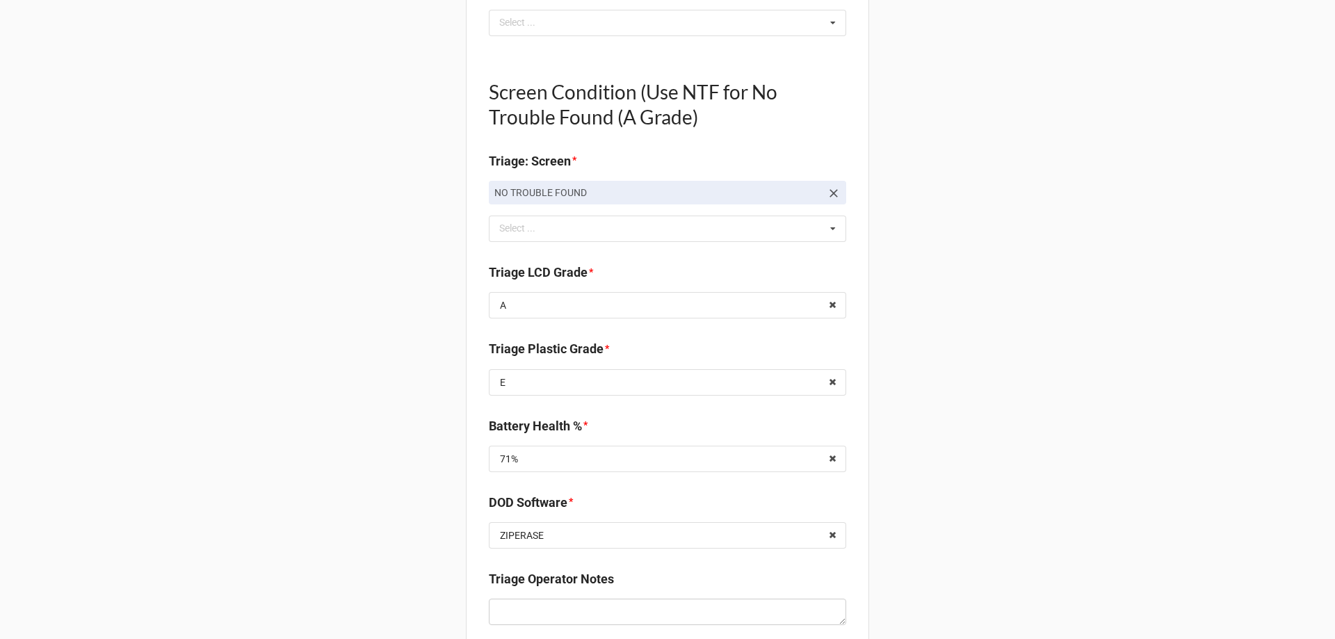
click at [362, 507] on div "Back Receiving Triage Imaging Cleaning Tech & Repair QC Packing Order Picking R…" at bounding box center [667, 162] width 1335 height 2293
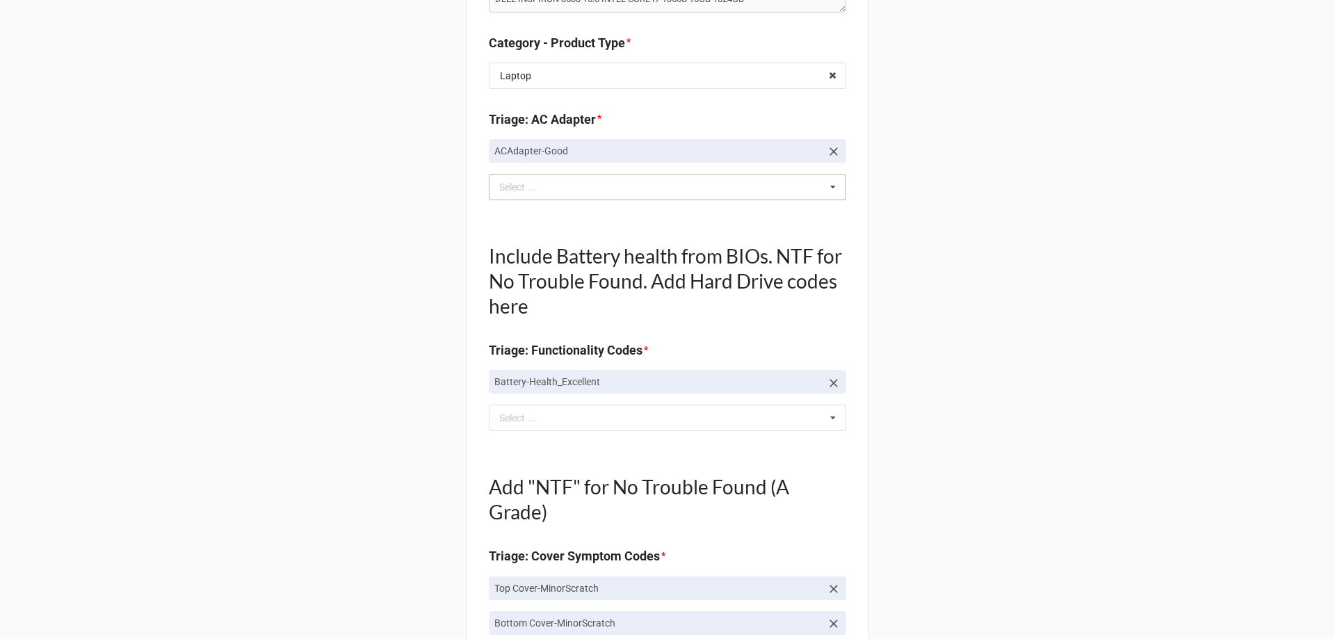
scroll to position [0, 0]
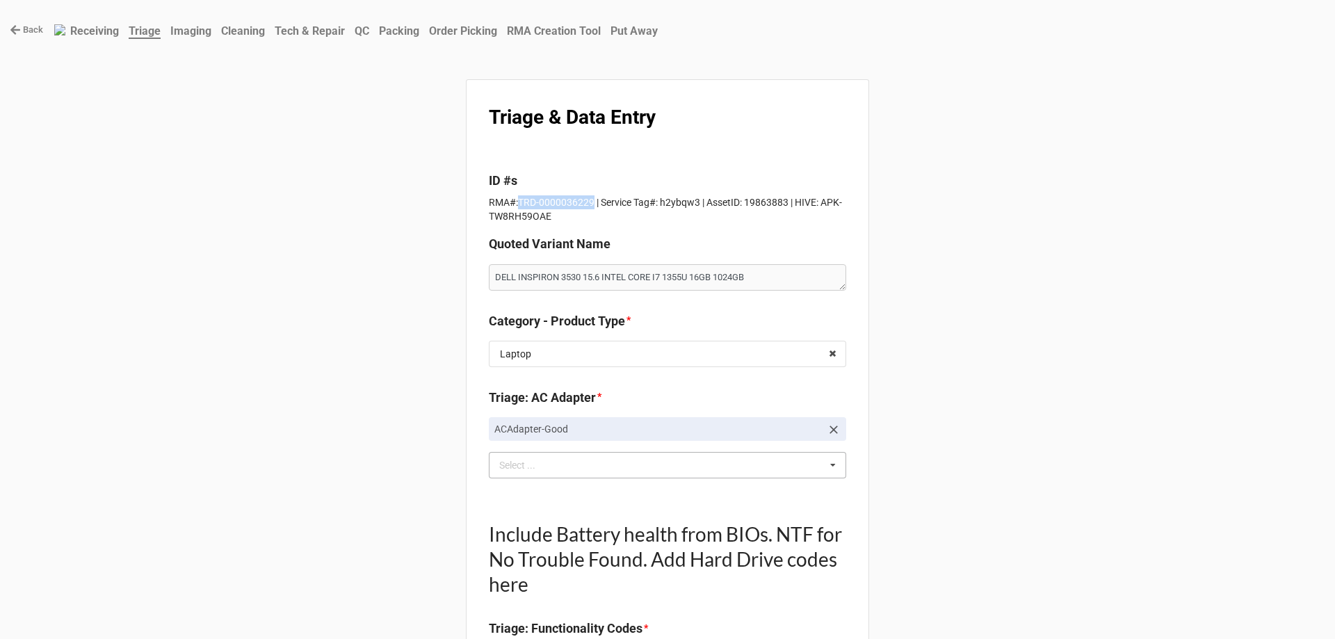
drag, startPoint x: 516, startPoint y: 200, endPoint x: 589, endPoint y: 200, distance: 73.0
click at [589, 200] on p "RMA#:TRD-0000036229 | Service Tag#: h2ybqw3 | AssetID: 19863883 | HIVE: APK-TW8…" at bounding box center [667, 209] width 357 height 28
copy p "TRD-0000036229"
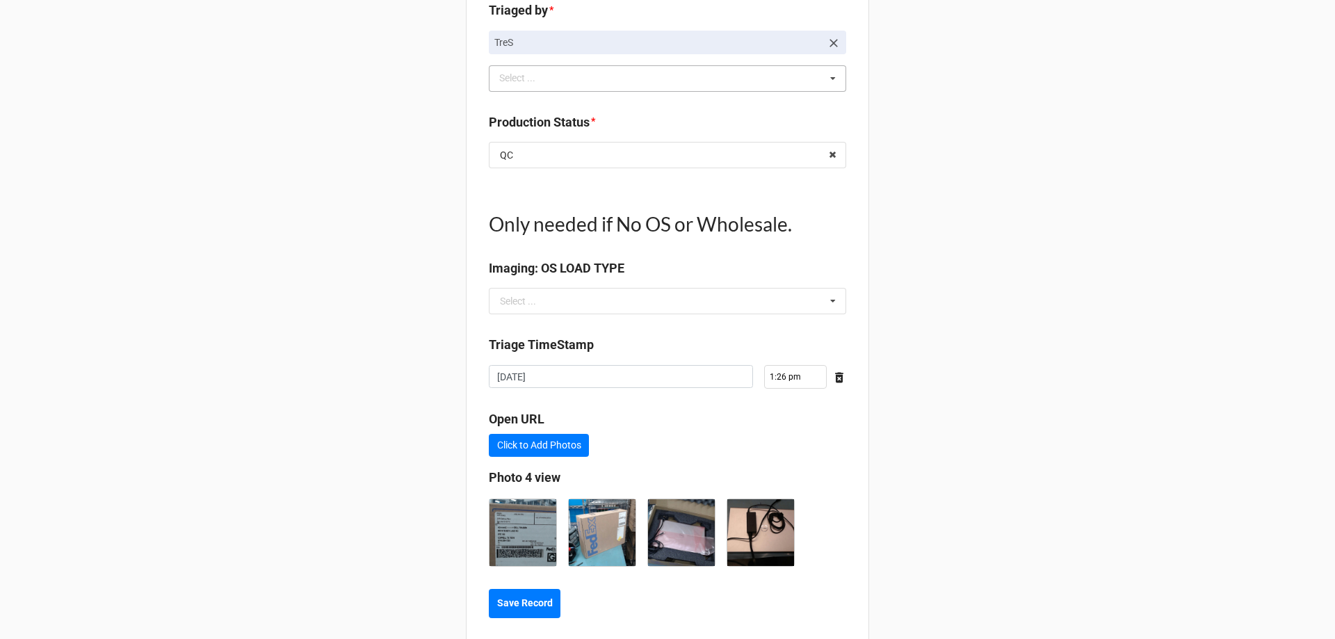
scroll to position [1654, 0]
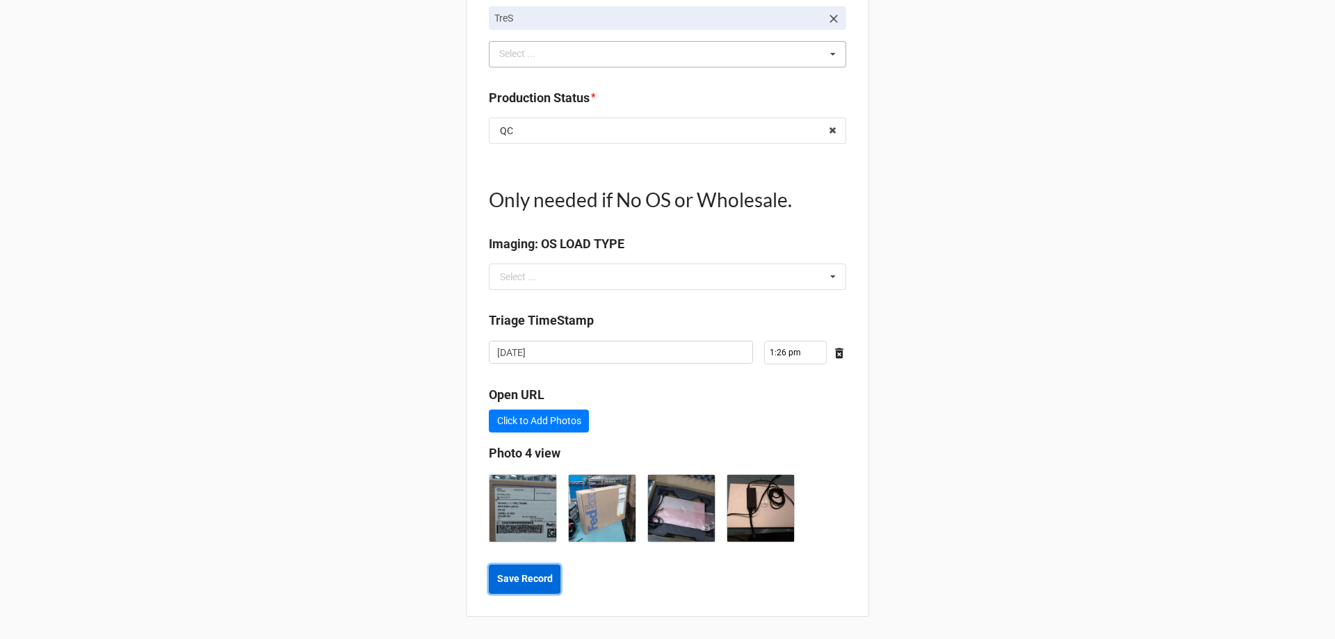
click at [501, 587] on button "Save Record" at bounding box center [525, 579] width 72 height 29
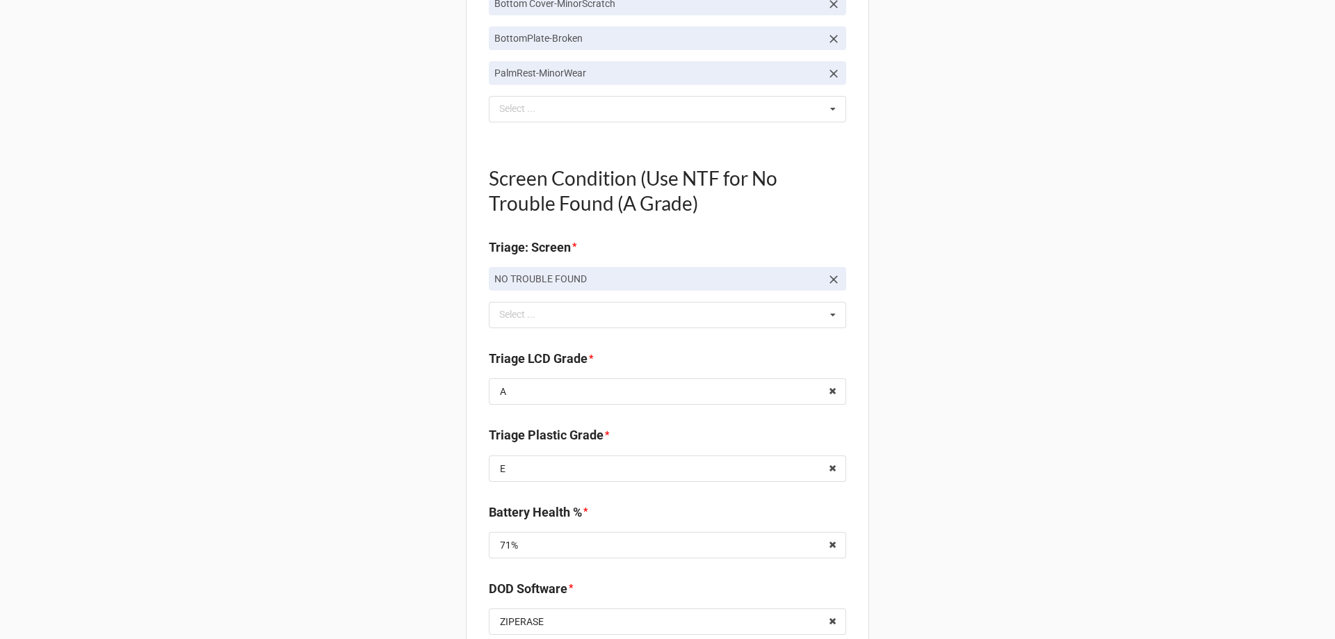
scroll to position [0, 0]
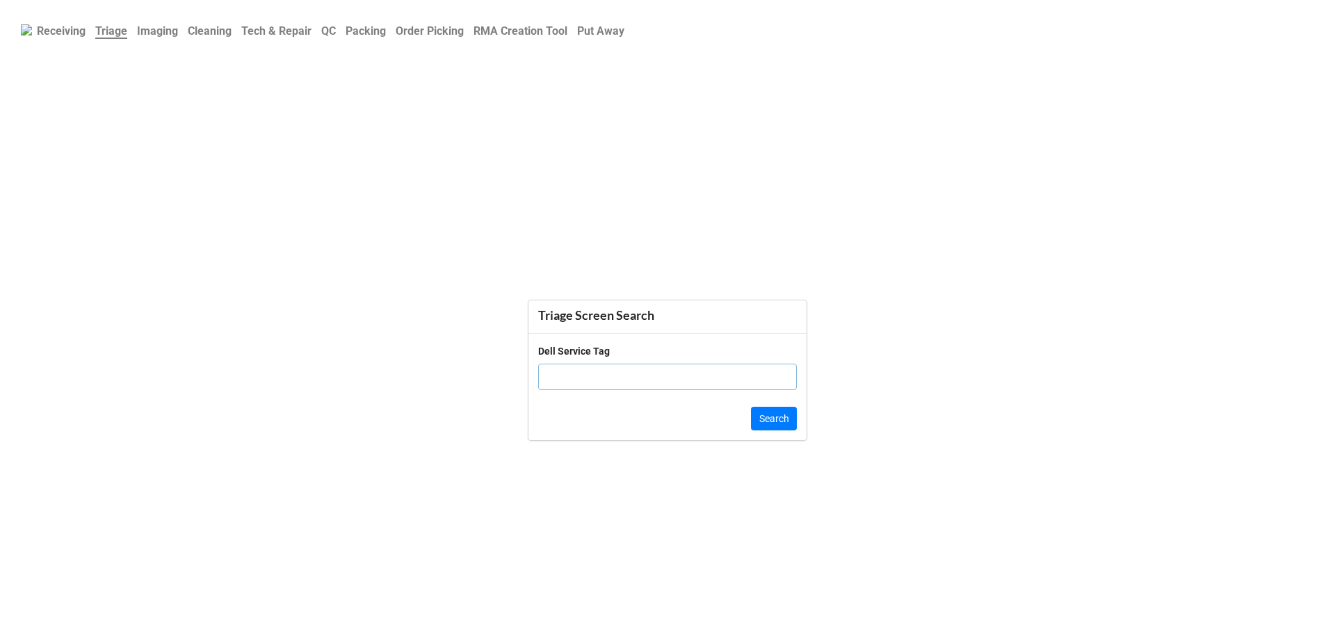
click at [646, 384] on input "text" at bounding box center [667, 377] width 259 height 26
click at [581, 375] on input "67c" at bounding box center [667, 377] width 259 height 26
paste input "C0Z33"
type input "67C0Z33"
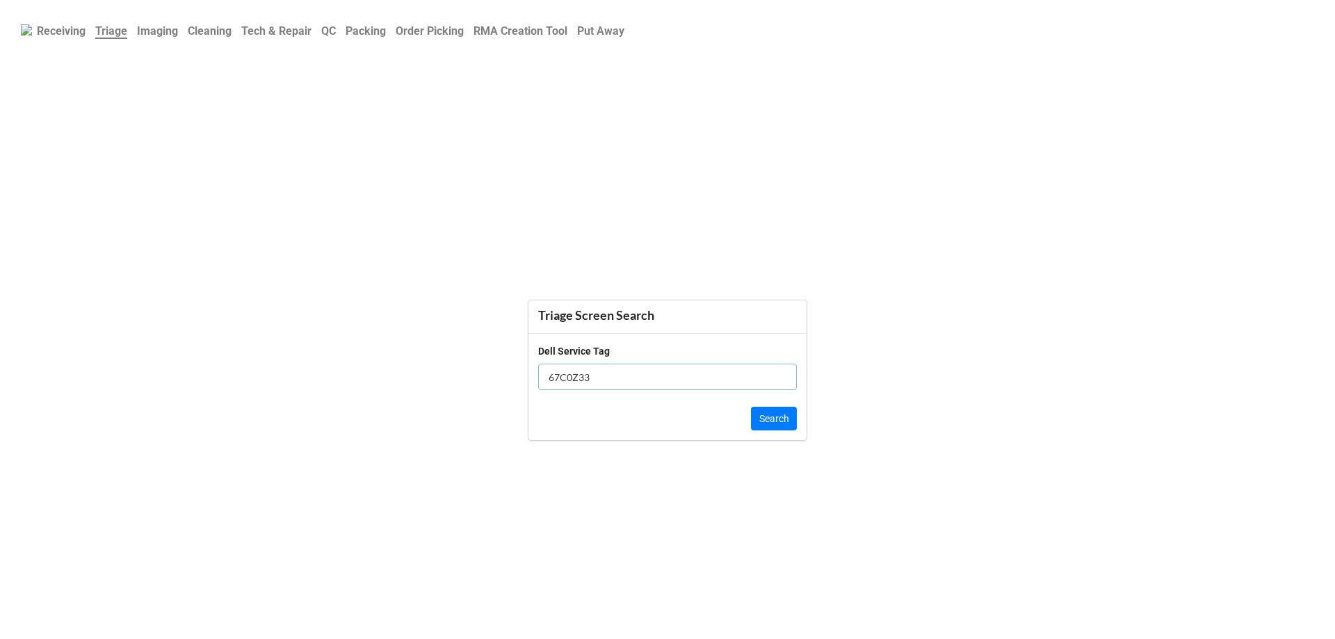
click button "Search" at bounding box center [774, 419] width 46 height 24
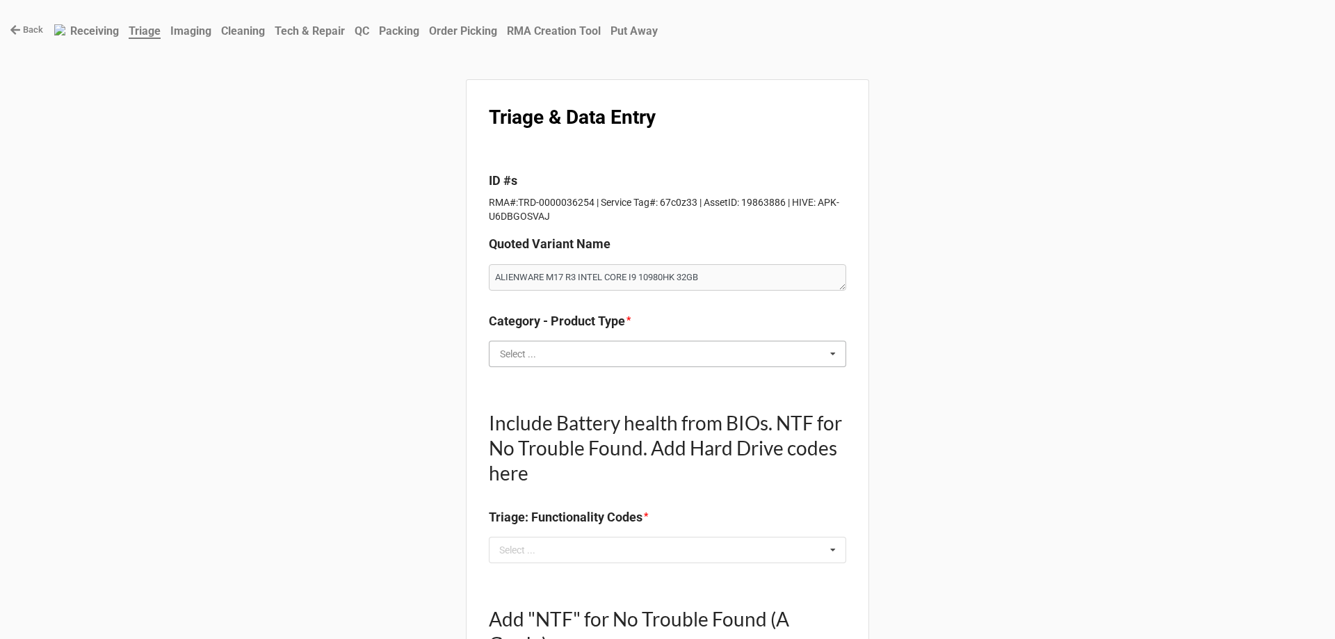
click at [576, 347] on input "text" at bounding box center [668, 353] width 356 height 25
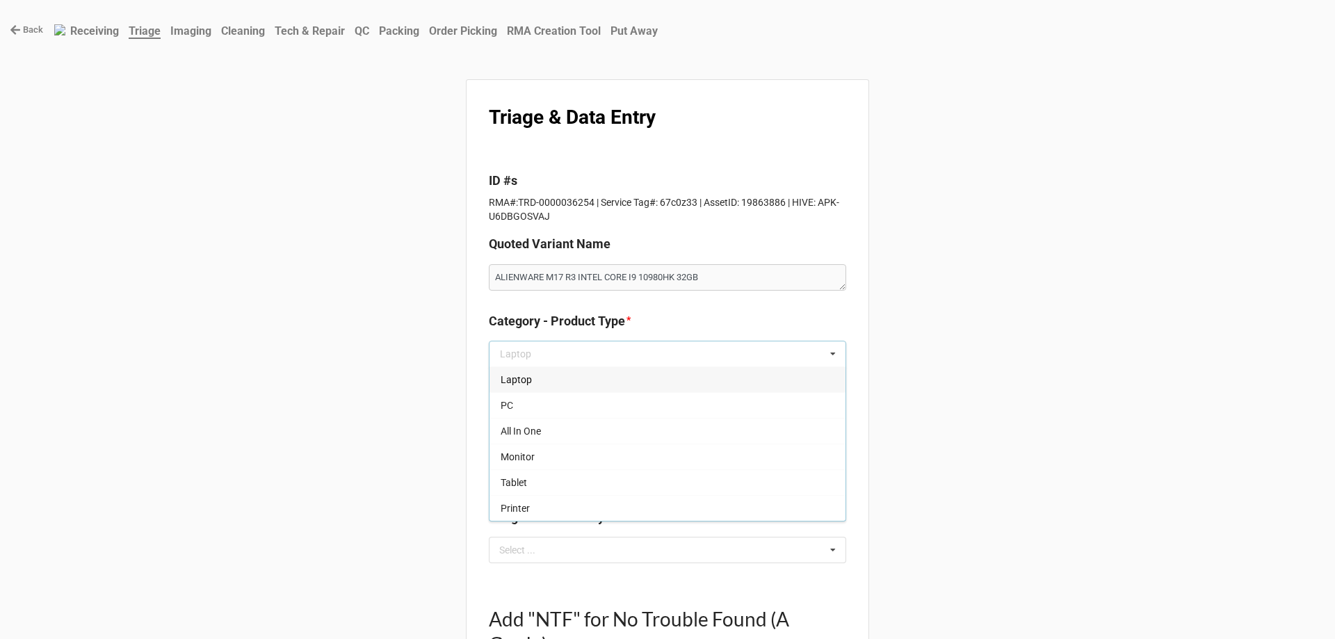
click at [587, 379] on div "Laptop" at bounding box center [668, 379] width 356 height 26
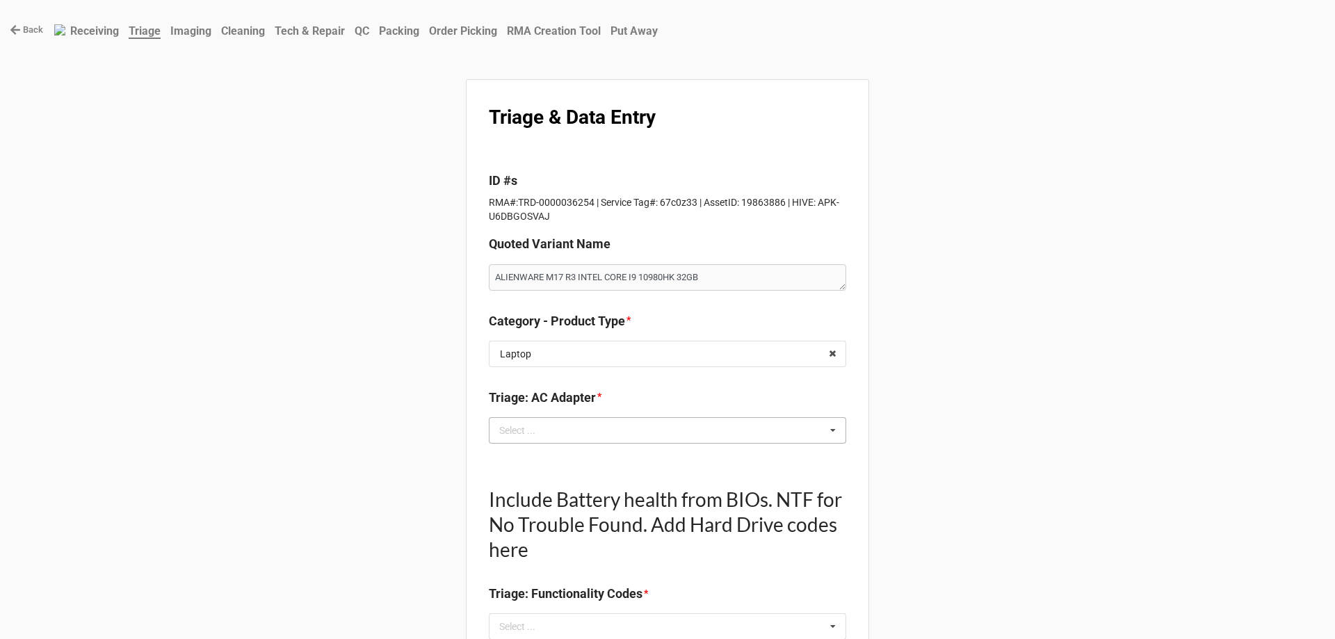
click at [560, 424] on div "Select ... No results found." at bounding box center [667, 430] width 357 height 26
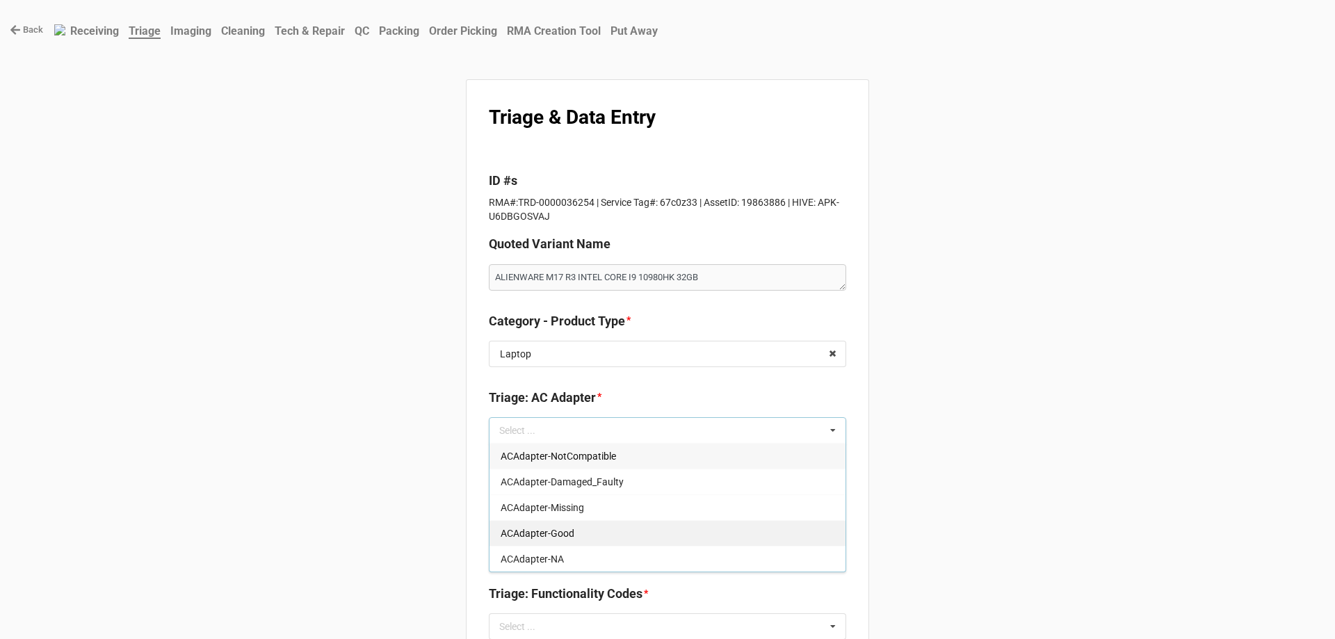
click at [524, 539] on span "ACAdapter-Good" at bounding box center [538, 533] width 74 height 11
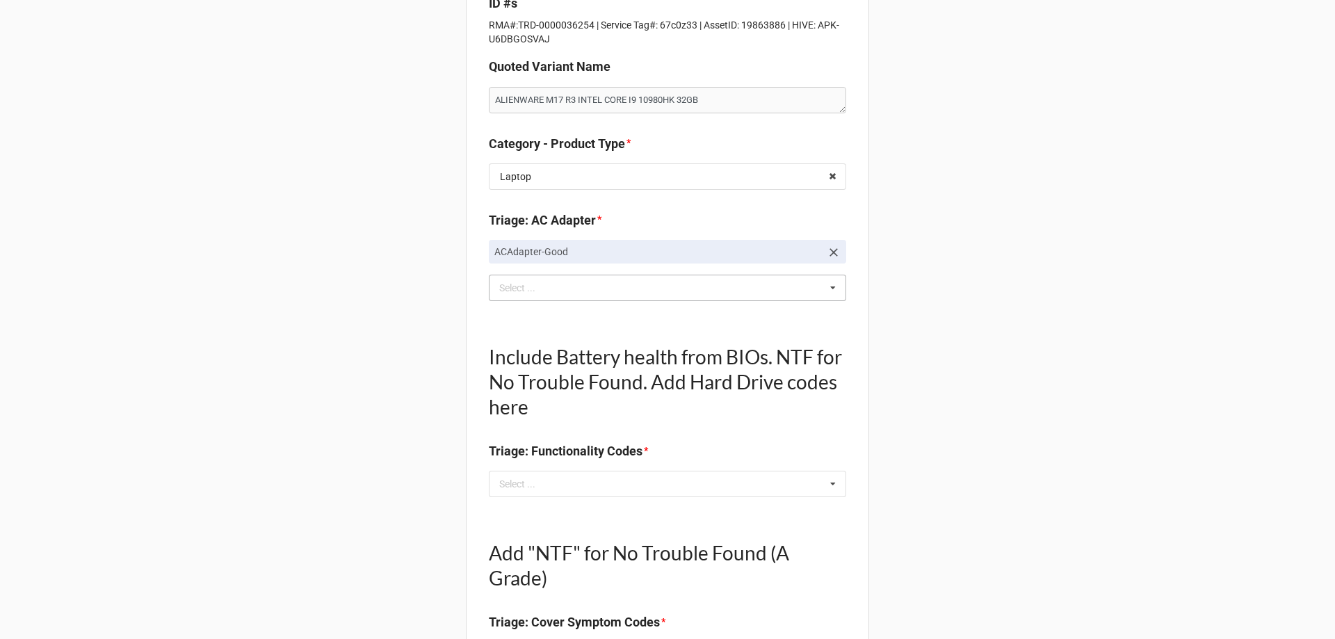
scroll to position [209, 0]
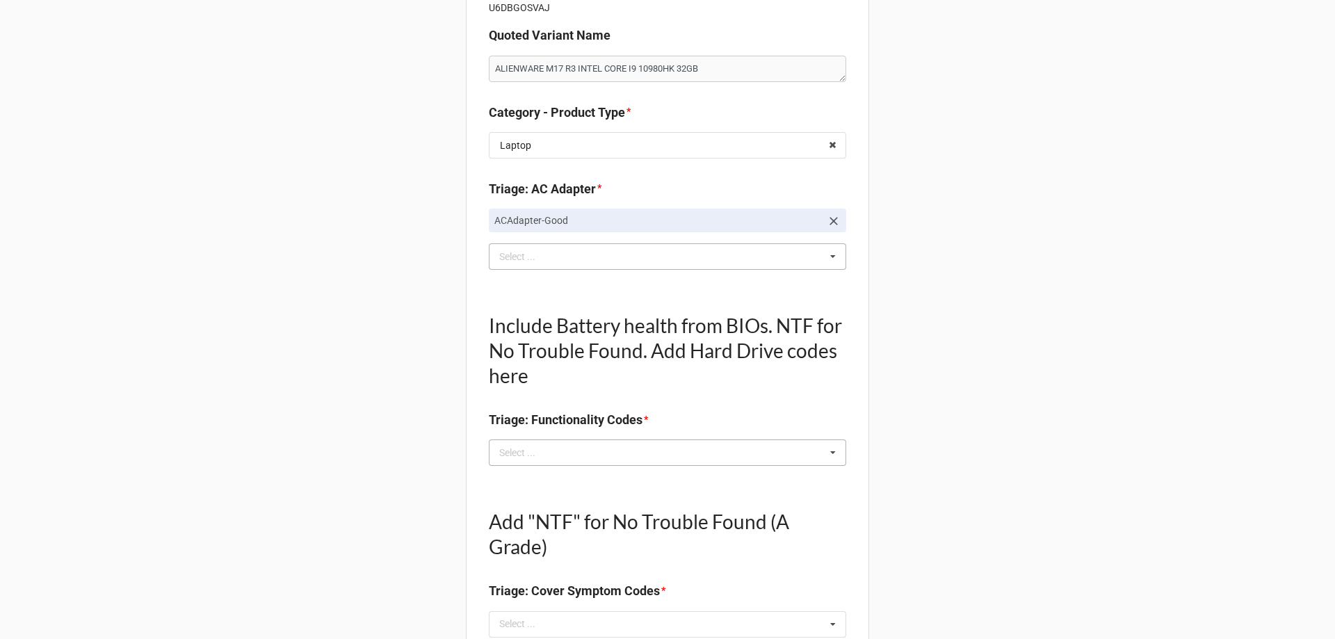
click at [583, 456] on div "Select ... No results found." at bounding box center [667, 453] width 357 height 26
type textarea "x"
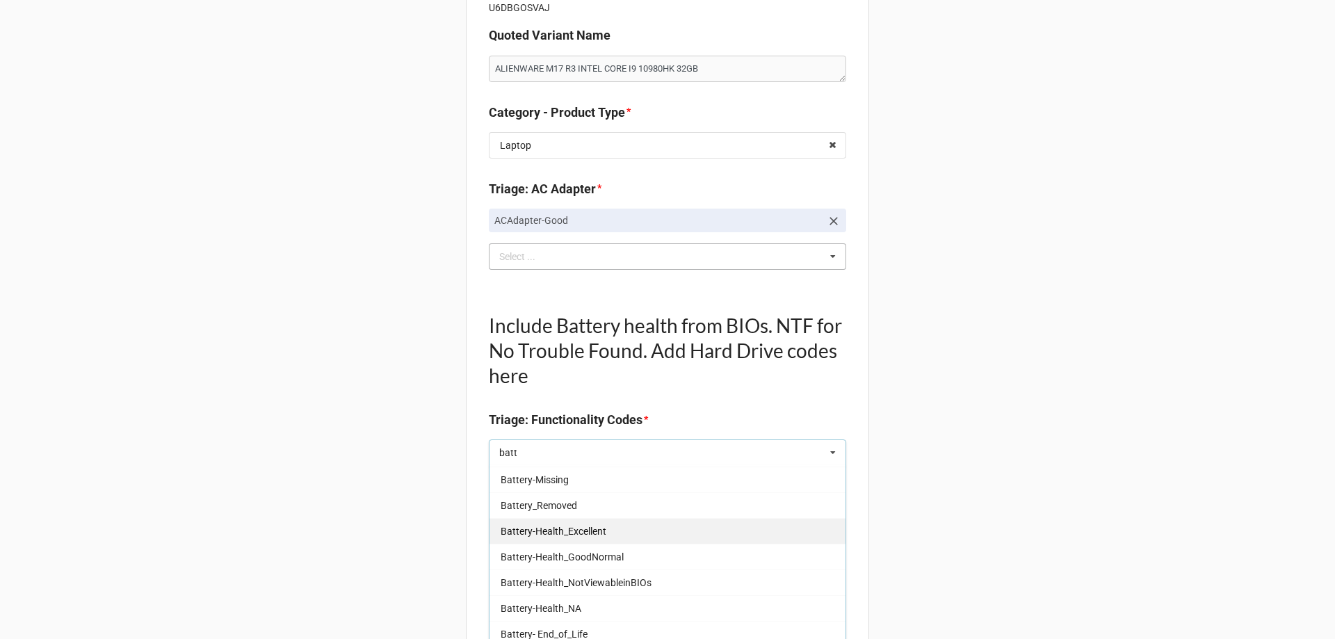
type input "batt"
click at [610, 537] on div "Battery-Health_Excellent" at bounding box center [668, 531] width 356 height 26
type textarea "x"
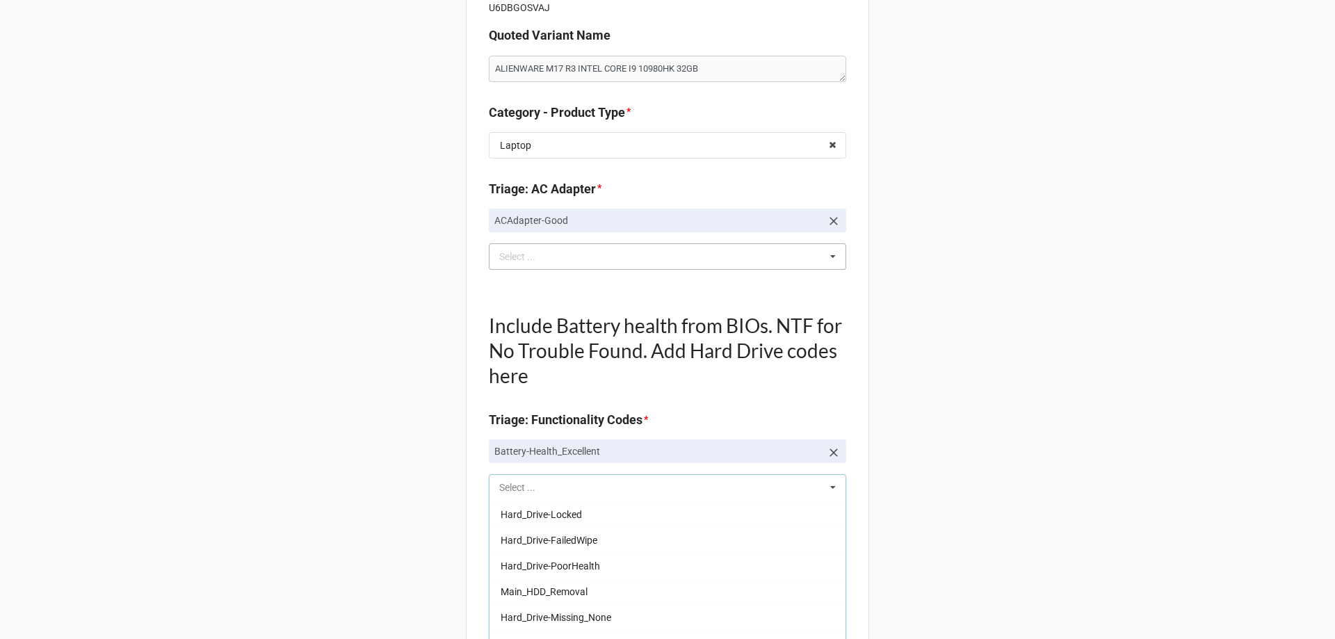
scroll to position [436, 0]
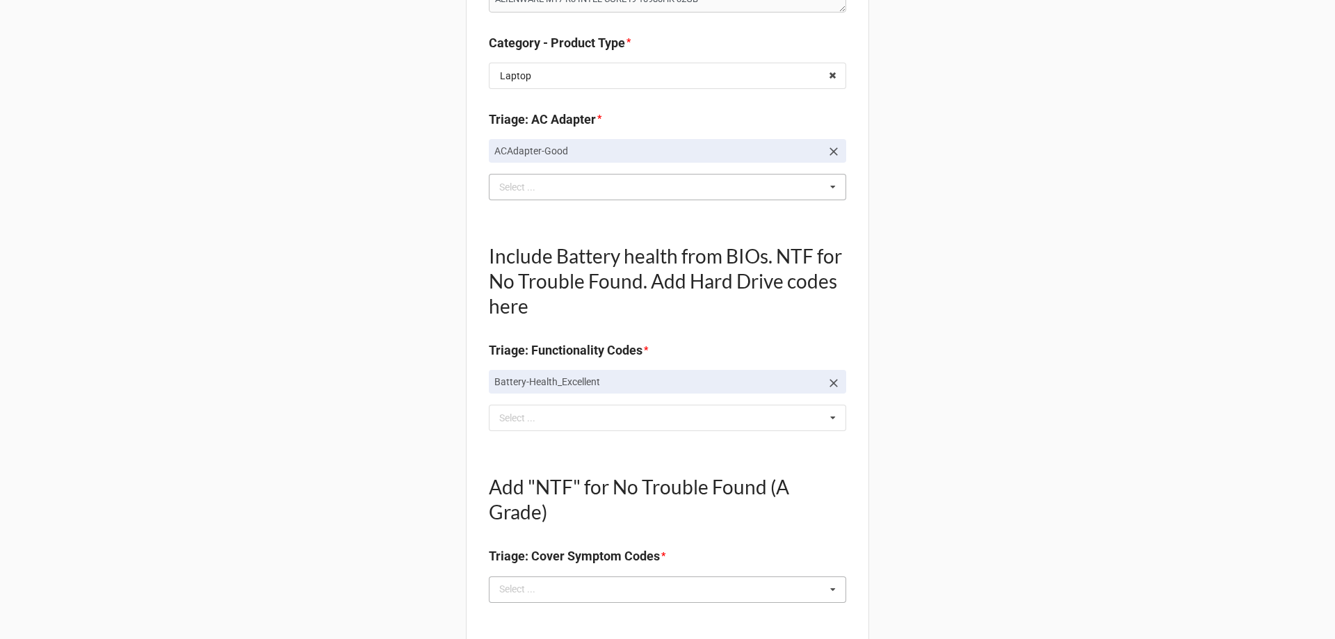
scroll to position [348, 0]
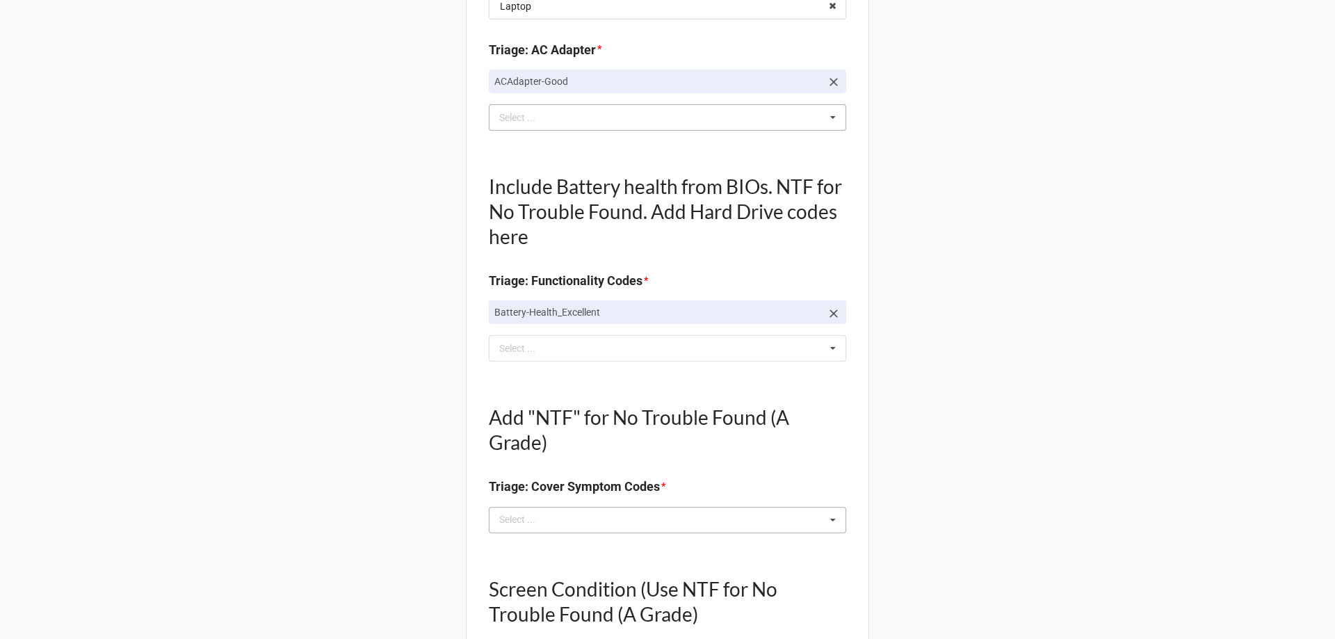
click at [590, 517] on div "Select ... No results found." at bounding box center [667, 520] width 357 height 26
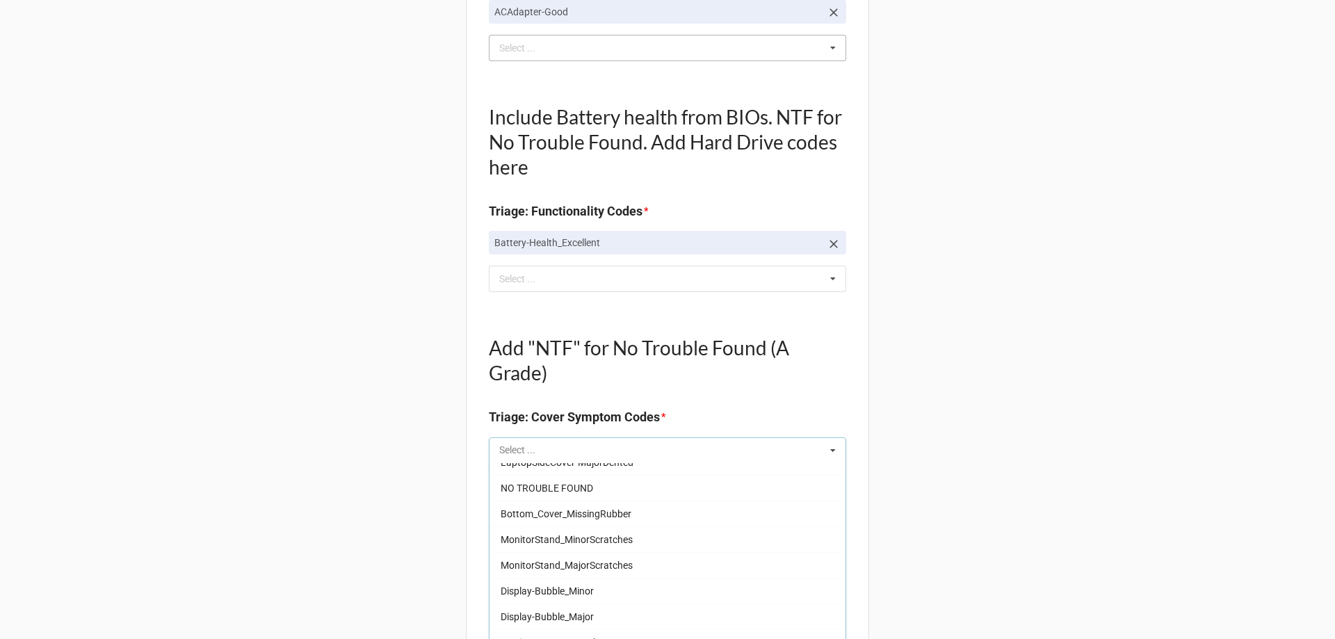
scroll to position [1460, 0]
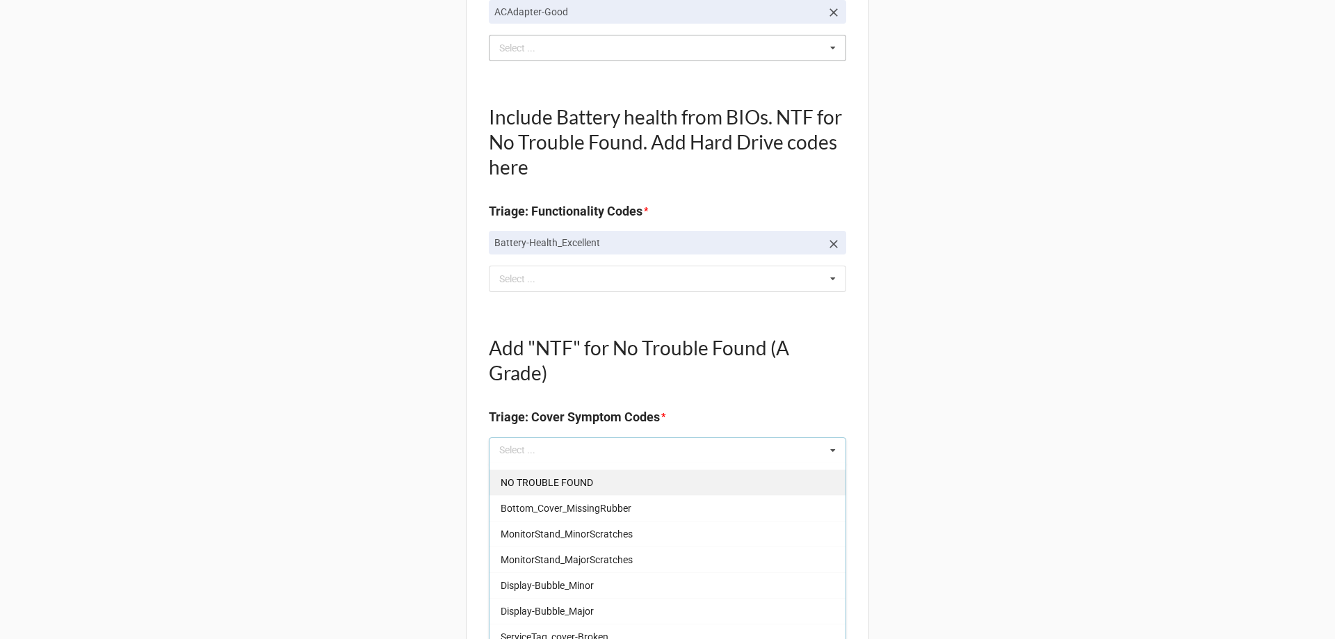
click at [554, 492] on div "NO TROUBLE FOUND" at bounding box center [668, 482] width 356 height 26
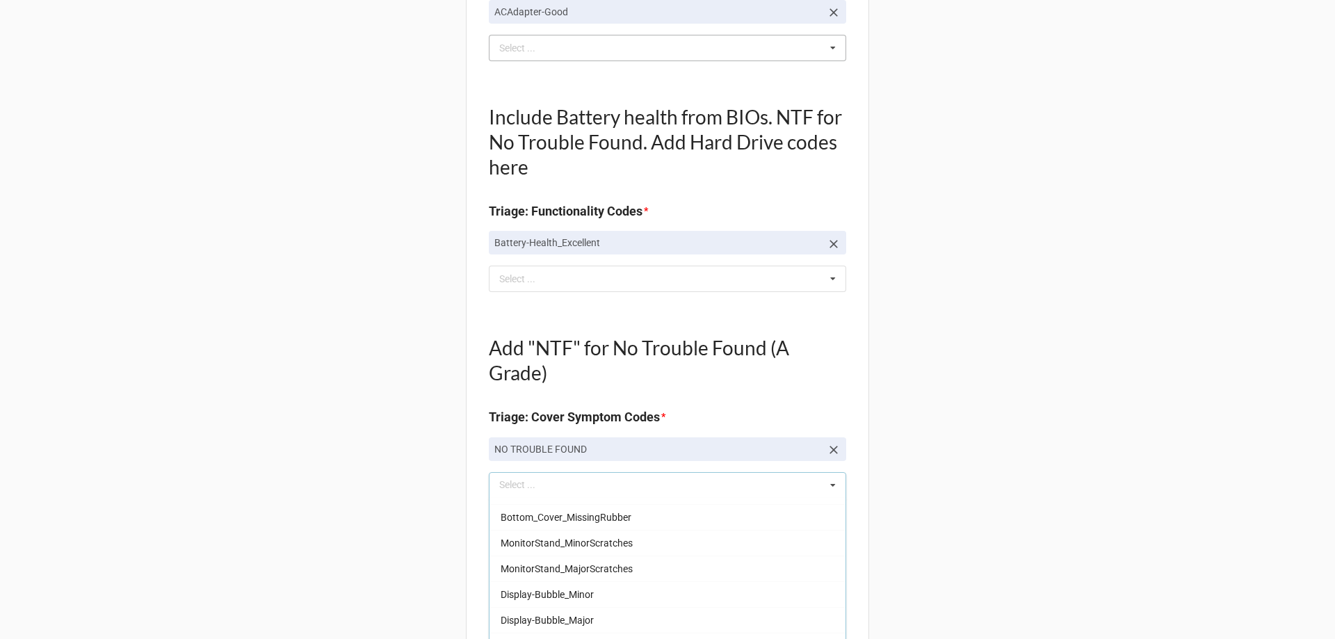
click at [374, 510] on div "Back Receiving Triage Imaging Cleaning Tech & Repair QC Packing Order Picking R…" at bounding box center [667, 642] width 1335 height 2119
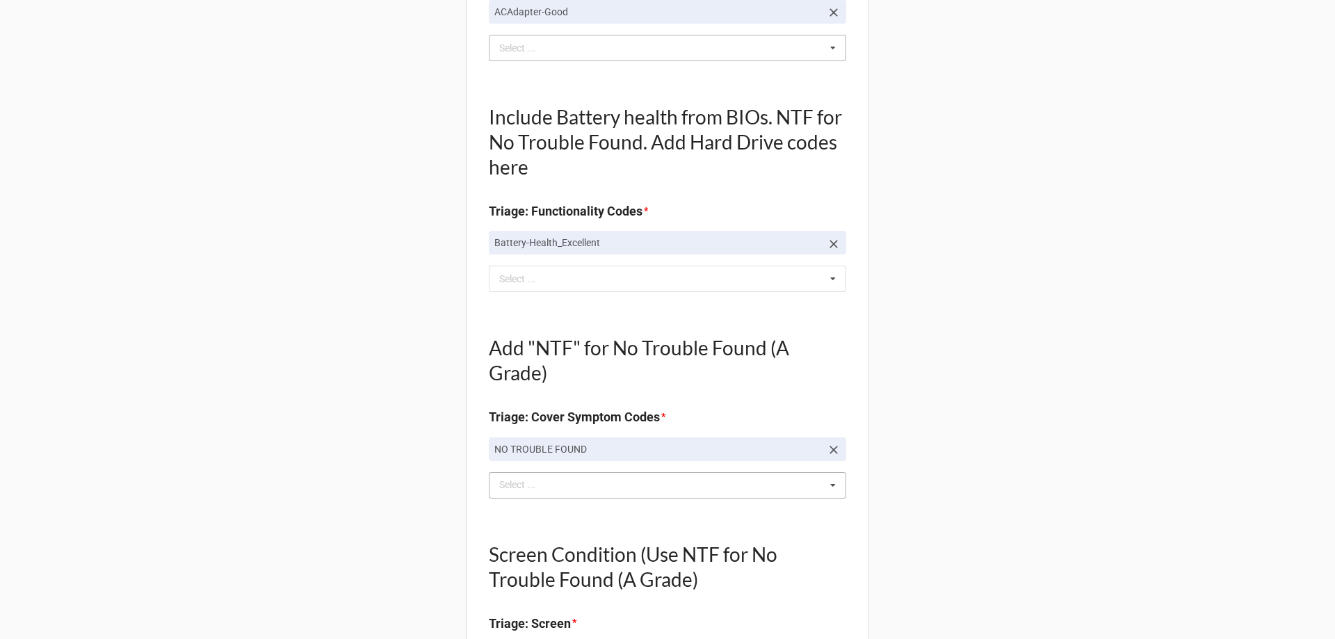
scroll to position [626, 0]
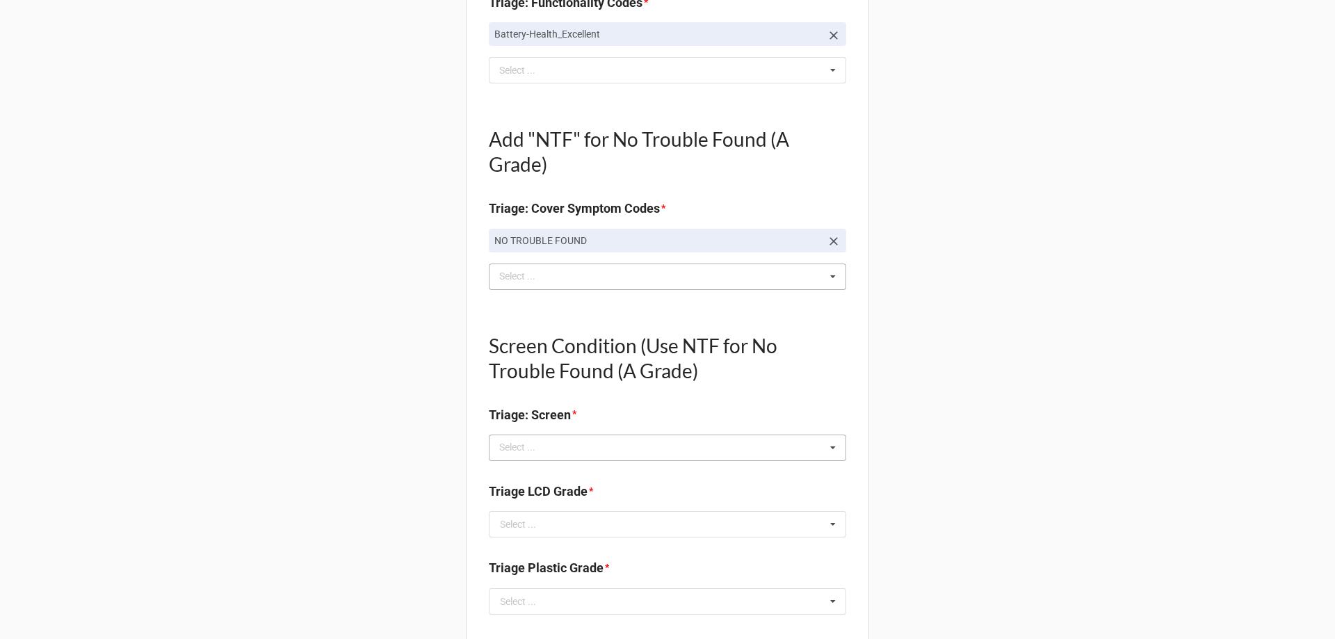
click at [597, 444] on div "Select ... No results found." at bounding box center [667, 448] width 357 height 26
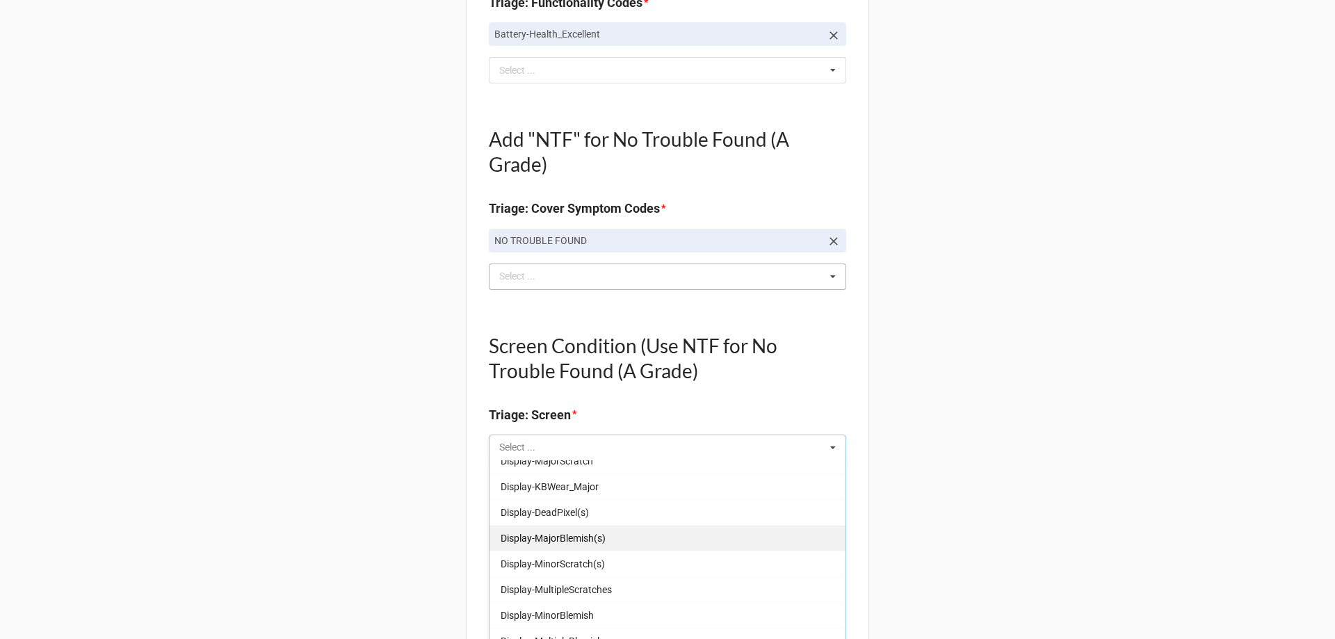
scroll to position [70, 0]
click at [583, 537] on span "Display-MinorScratch(s)" at bounding box center [553, 532] width 104 height 11
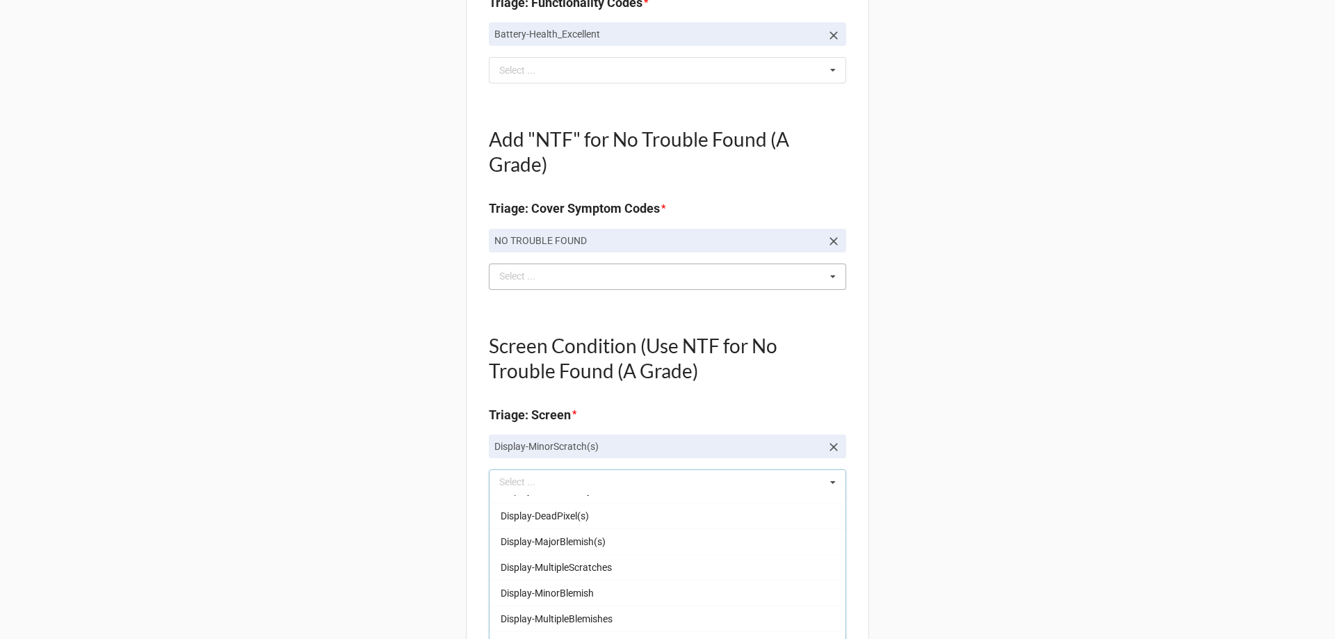
click at [434, 548] on div "Back Receiving Triage Imaging Cleaning Tech & Repair QC Packing Order Picking R…" at bounding box center [667, 451] width 1335 height 2154
click at [619, 484] on div "Select ... Display-KBWear_Minor Display-MajorScratch Display-KBWear_Major Displ…" at bounding box center [667, 482] width 357 height 26
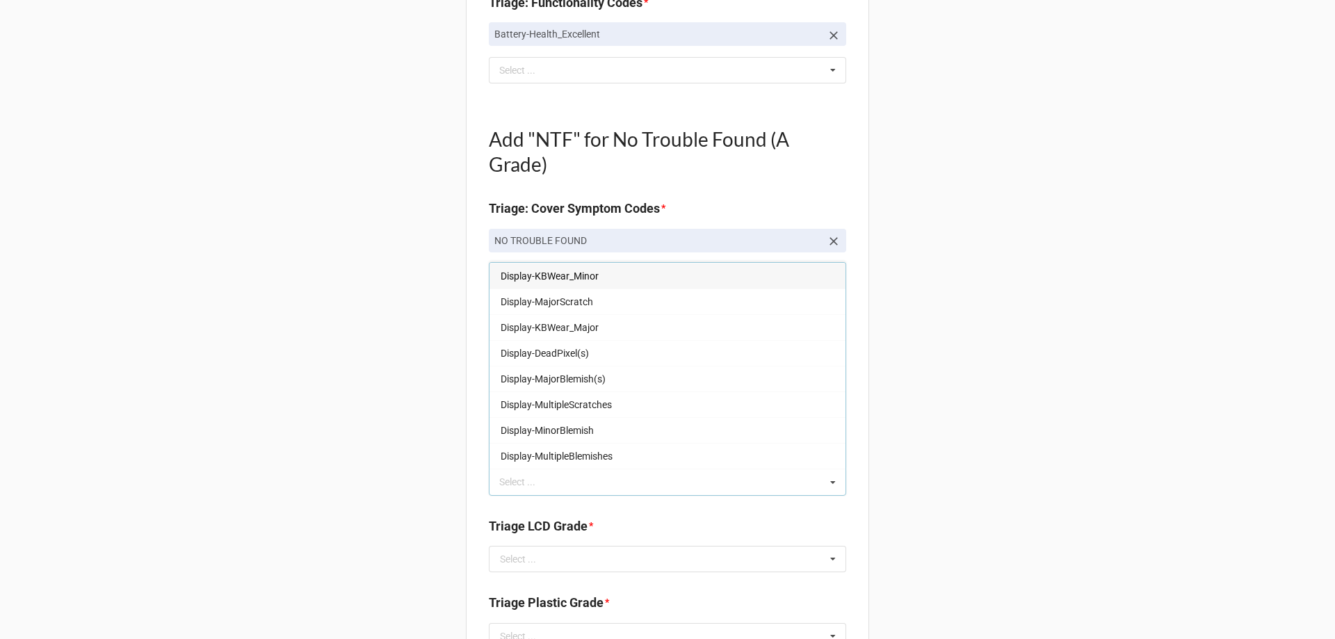
click at [420, 325] on div "Back Receiving Triage Imaging Cleaning Tech & Repair QC Packing Order Picking R…" at bounding box center [667, 451] width 1335 height 2154
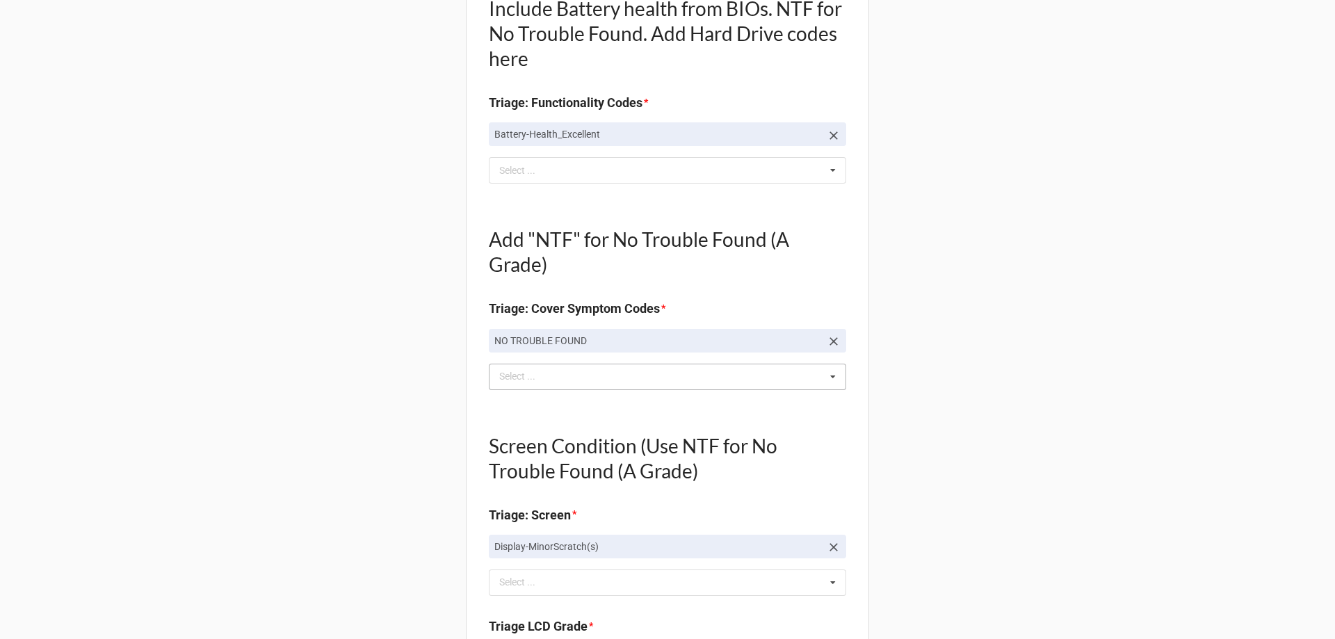
scroll to position [417, 0]
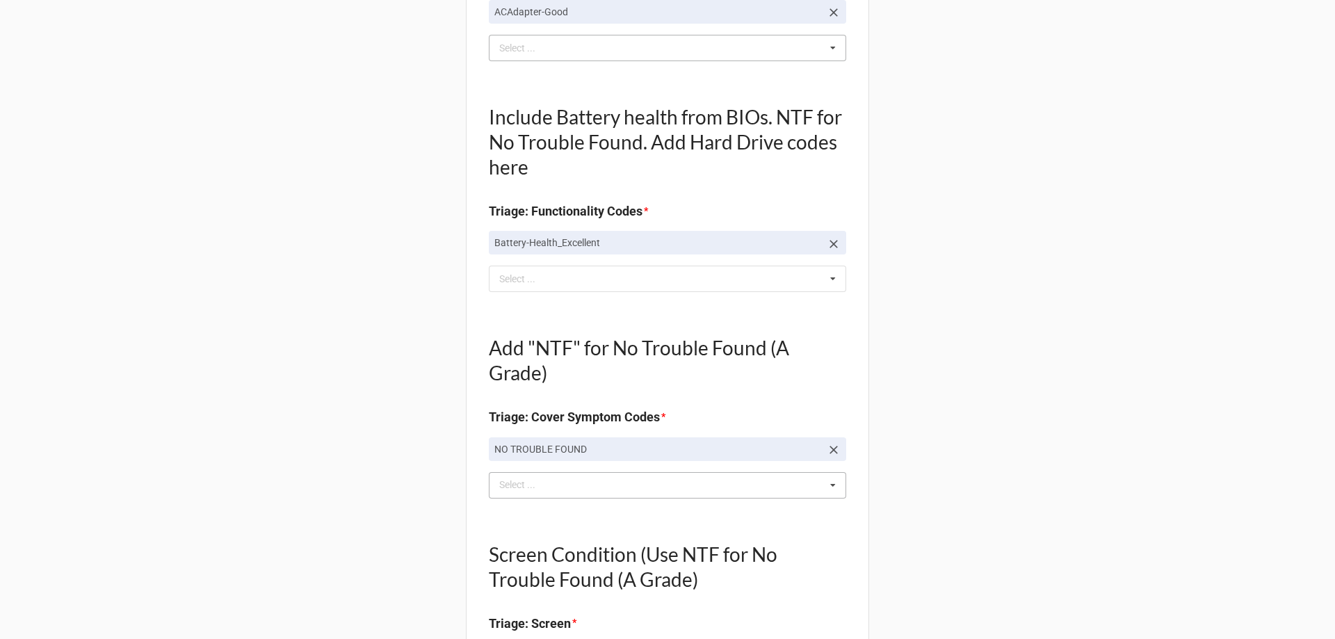
click at [605, 454] on p "NO TROUBLE FOUND" at bounding box center [657, 449] width 327 height 14
click at [830, 458] on link "NO TROUBLE FOUND" at bounding box center [667, 449] width 357 height 24
click at [830, 452] on icon at bounding box center [834, 450] width 8 height 8
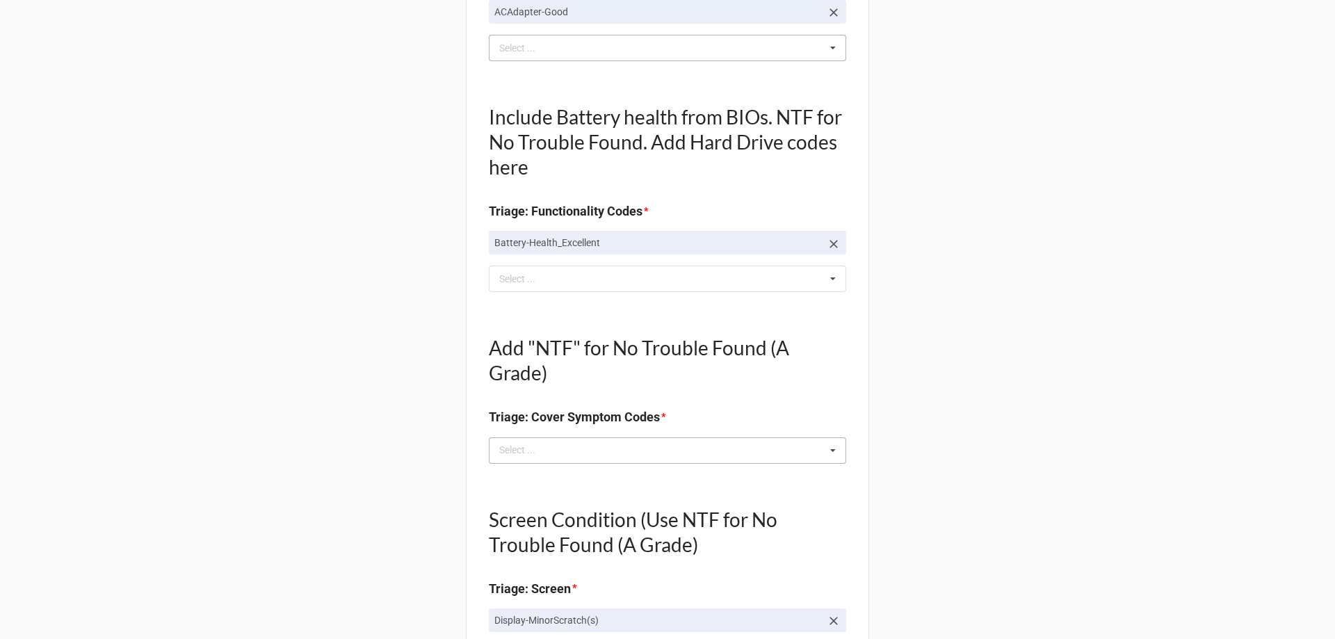
click at [798, 444] on div "Select ... Top Cover-Broken Top Cover-MajorDent Top Cover-MinorDent Top Cover-M…" at bounding box center [667, 450] width 357 height 26
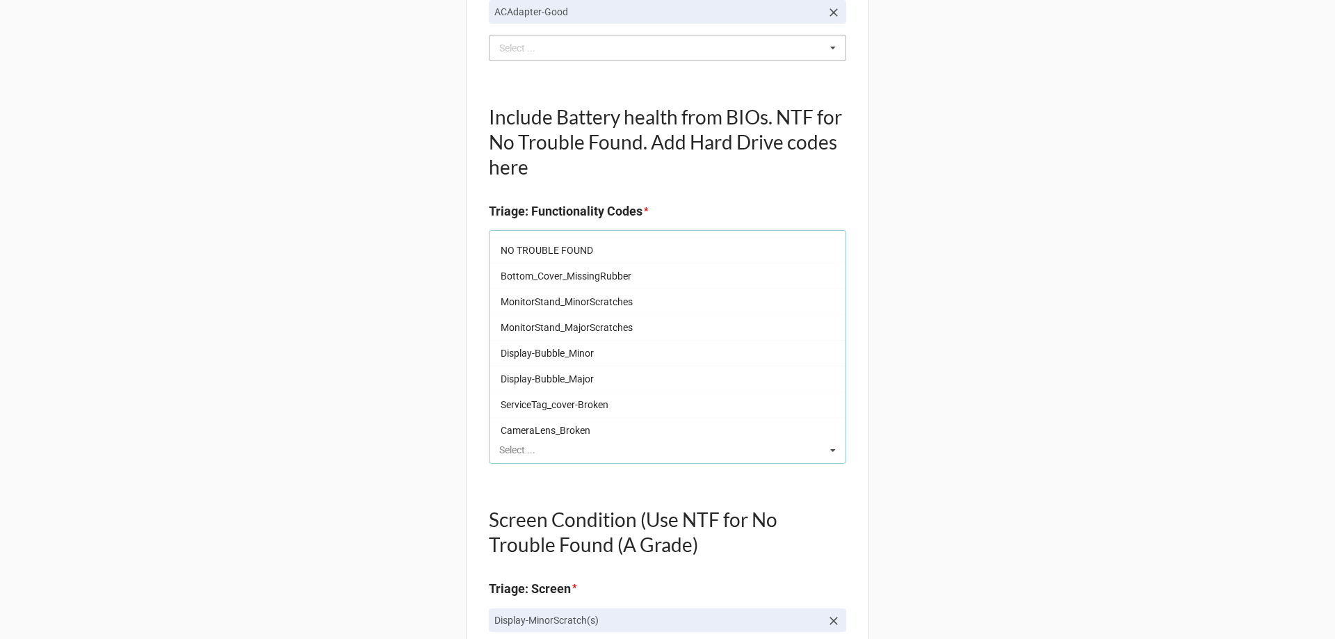
scroll to position [0, 0]
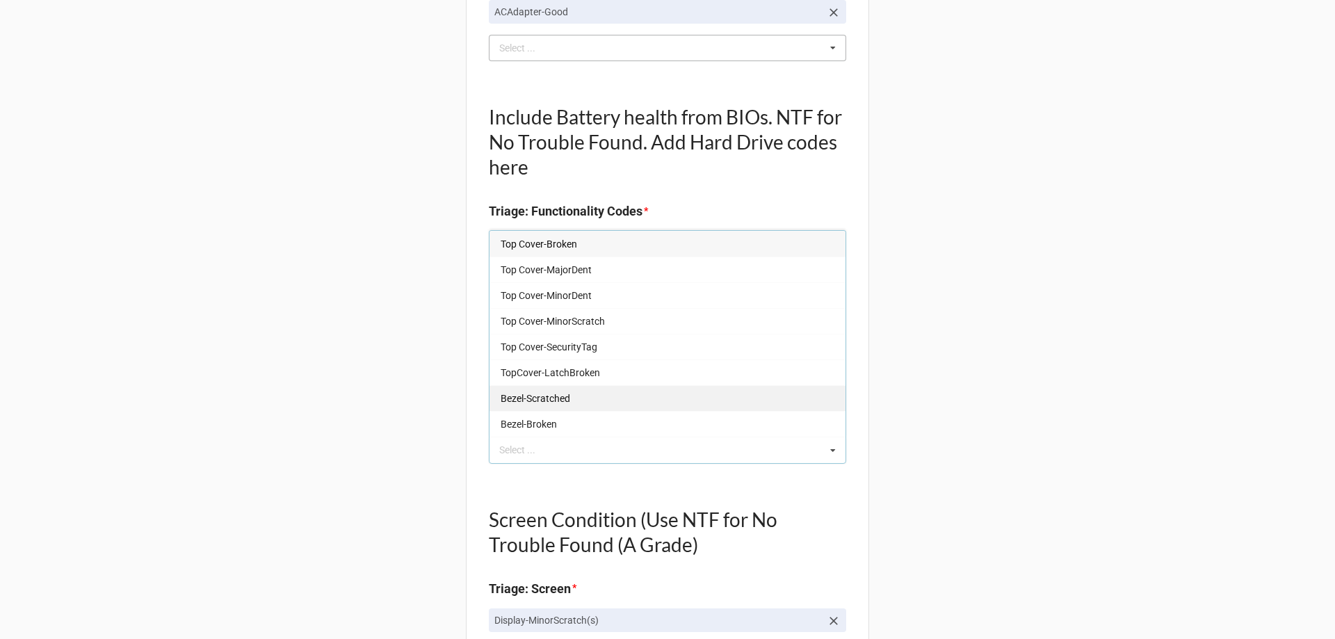
click at [618, 405] on div "Bezel-Scratched" at bounding box center [668, 398] width 356 height 26
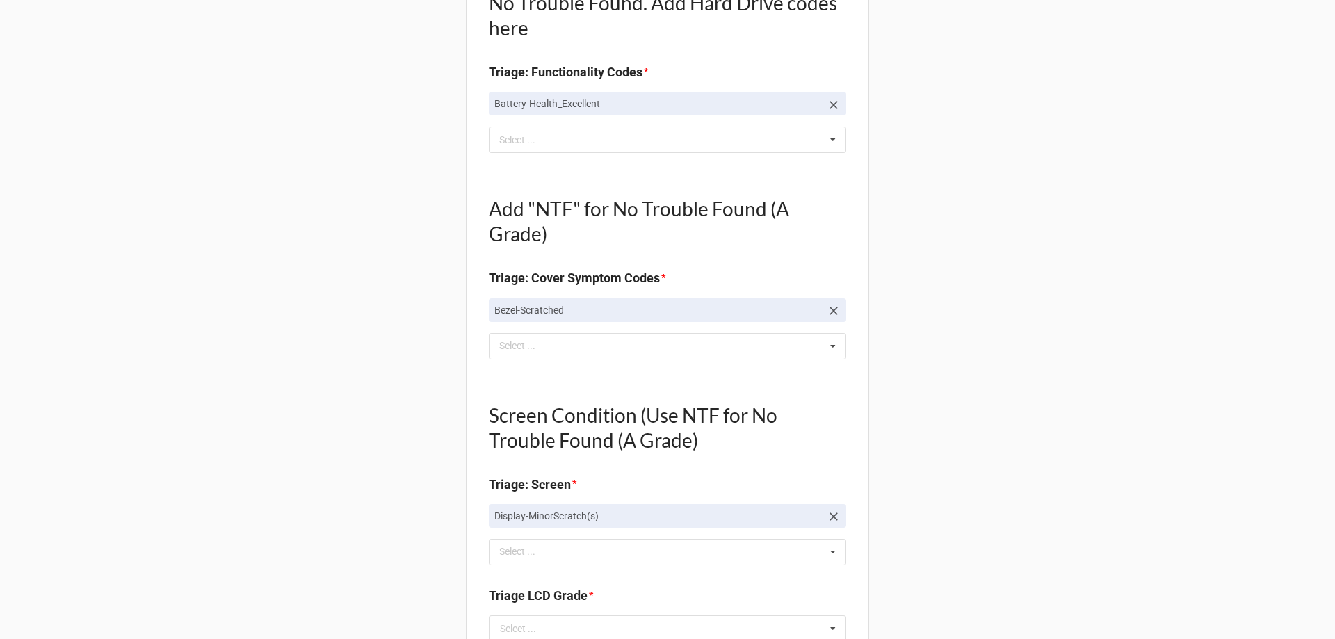
scroll to position [765, 0]
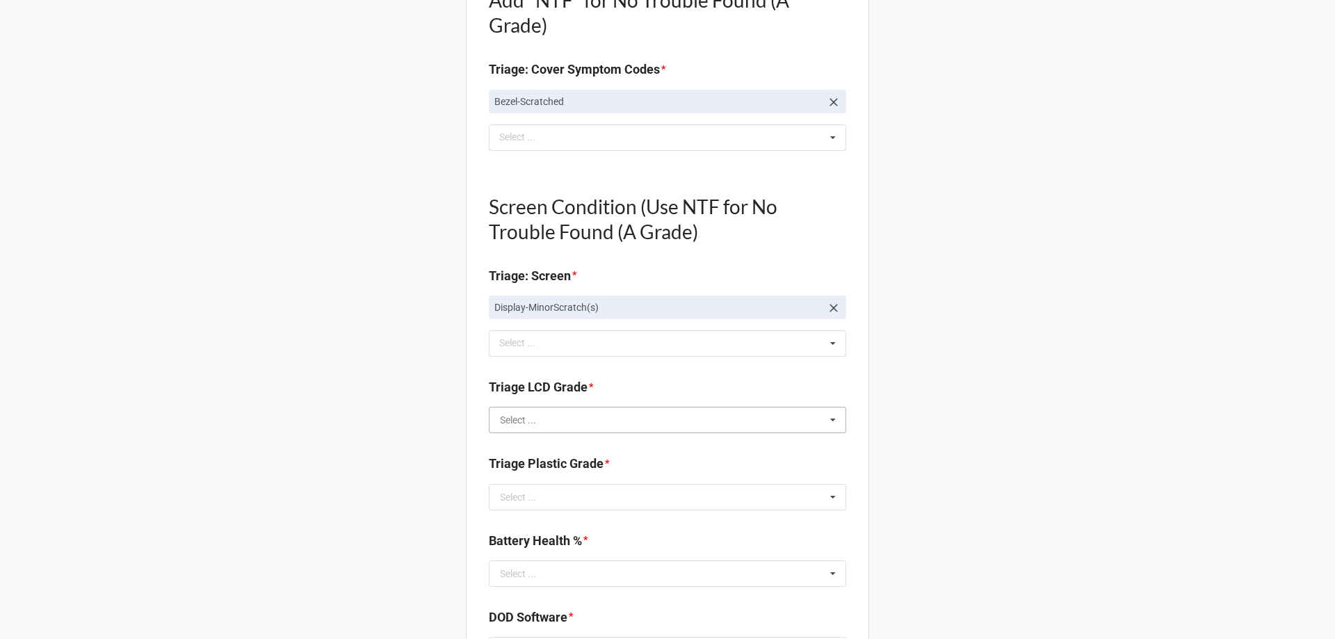
click at [608, 430] on input "text" at bounding box center [668, 420] width 356 height 25
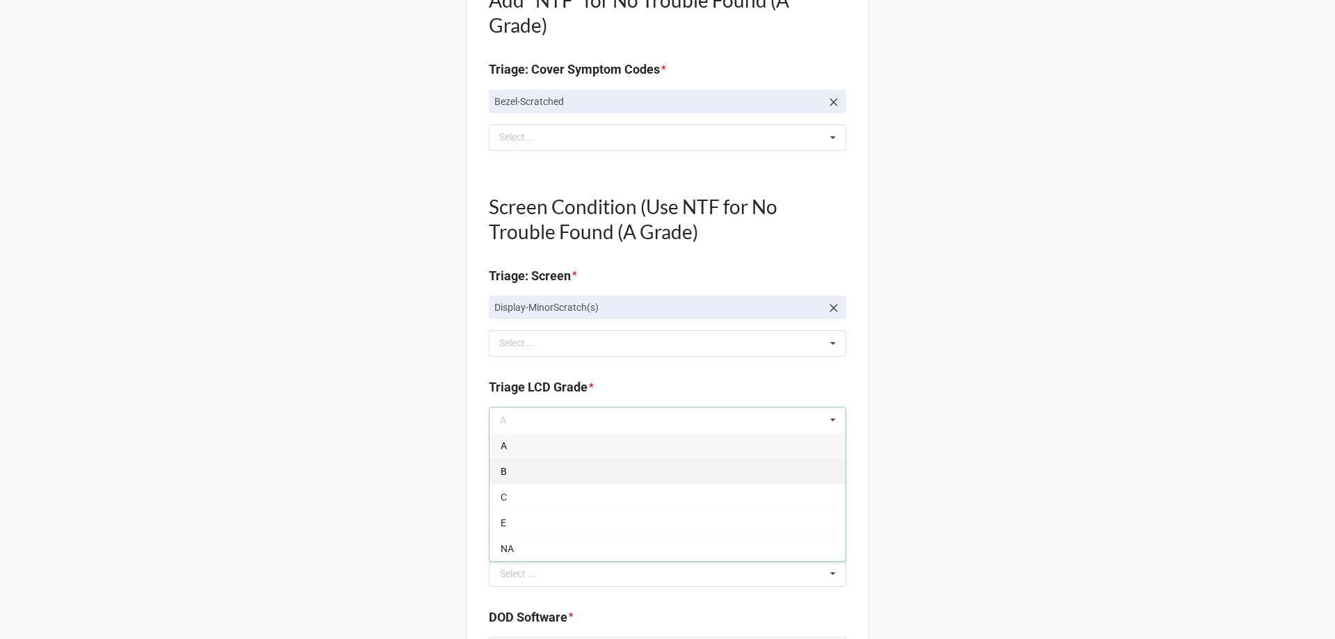
click at [581, 472] on div "B" at bounding box center [668, 471] width 356 height 26
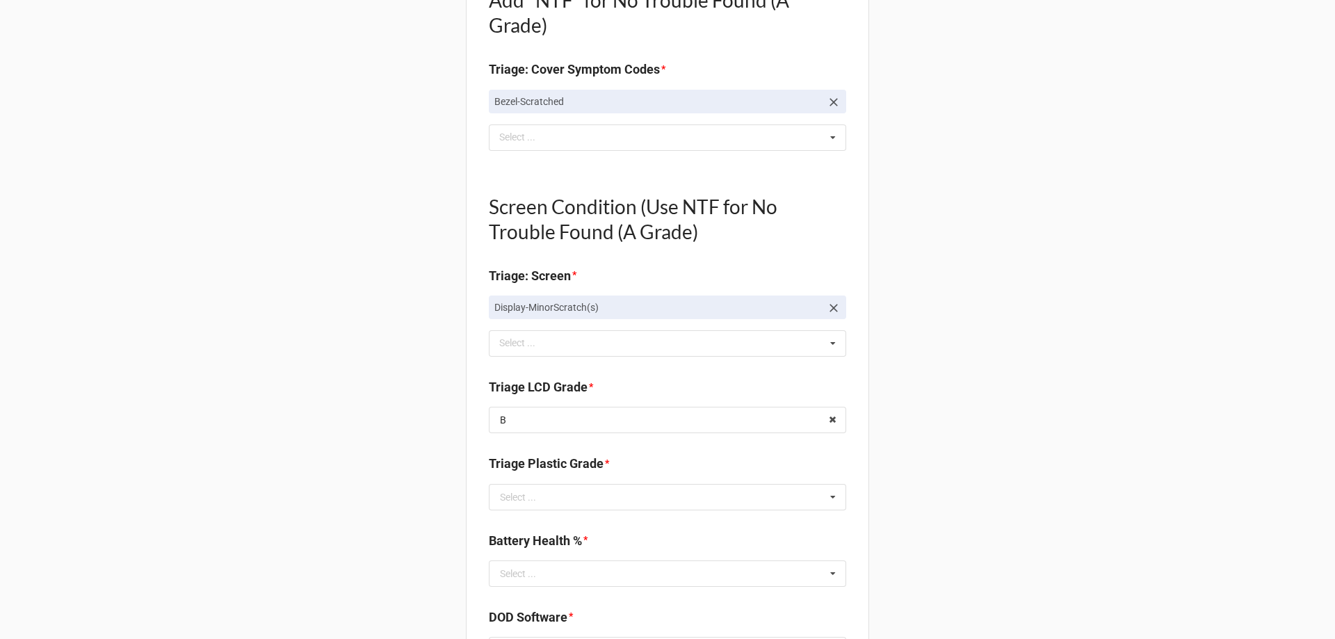
click at [531, 513] on div "Triage Plastic Grade * Select ... A B C E" at bounding box center [667, 486] width 357 height 65
click at [531, 510] on div "Select ... A B C E" at bounding box center [667, 497] width 357 height 26
click at [503, 561] on div "C" at bounding box center [668, 574] width 356 height 26
click at [507, 497] on input "text" at bounding box center [668, 497] width 356 height 25
click at [510, 545] on div "B" at bounding box center [668, 548] width 356 height 26
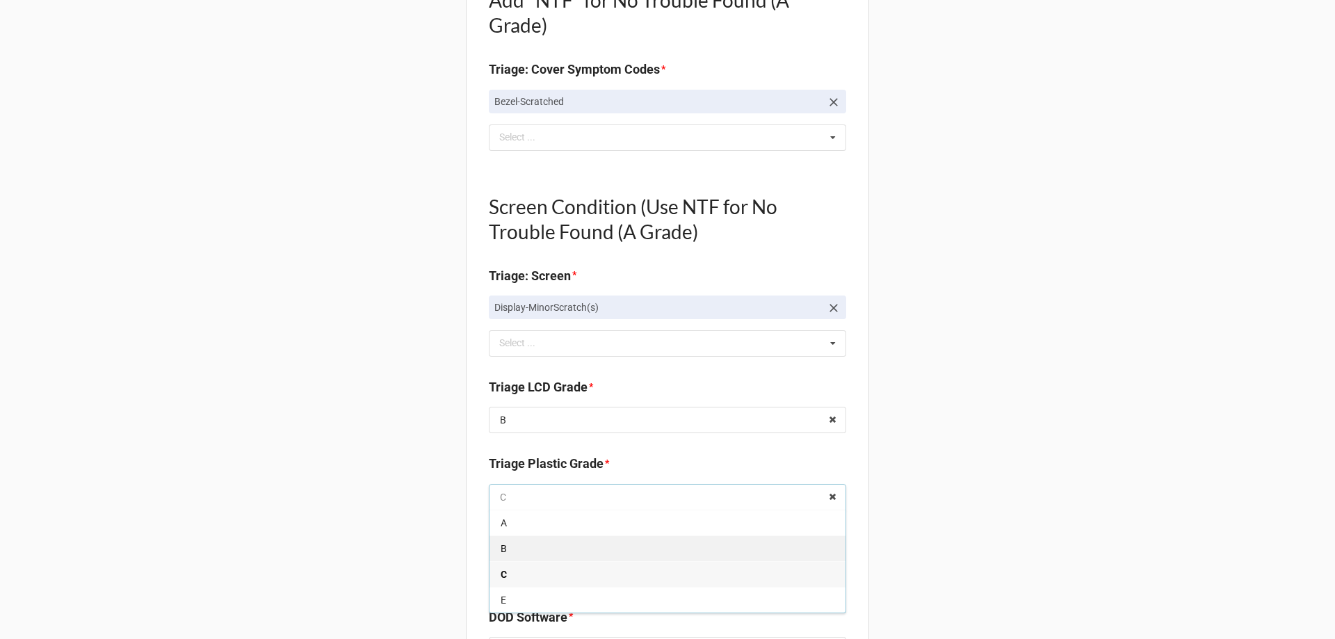
type textarea "x"
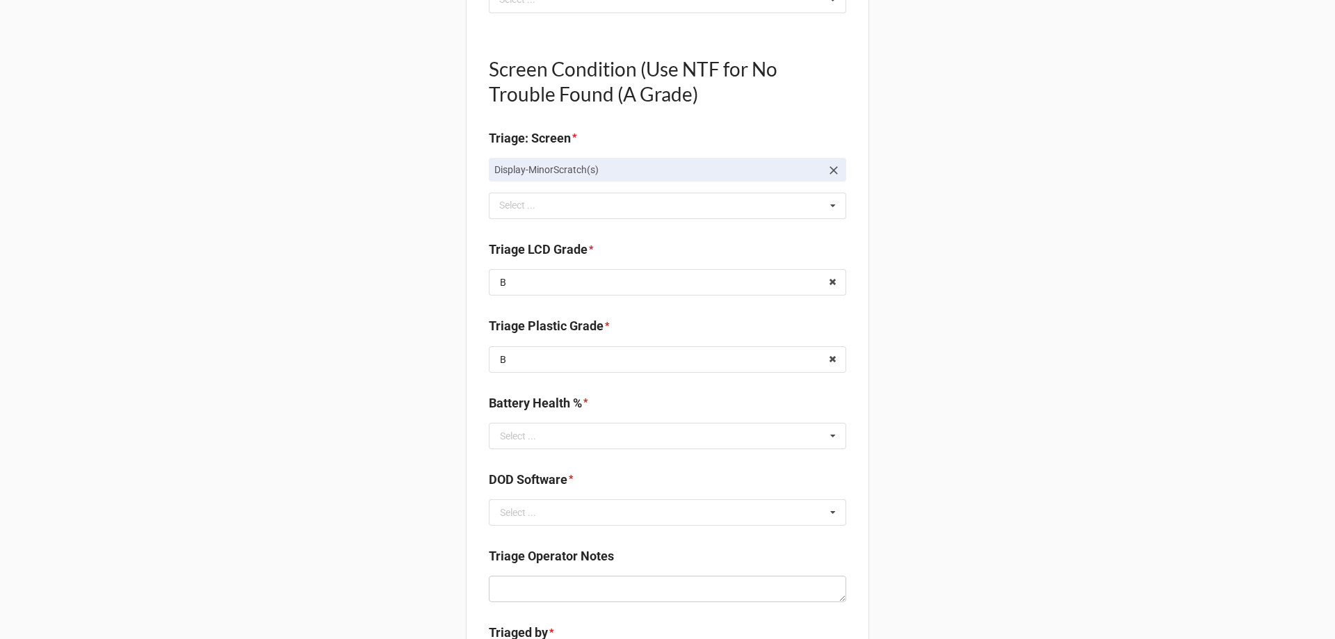
scroll to position [904, 0]
click at [561, 440] on input "text" at bounding box center [668, 434] width 356 height 25
type input "96"
click at [529, 380] on div "96%" at bounding box center [668, 374] width 356 height 26
type textarea "x"
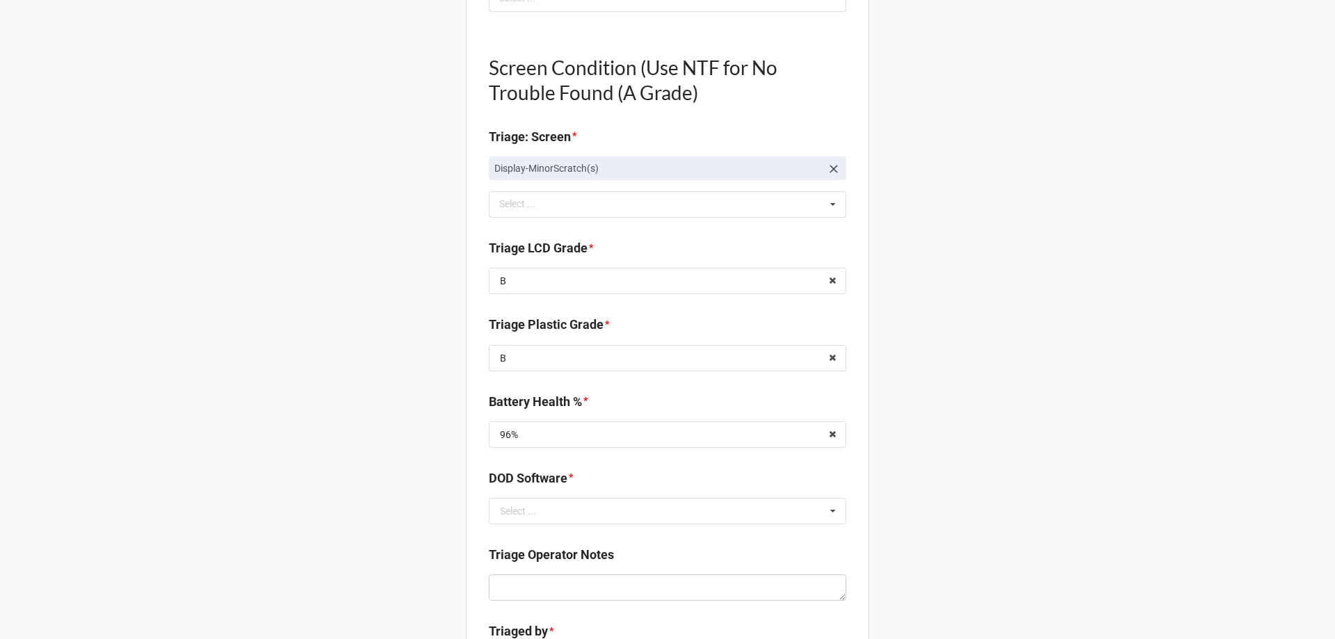
click at [423, 397] on div "Back Receiving Triage Imaging Cleaning Tech & Repair QC Packing Order Picking R…" at bounding box center [667, 173] width 1335 height 2154
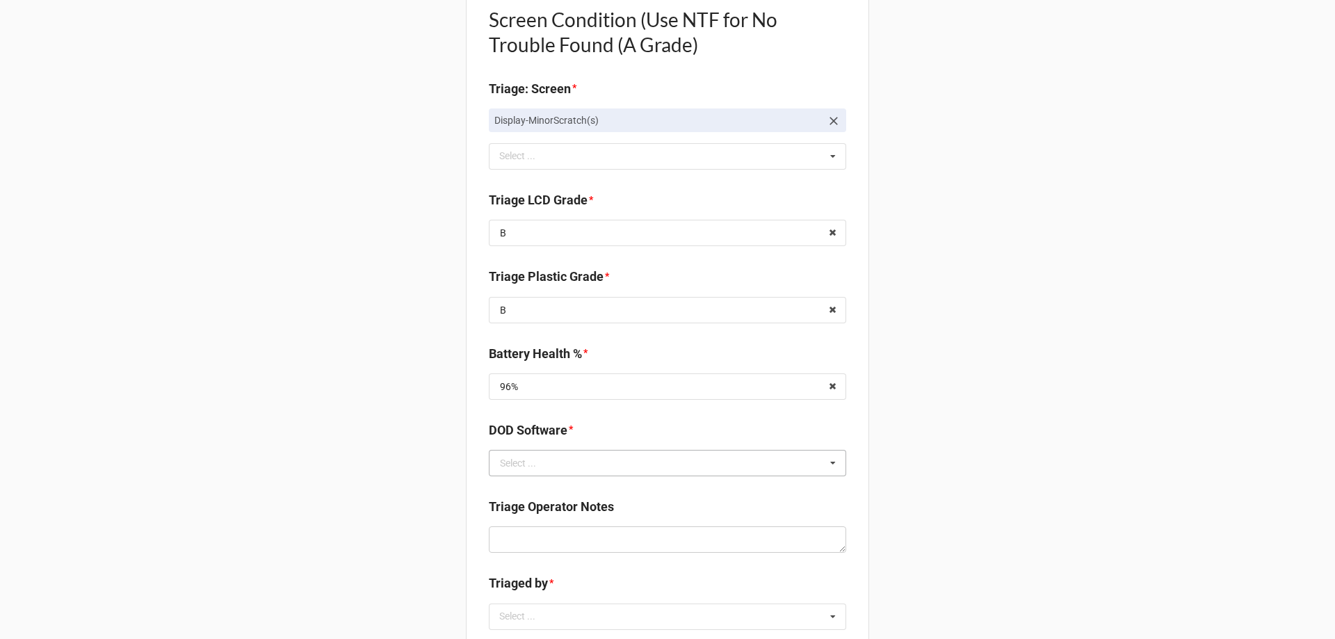
scroll to position [1043, 0]
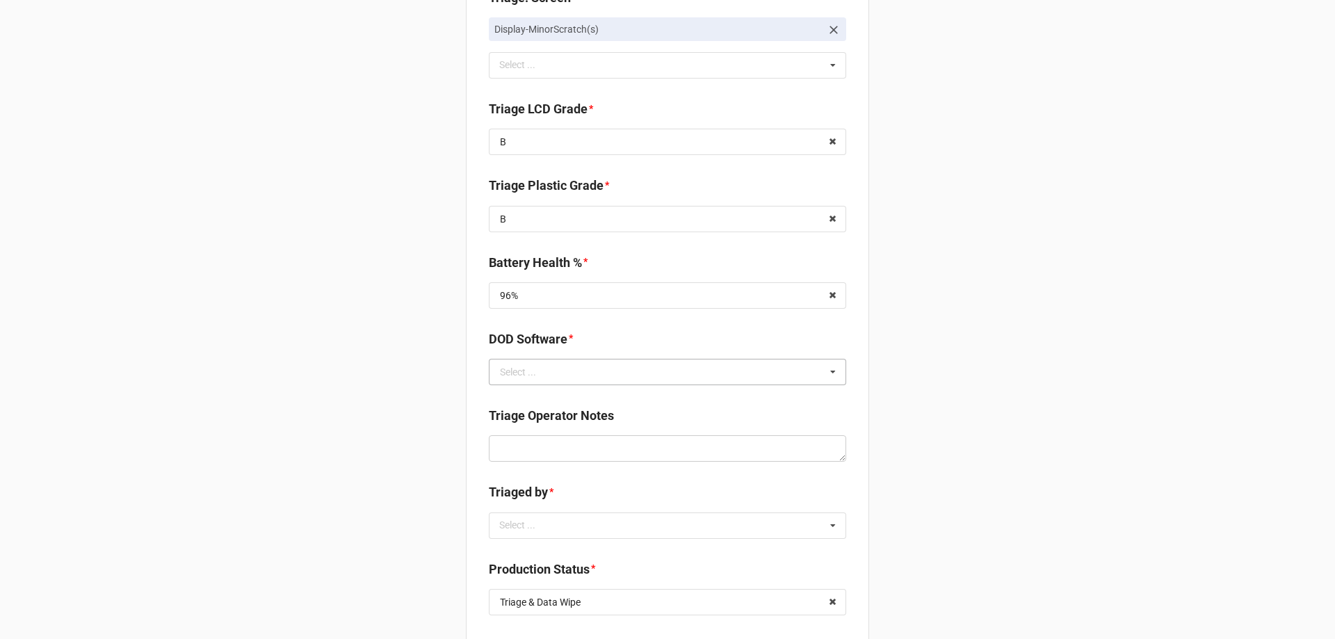
click at [526, 373] on div "Select ..." at bounding box center [518, 372] width 36 height 10
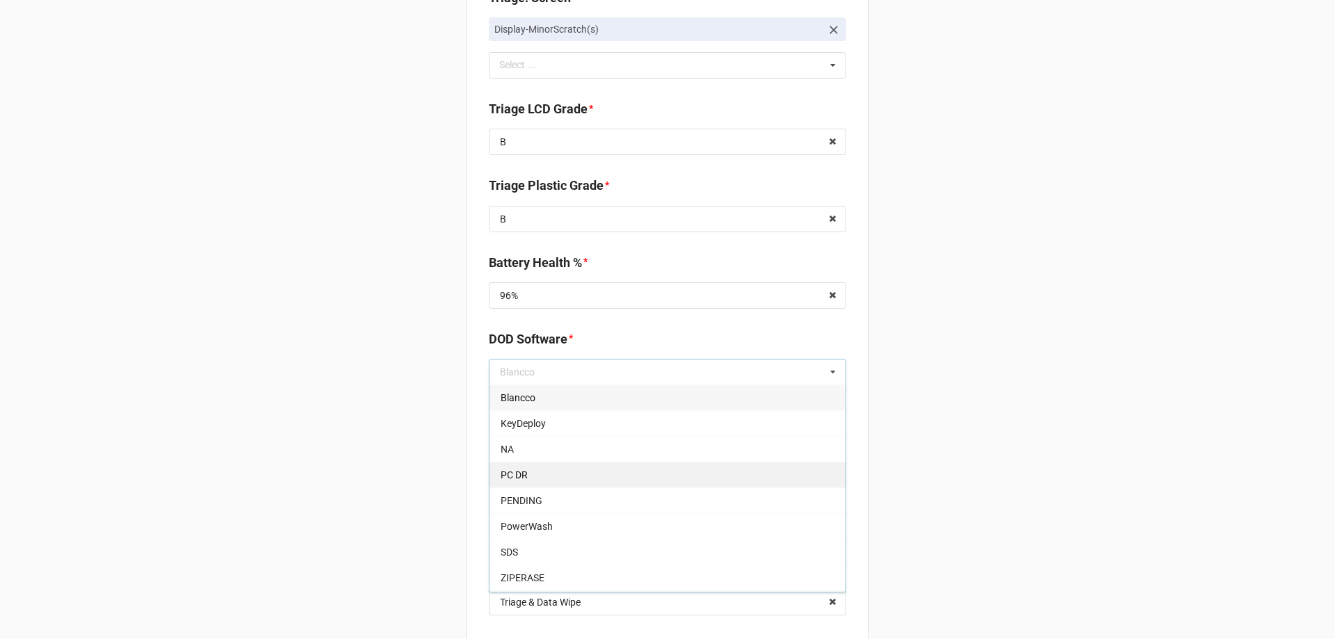
click at [522, 478] on span "PC DR" at bounding box center [514, 474] width 27 height 11
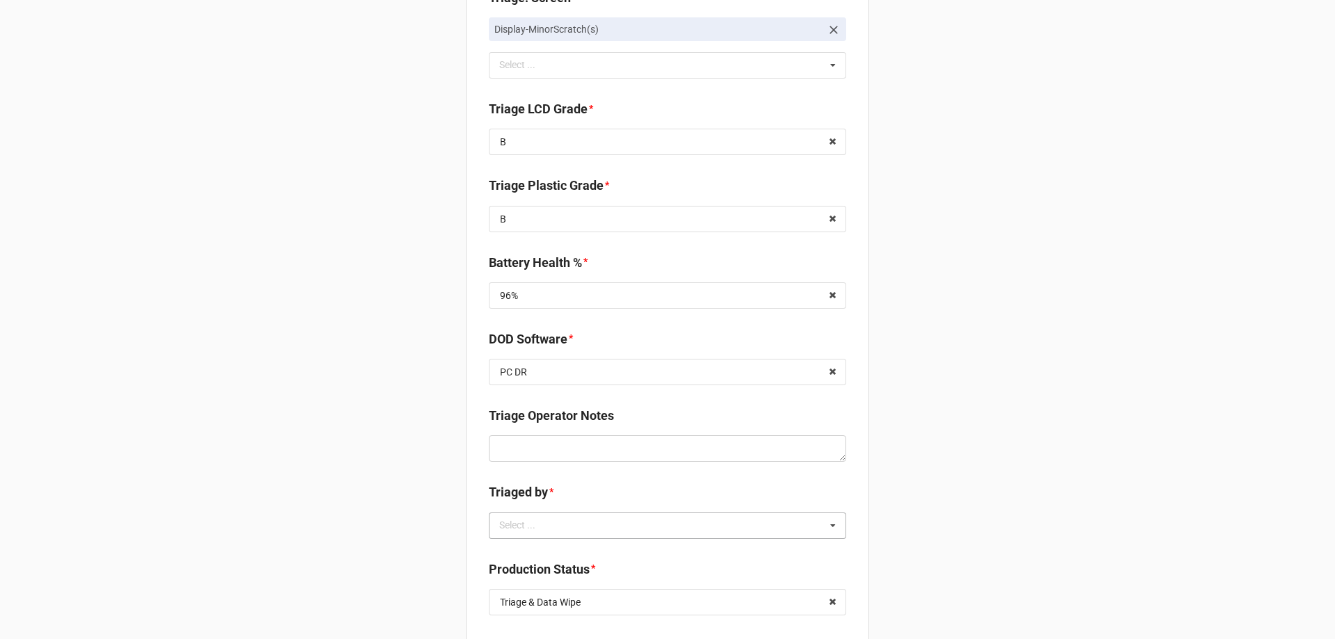
scroll to position [1113, 0]
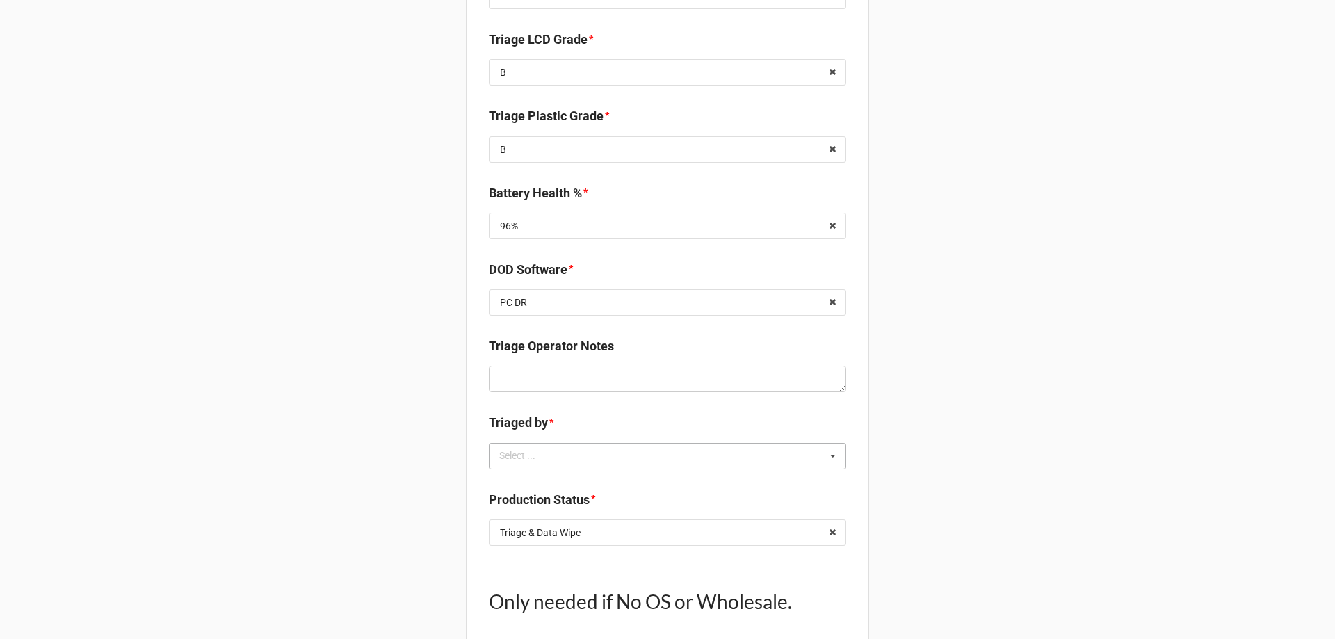
click at [514, 467] on div "Select ... No results found." at bounding box center [667, 456] width 357 height 26
type textarea "x"
type input "tr"
click at [533, 490] on div "TreS" at bounding box center [668, 482] width 356 height 26
type textarea "x"
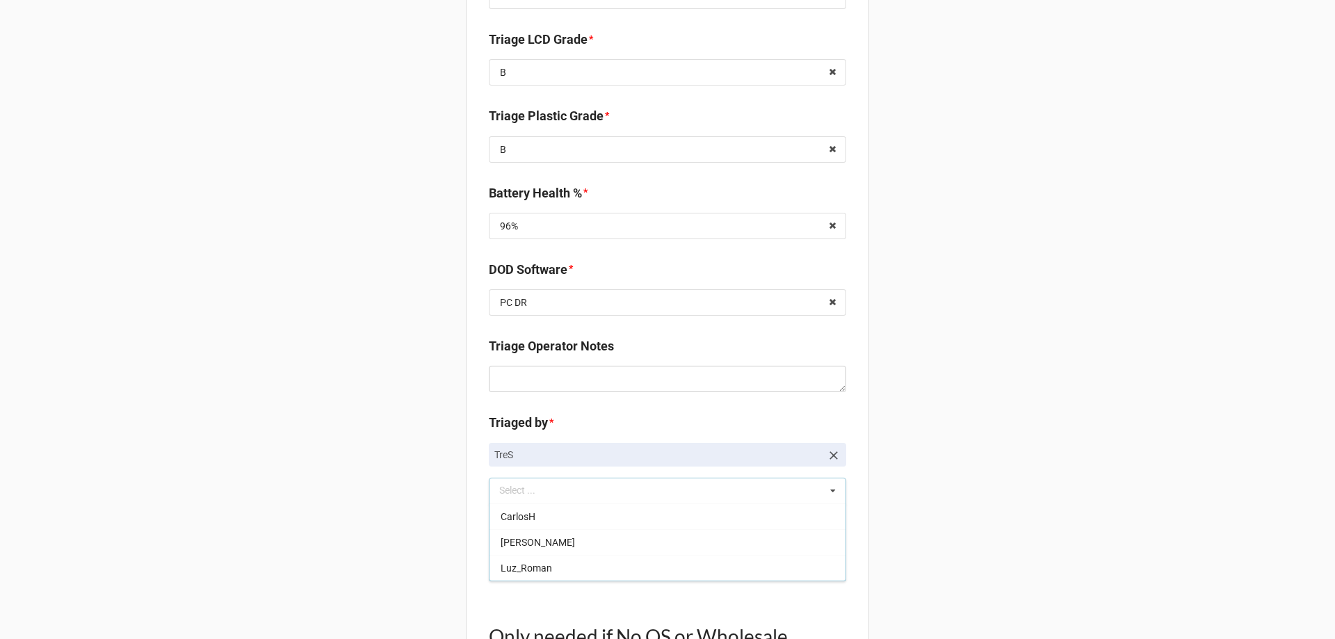
click at [828, 562] on icon at bounding box center [833, 568] width 22 height 26
click at [828, 563] on icon at bounding box center [833, 568] width 21 height 26
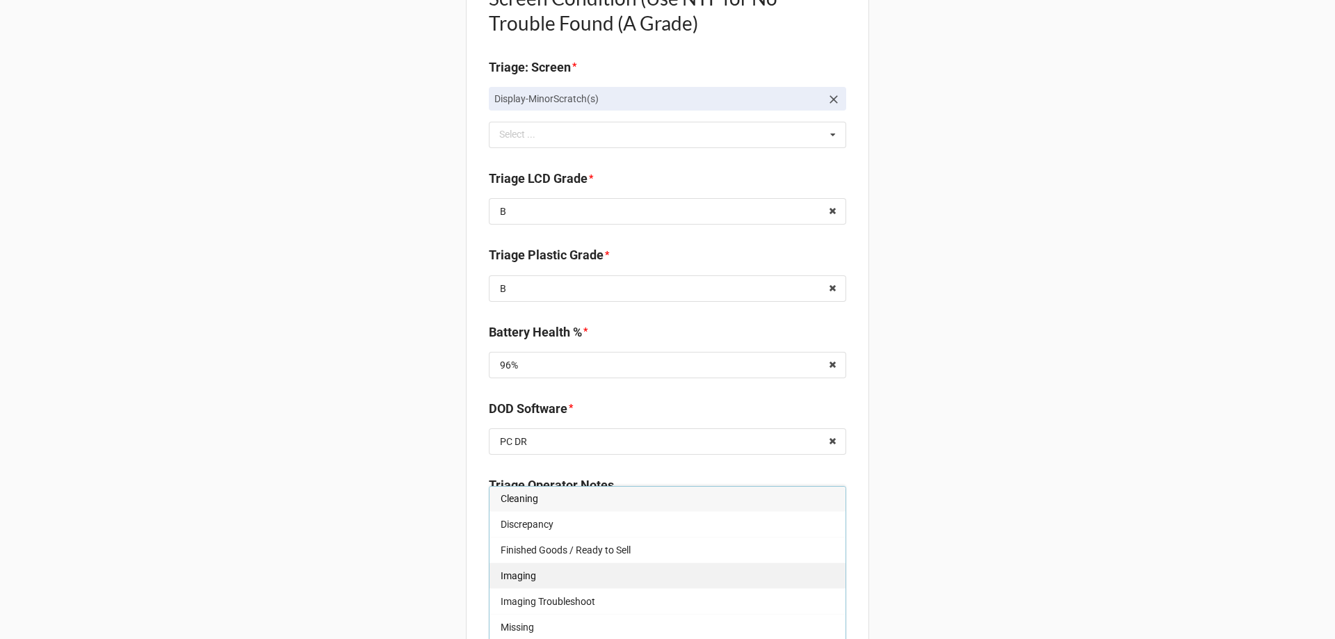
scroll to position [0, 0]
click at [565, 589] on div "Imaging" at bounding box center [668, 577] width 356 height 26
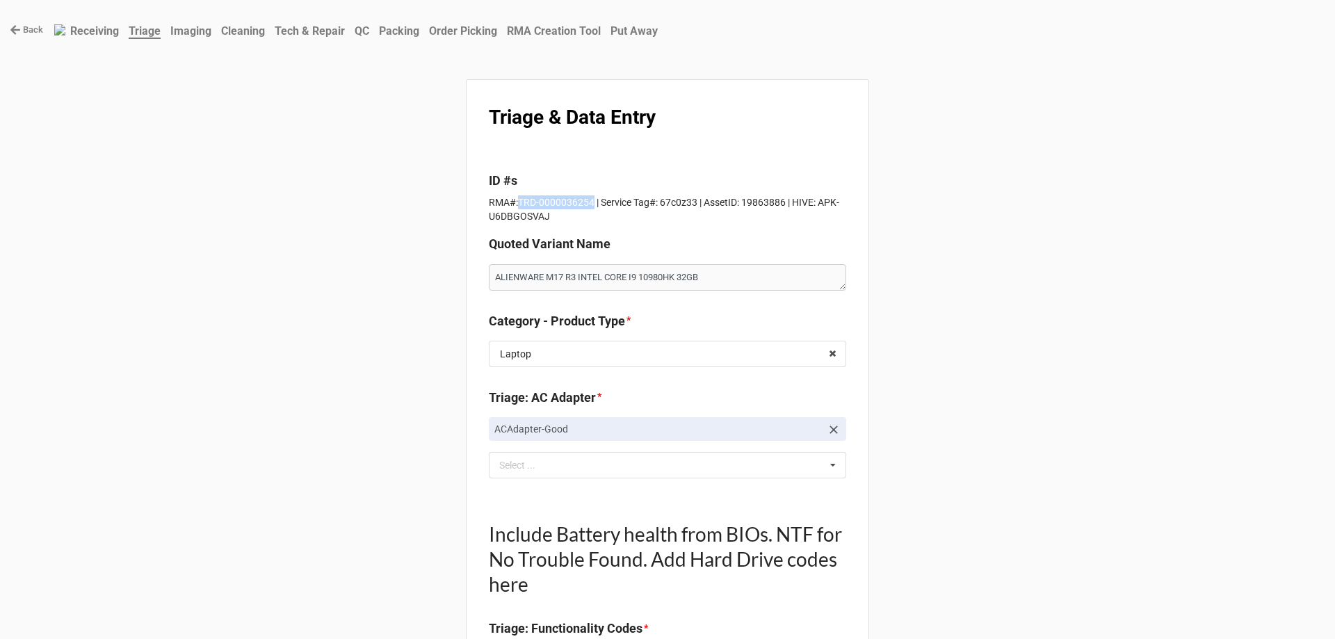
drag, startPoint x: 516, startPoint y: 202, endPoint x: 588, endPoint y: 200, distance: 72.4
click at [588, 200] on p "RMA#:TRD-0000036254 | Service Tag#: 67c0z33 | AssetID: 19863886 | HIVE: APK-U6D…" at bounding box center [667, 209] width 357 height 28
copy p "TRD-0000036254"
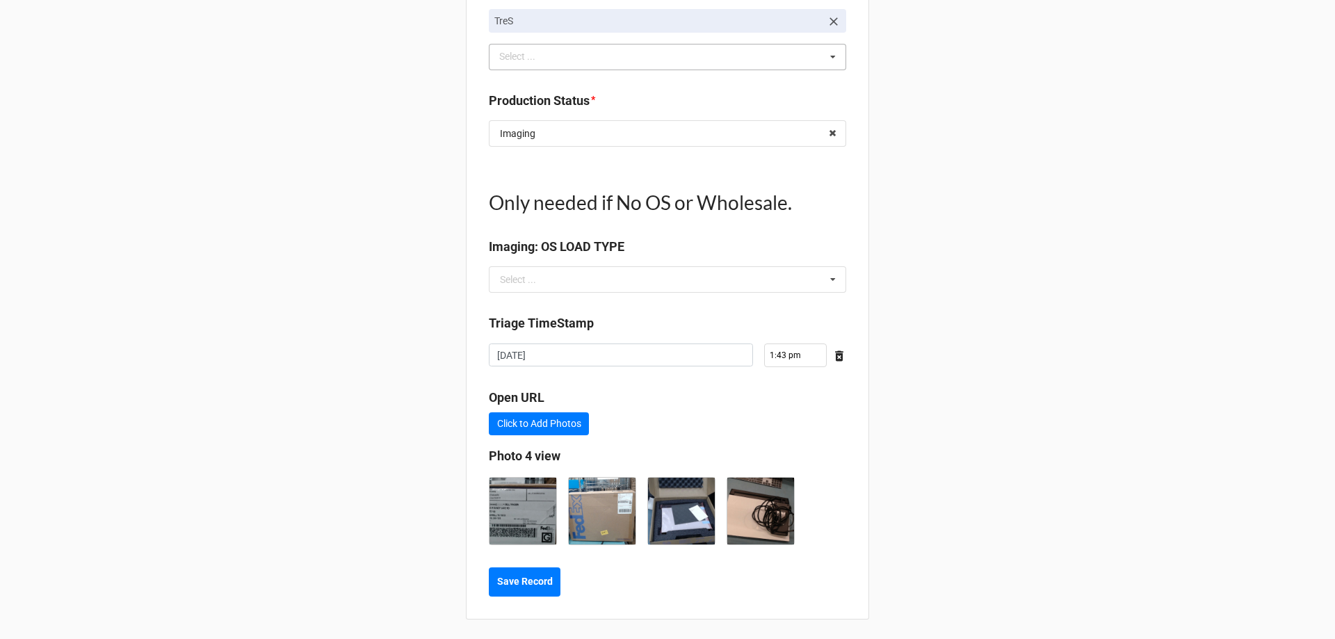
scroll to position [1549, 0]
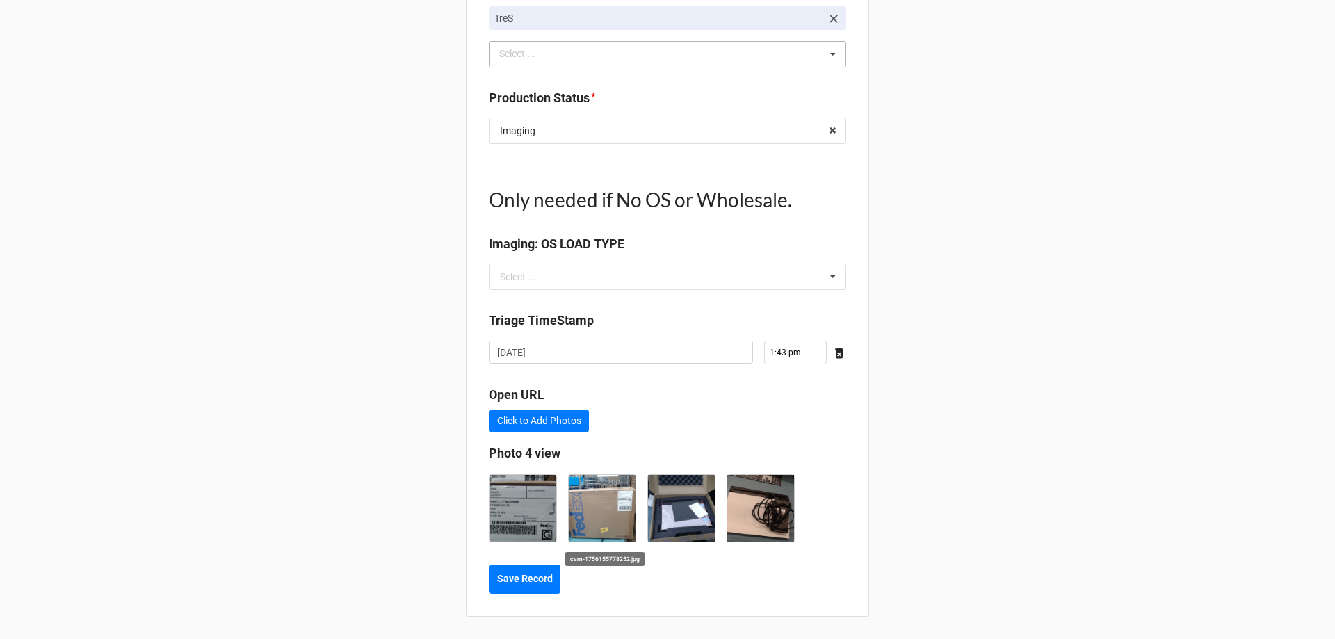
type textarea "x"
click at [506, 588] on button "Save Record" at bounding box center [525, 579] width 72 height 29
